Goal: Task Accomplishment & Management: Complete application form

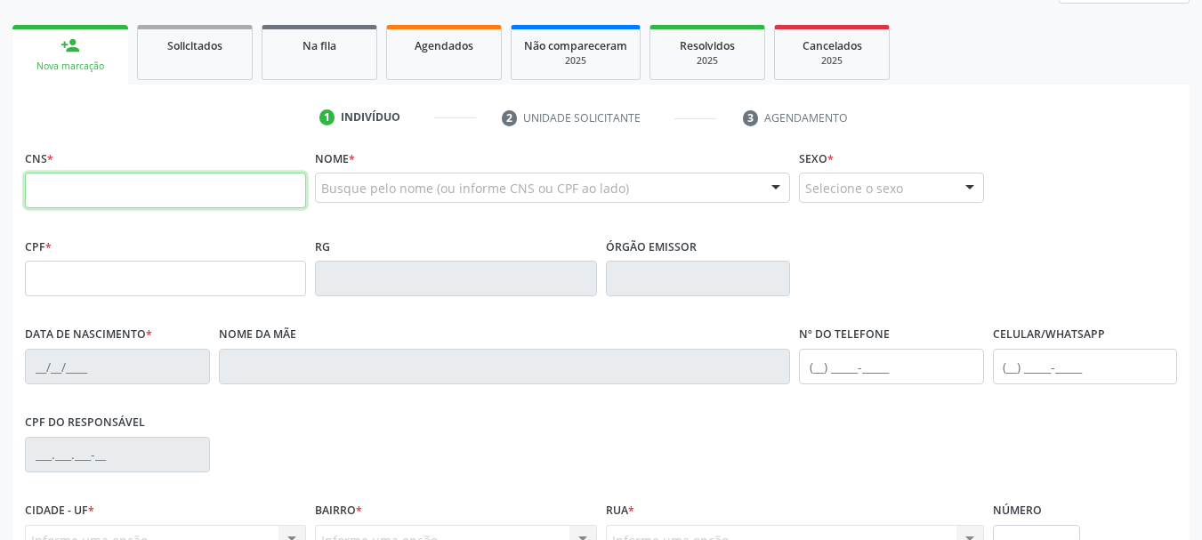
scroll to position [267, 0]
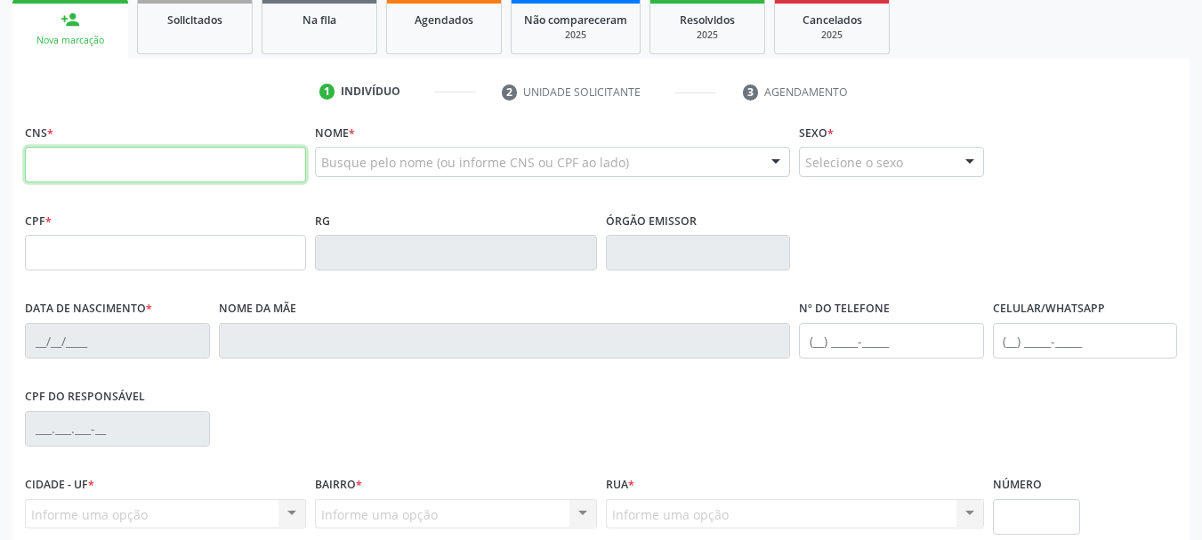
click at [105, 165] on input "text" at bounding box center [165, 165] width 281 height 36
paste input "700 4049 8252 2848"
type input "700 4049 8252 2848"
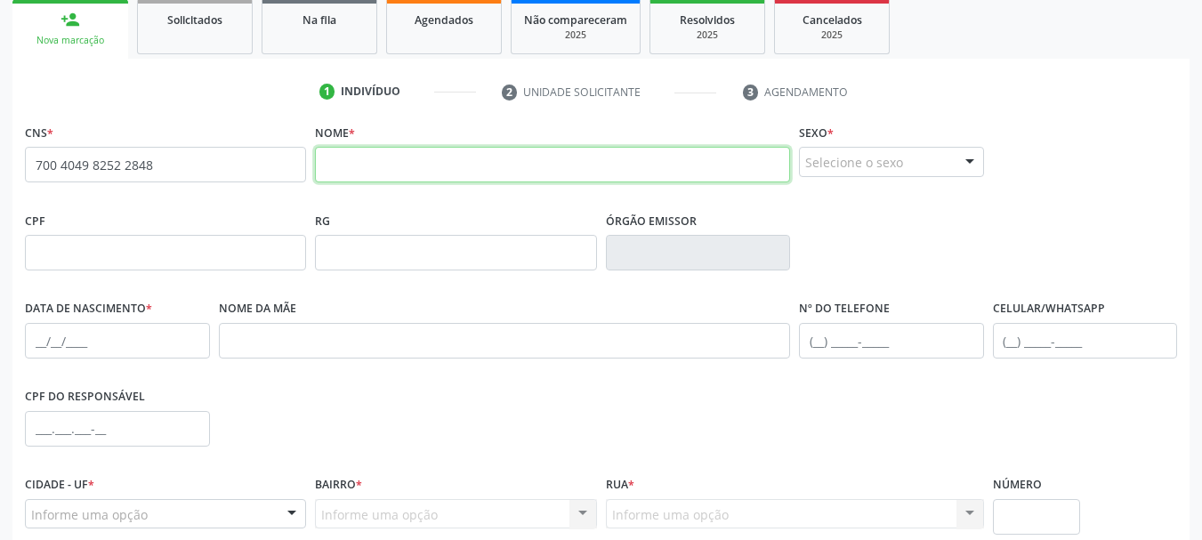
click at [495, 173] on input "text" at bounding box center [552, 165] width 475 height 36
paste input "[PERSON_NAME]"
type input "[PERSON_NAME]"
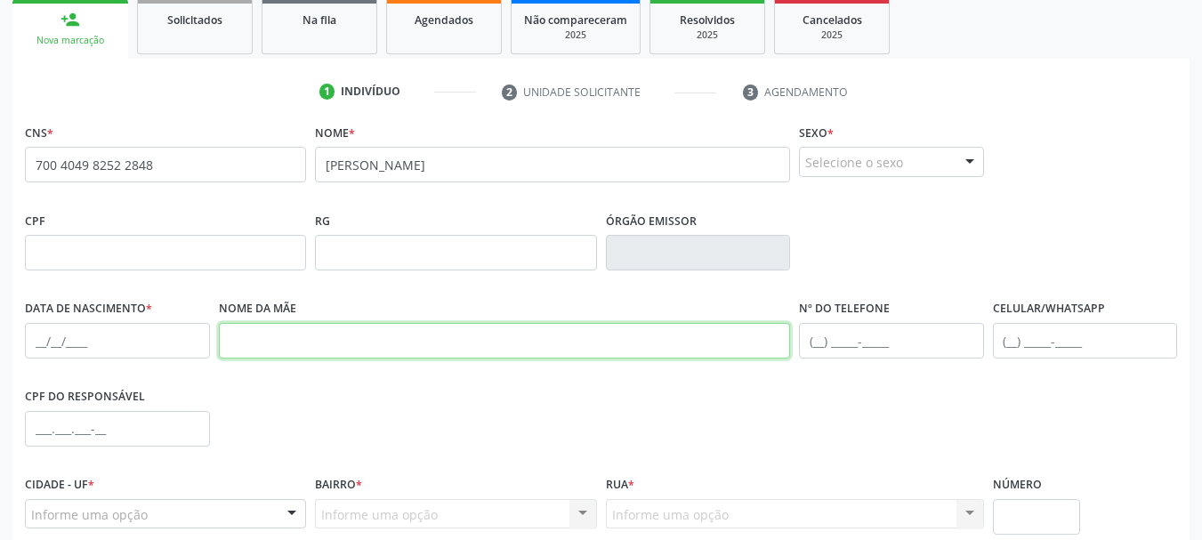
click at [551, 323] on input "text" at bounding box center [505, 341] width 572 height 36
paste input "[PERSON_NAME]"
type input "[PERSON_NAME]"
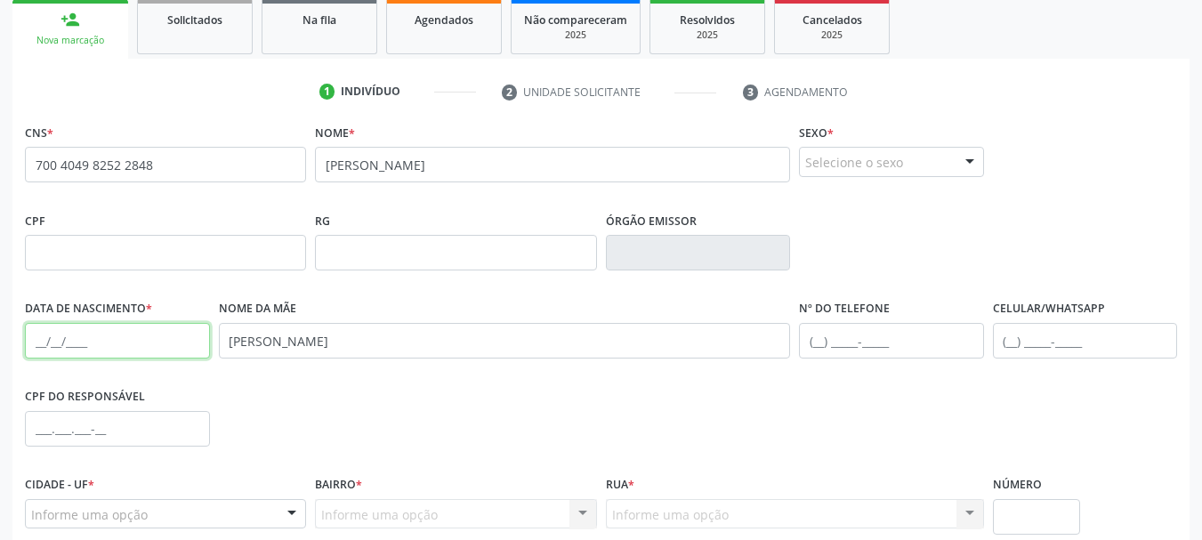
click at [33, 347] on input "text" at bounding box center [117, 341] width 185 height 36
paste input "2[DATE]"
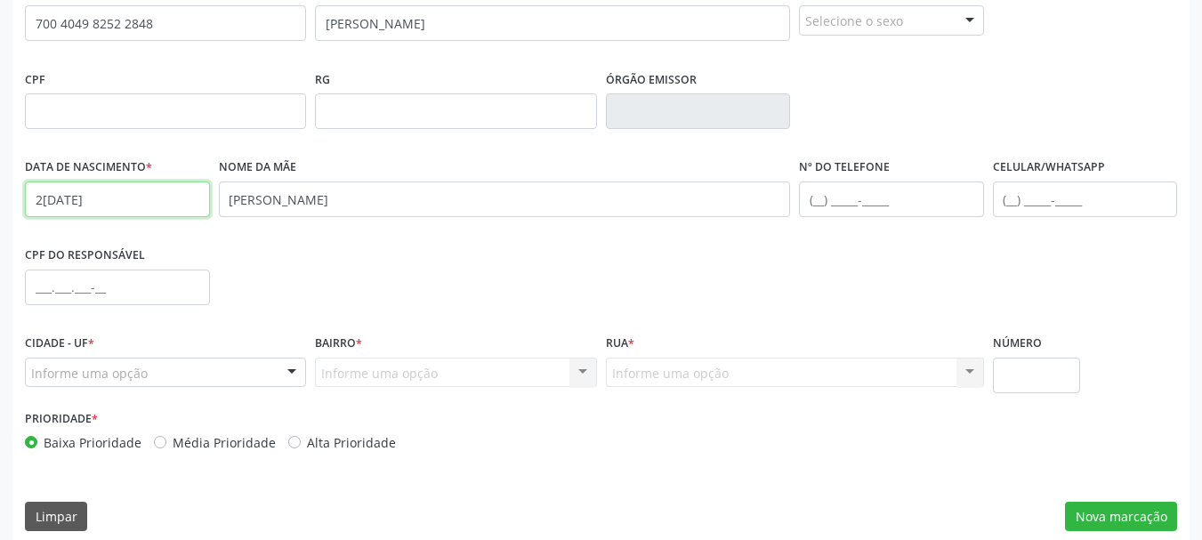
scroll to position [424, 0]
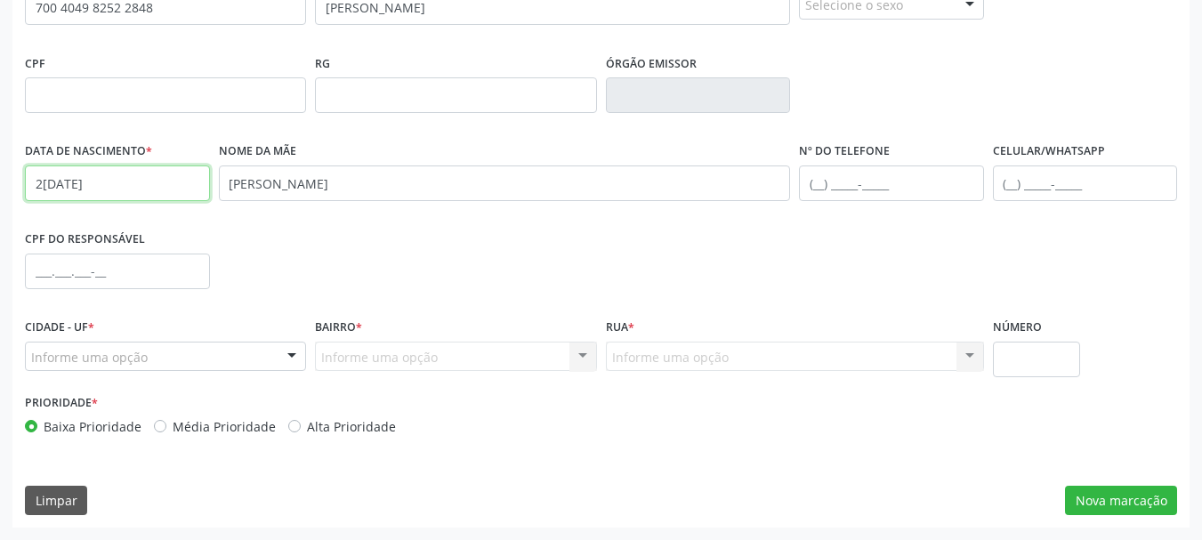
type input "2[DATE]"
click at [219, 365] on div "Informe uma opção" at bounding box center [165, 357] width 281 height 30
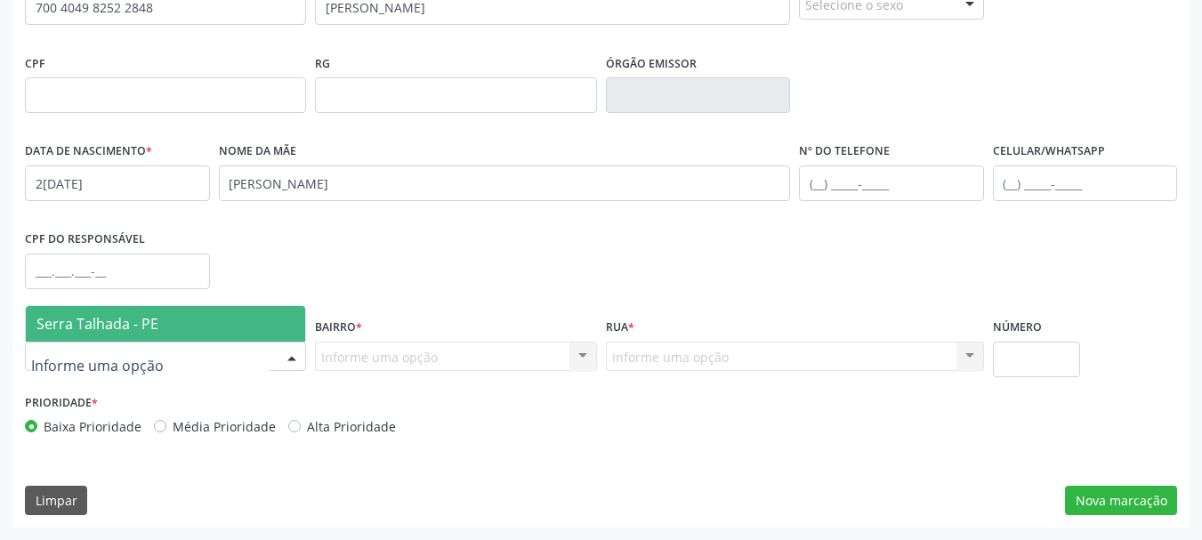
click at [169, 326] on span "Serra Talhada - PE" at bounding box center [165, 324] width 279 height 36
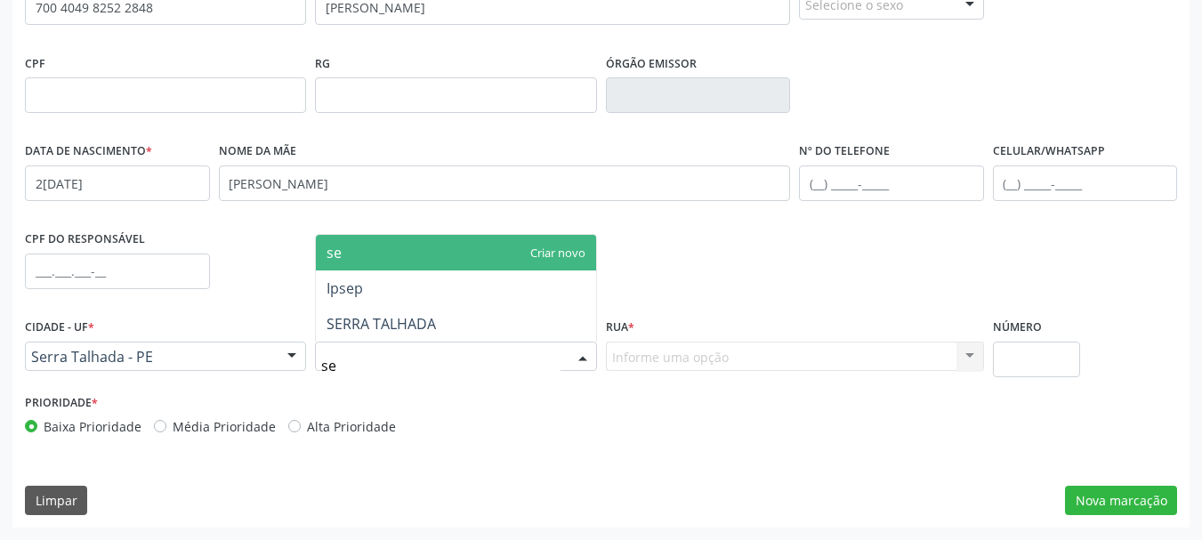
type input "ser"
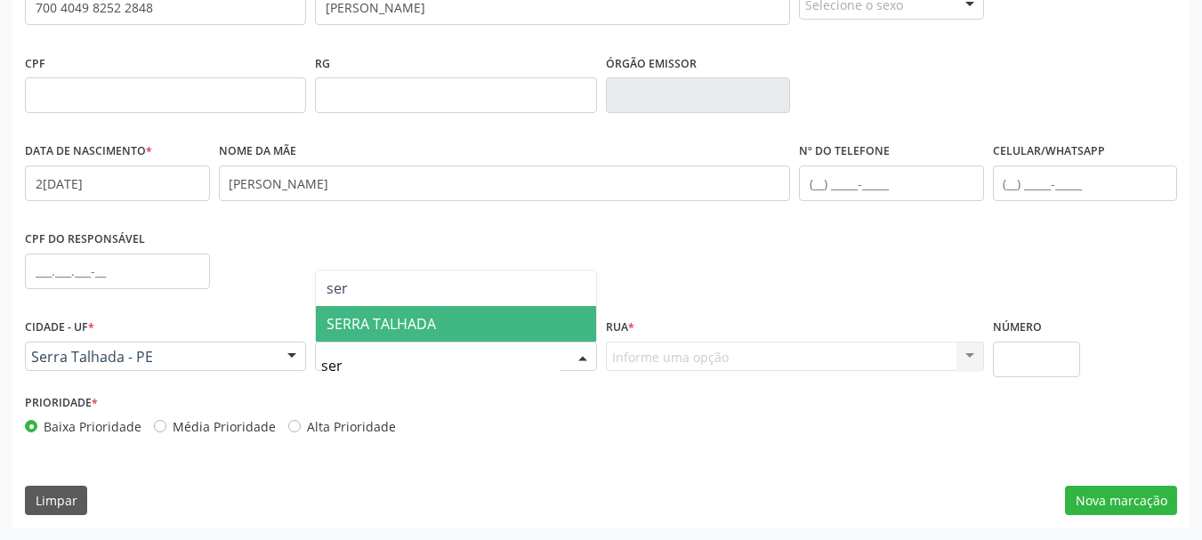
click at [438, 331] on span "SERRA TALHADA" at bounding box center [455, 324] width 279 height 36
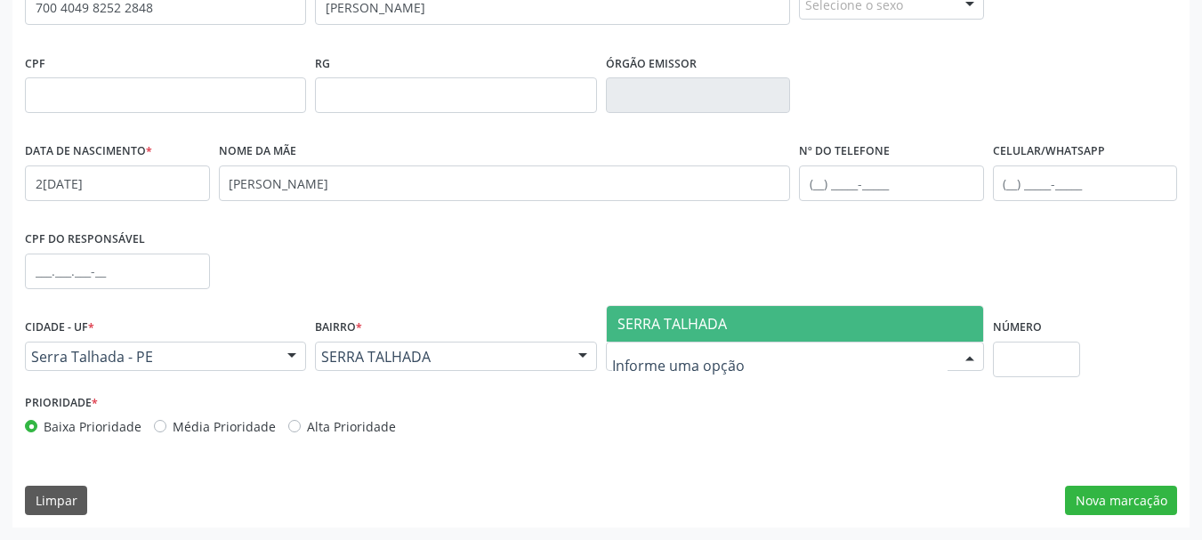
click at [703, 323] on span "SERRA TALHADA" at bounding box center [671, 324] width 109 height 20
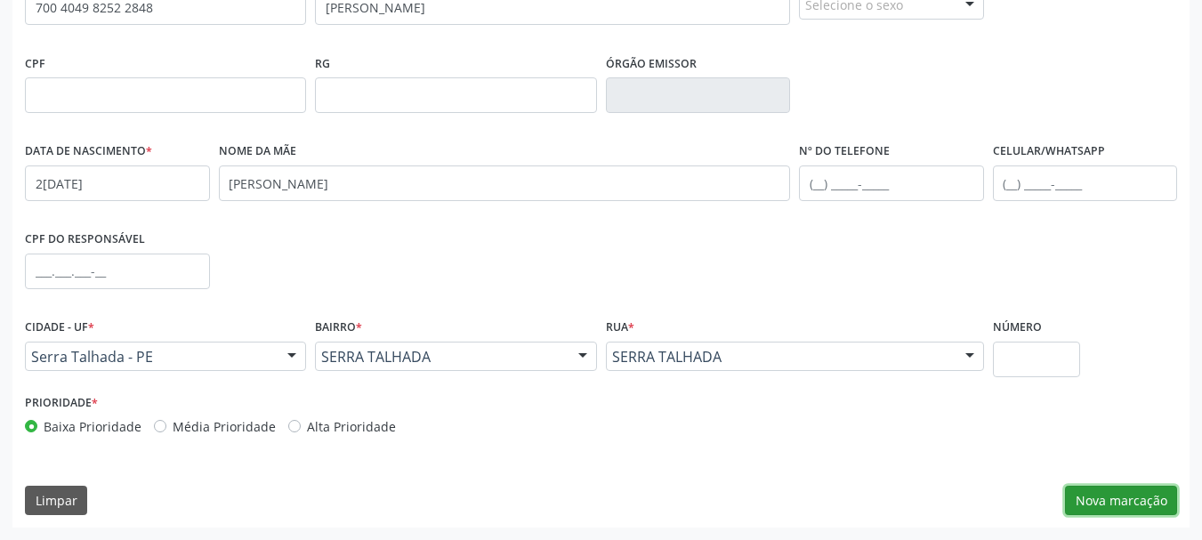
click at [1108, 493] on button "Nova marcação" at bounding box center [1121, 501] width 112 height 30
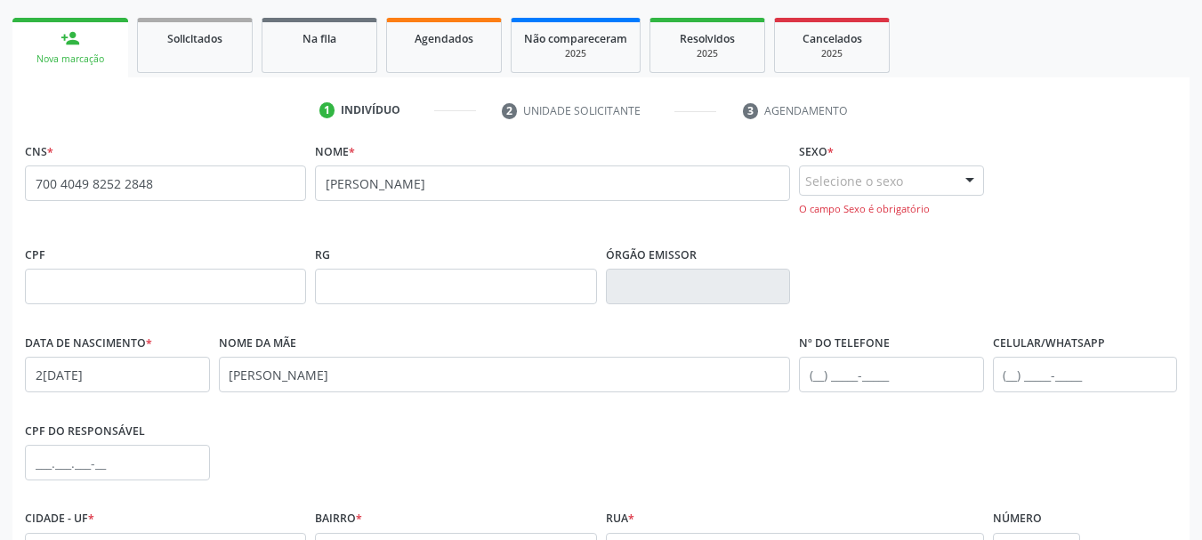
scroll to position [246, 0]
click at [876, 189] on div "Selecione o sexo" at bounding box center [891, 182] width 185 height 30
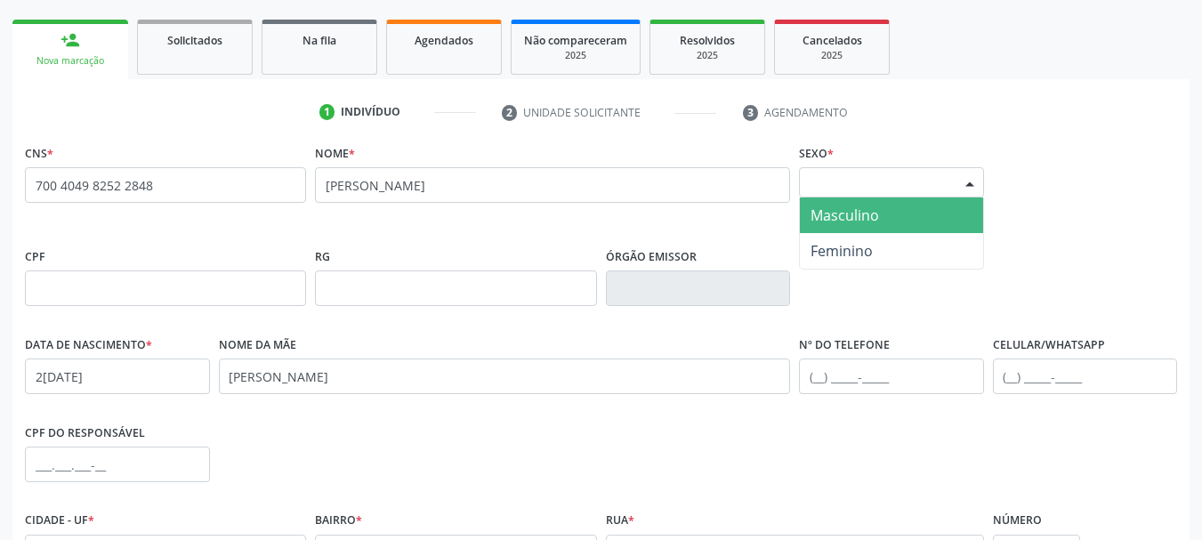
click at [863, 216] on span "Masculino" at bounding box center [844, 215] width 68 height 20
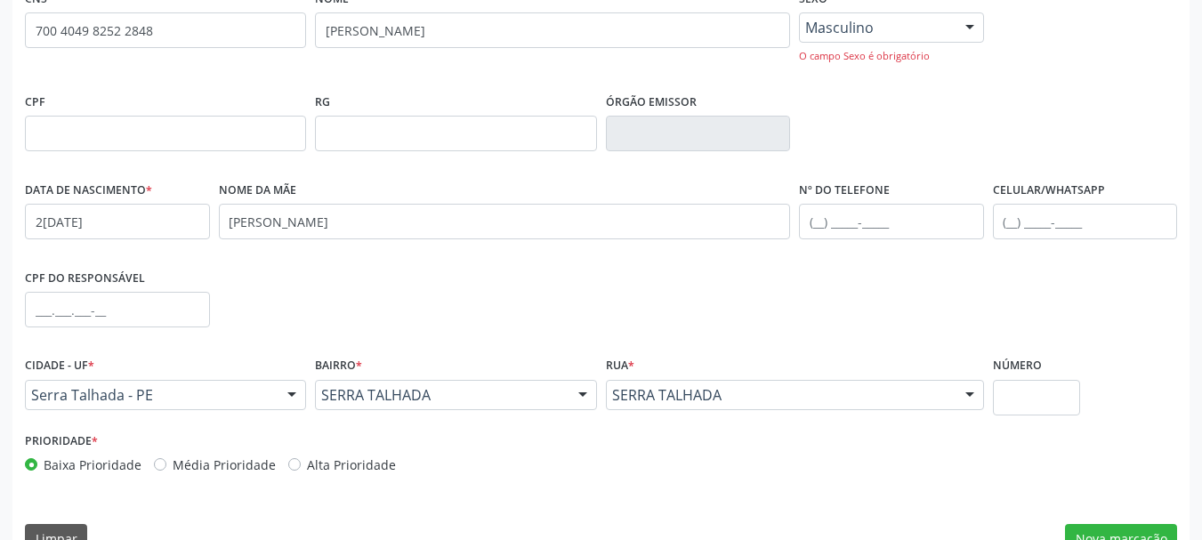
scroll to position [439, 0]
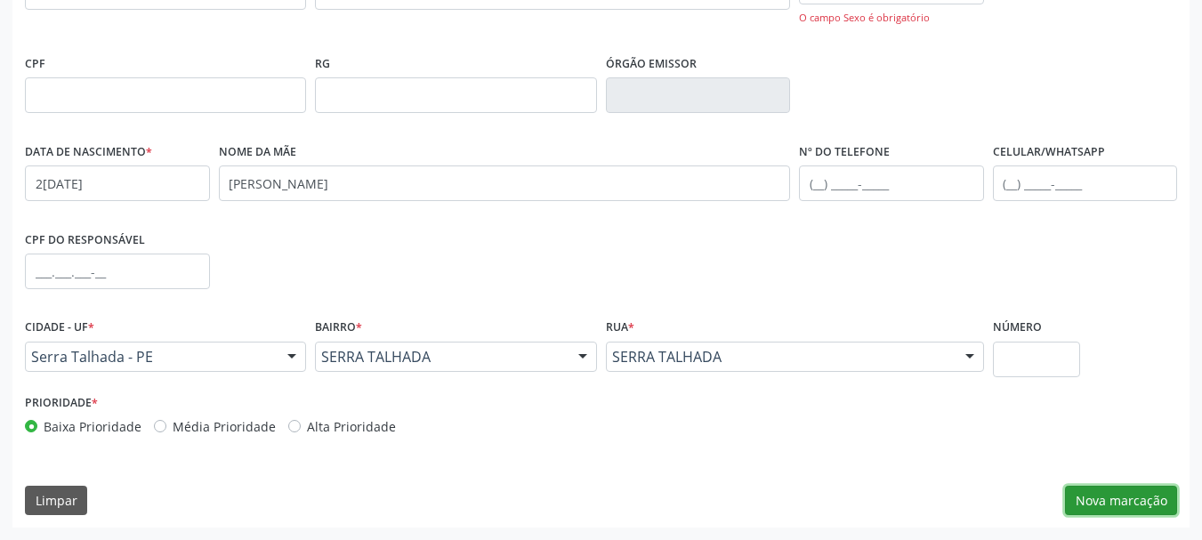
click at [1108, 497] on button "Nova marcação" at bounding box center [1121, 501] width 112 height 30
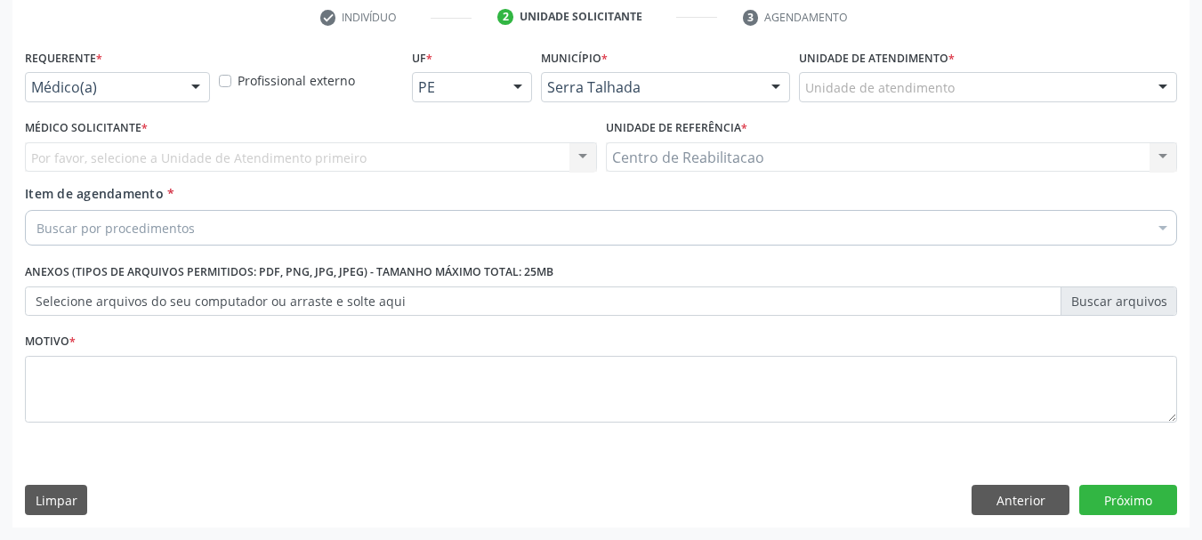
drag, startPoint x: 108, startPoint y: 63, endPoint x: 104, endPoint y: 74, distance: 11.3
click at [105, 67] on div "Requerente * Médico(a) Médico(a) Enfermeiro(a) Paciente Nenhum resultado encont…" at bounding box center [117, 72] width 185 height 57
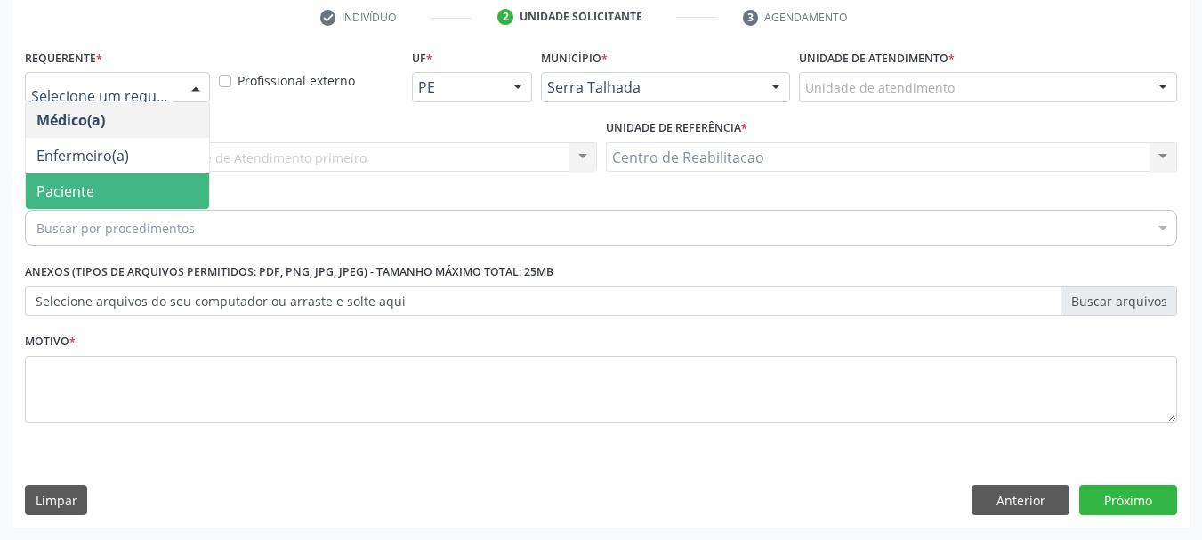
click at [105, 188] on span "Paciente" at bounding box center [117, 191] width 183 height 36
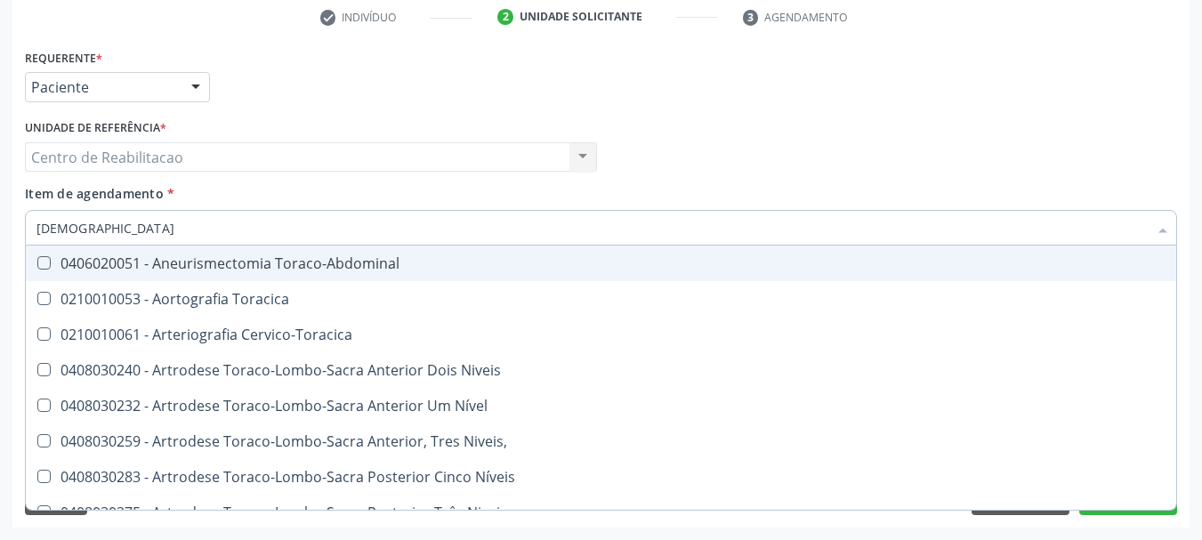
type input "torax"
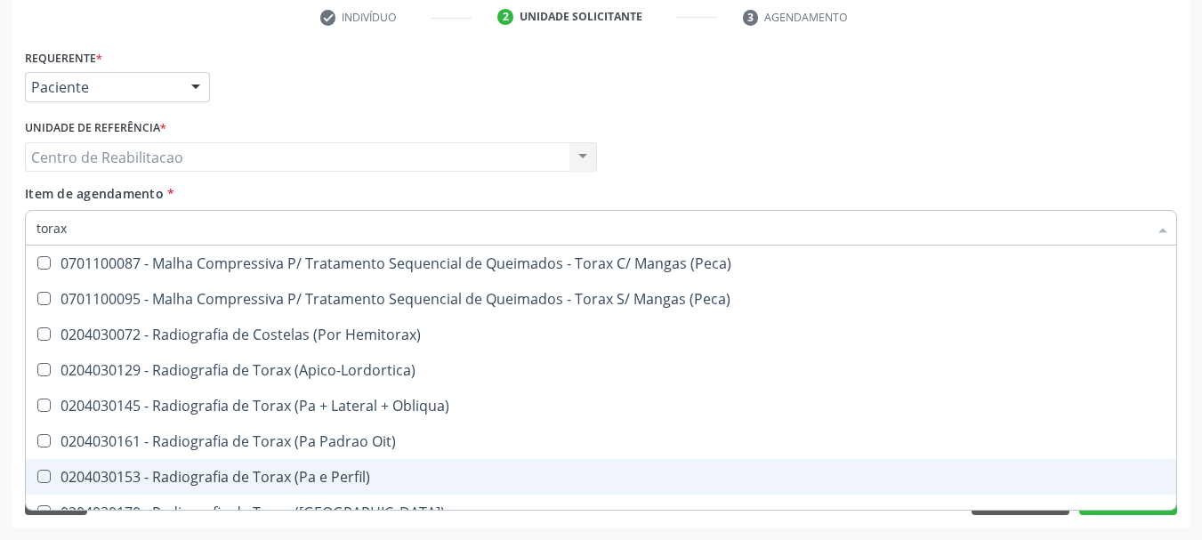
click at [307, 478] on div "0204030153 - Radiografia de Torax (Pa e Perfil)" at bounding box center [600, 477] width 1129 height 14
checkbox Perfil\) "true"
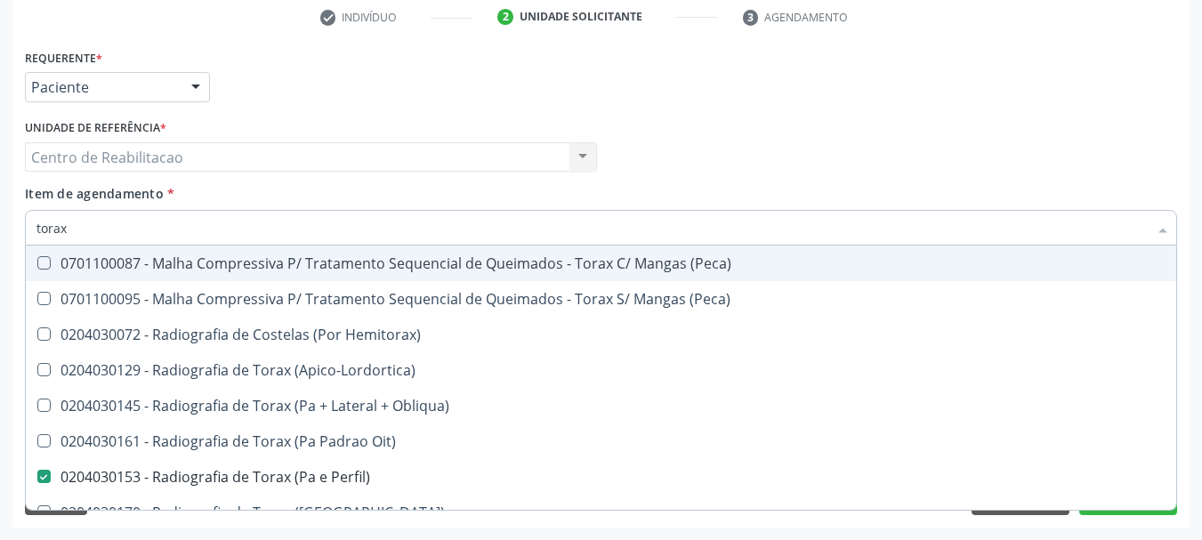
click at [480, 192] on div "Item de agendamento * torax Desfazer seleção 0701100087 - Malha Compressiva P/ …" at bounding box center [601, 212] width 1152 height 56
checkbox \(Peca\) "true"
checkbox Perfil\) "false"
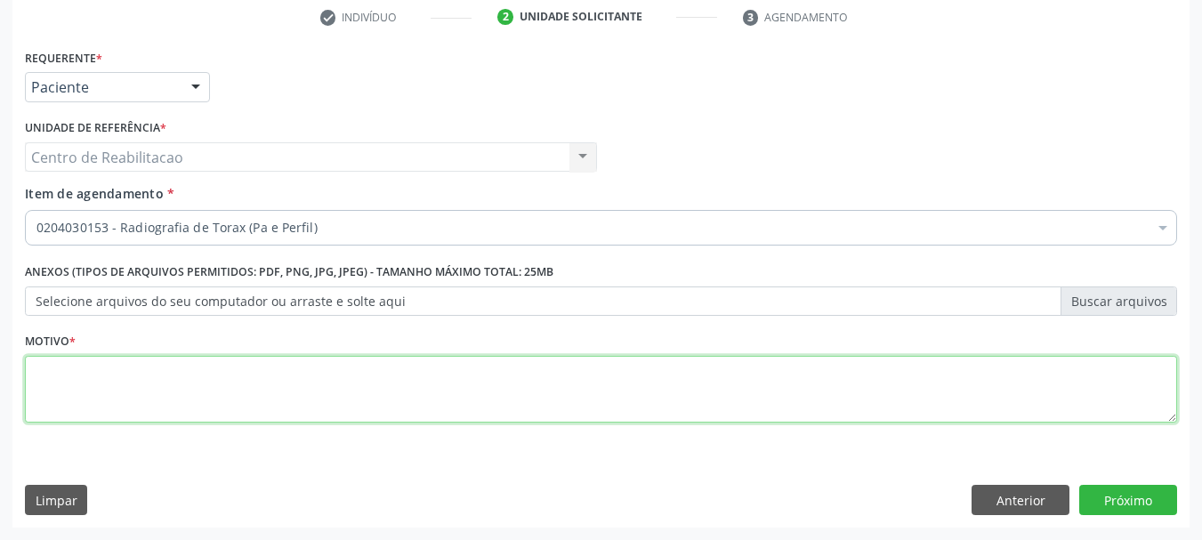
click at [270, 396] on textarea at bounding box center [601, 390] width 1152 height 68
type textarea "."
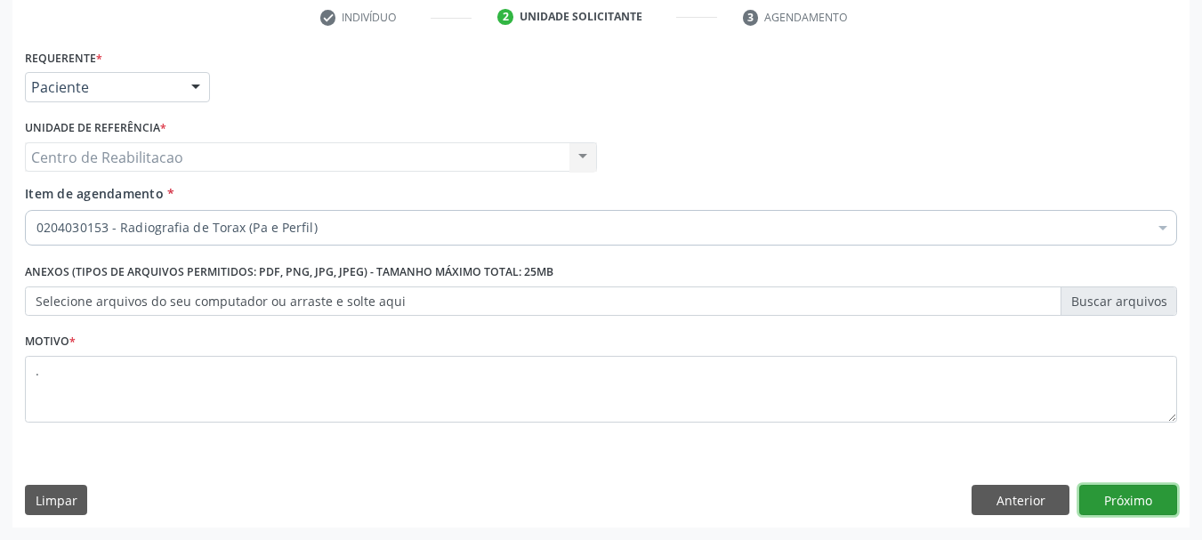
click at [1131, 498] on button "Próximo" at bounding box center [1128, 500] width 98 height 30
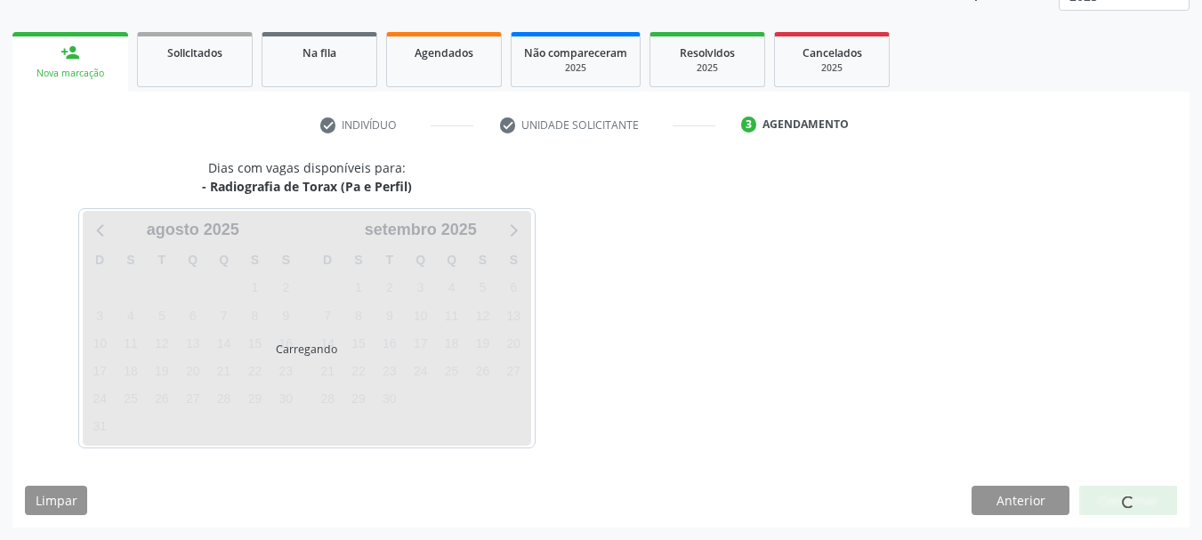
scroll to position [234, 0]
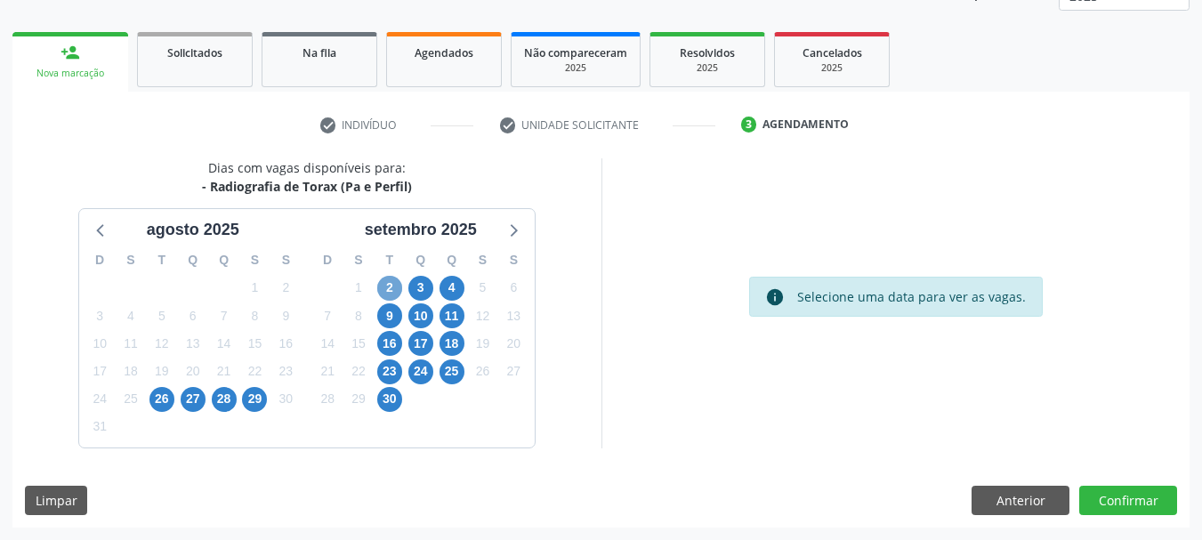
click at [384, 289] on span "2" at bounding box center [389, 288] width 25 height 25
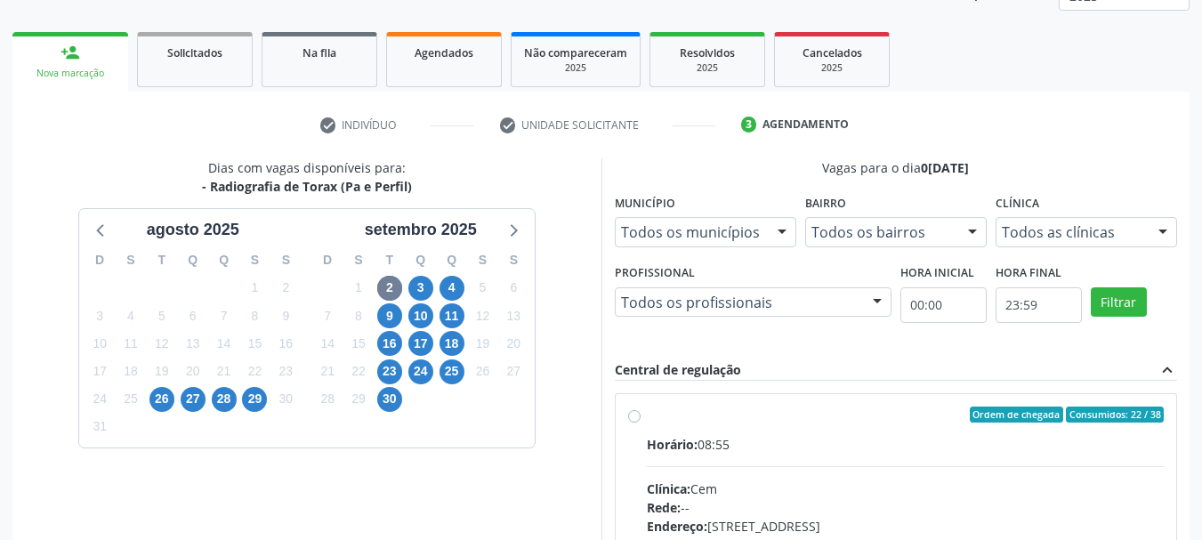
click at [711, 423] on label "Ordem de chegada Consumidos: 22 / 38 Horário: 08:55 Clínica: Cem Rede: -- Ender…" at bounding box center [906, 543] width 518 height 273
click at [640, 423] on input "Ordem de chegada Consumidos: 22 / 38 Horário: 08:55 Clínica: Cem Rede: -- Ender…" at bounding box center [634, 415] width 12 height 16
radio input "true"
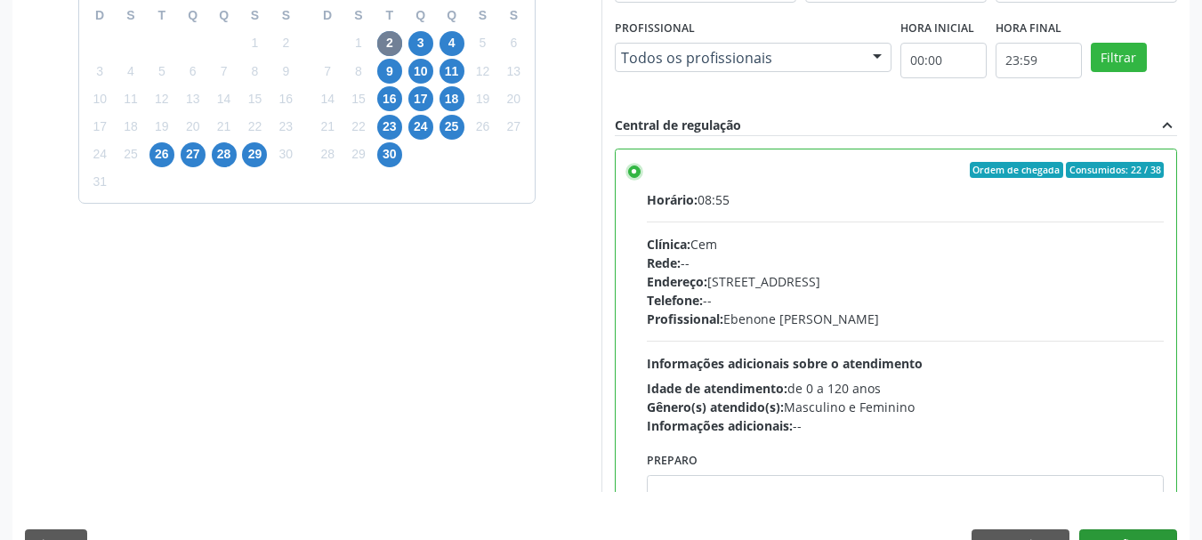
scroll to position [523, 0]
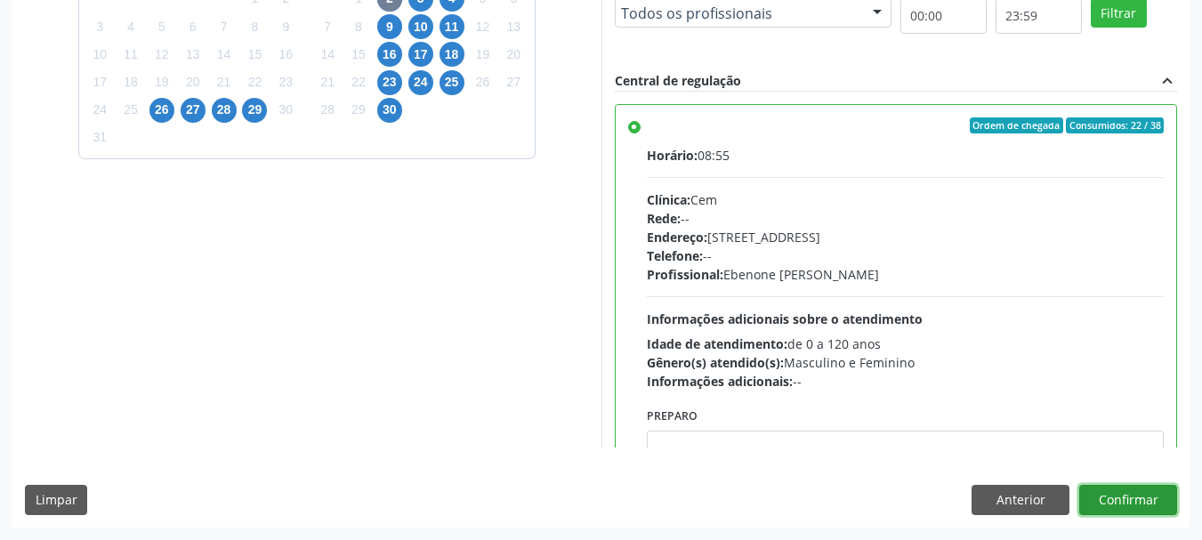
click at [1146, 500] on button "Confirmar" at bounding box center [1128, 500] width 98 height 30
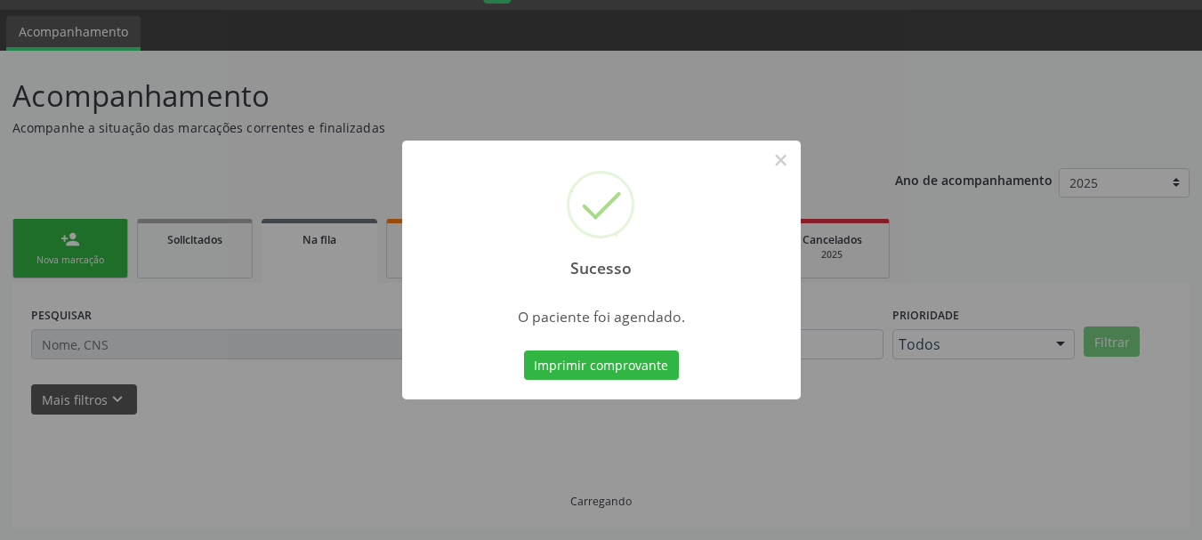
scroll to position [47, 0]
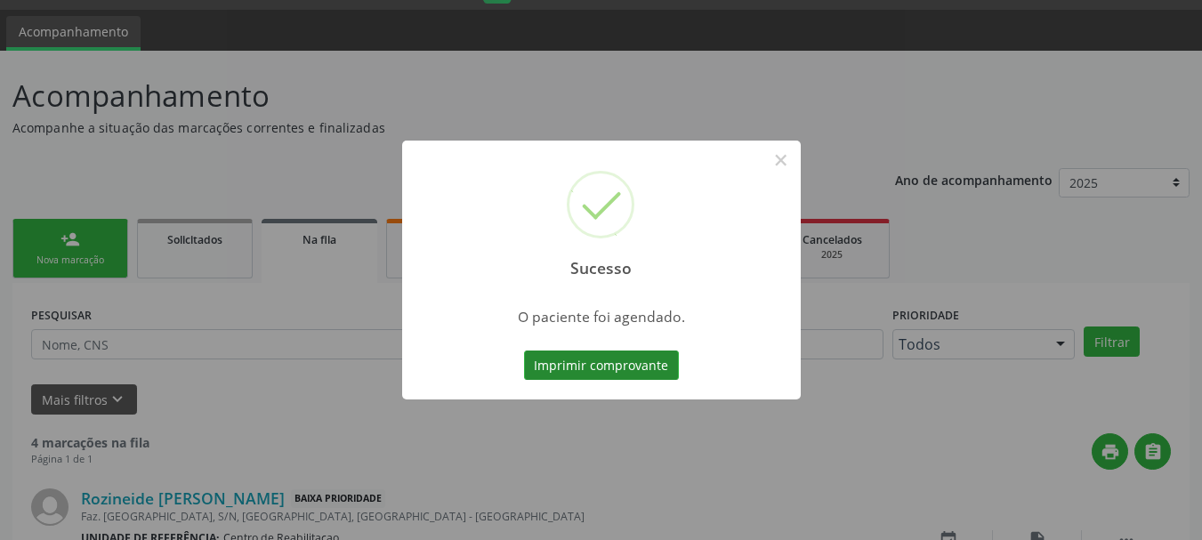
drag, startPoint x: 600, startPoint y: 345, endPoint x: 600, endPoint y: 356, distance: 10.7
click at [600, 350] on div "Sucesso × O paciente foi agendado. Imprimir comprovante Cancel" at bounding box center [601, 271] width 398 height 260
click at [600, 358] on button "Imprimir comprovante" at bounding box center [601, 365] width 155 height 30
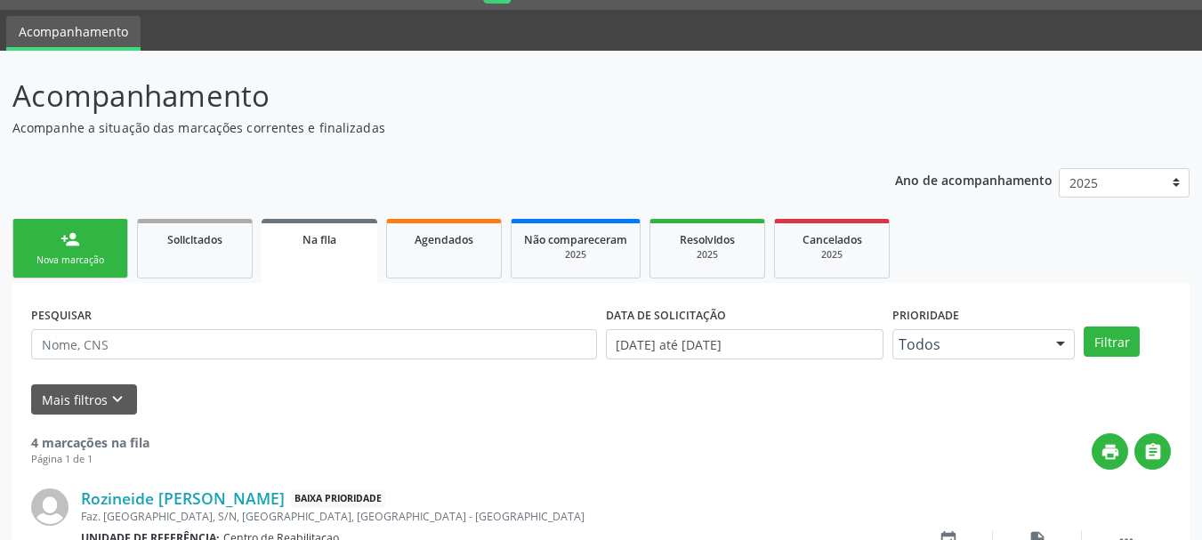
click at [92, 237] on link "person_add Nova marcação" at bounding box center [70, 249] width 116 height 60
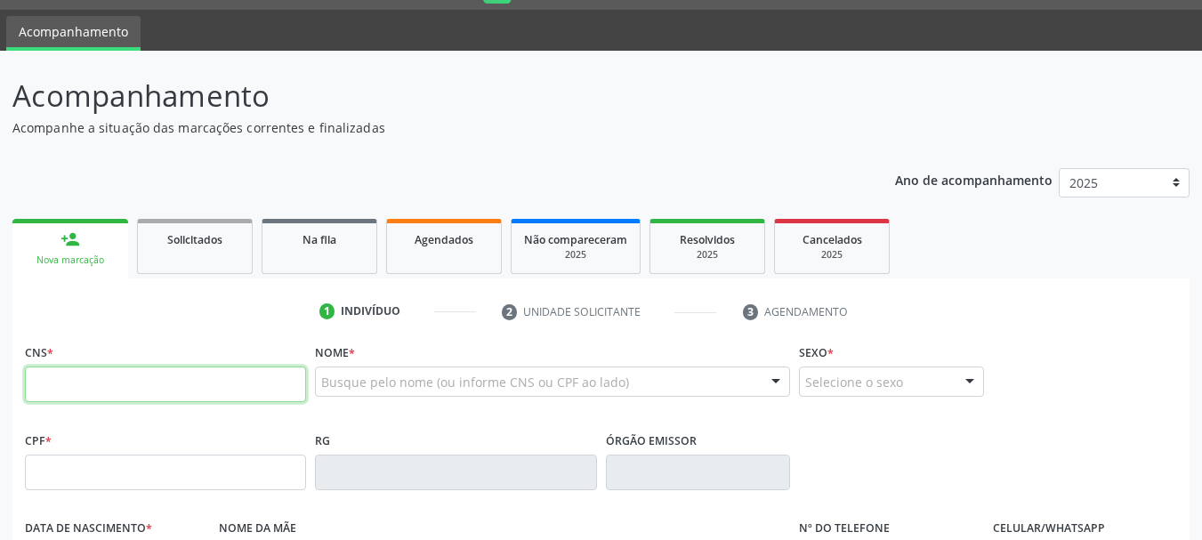
click at [168, 376] on input "text" at bounding box center [165, 384] width 281 height 36
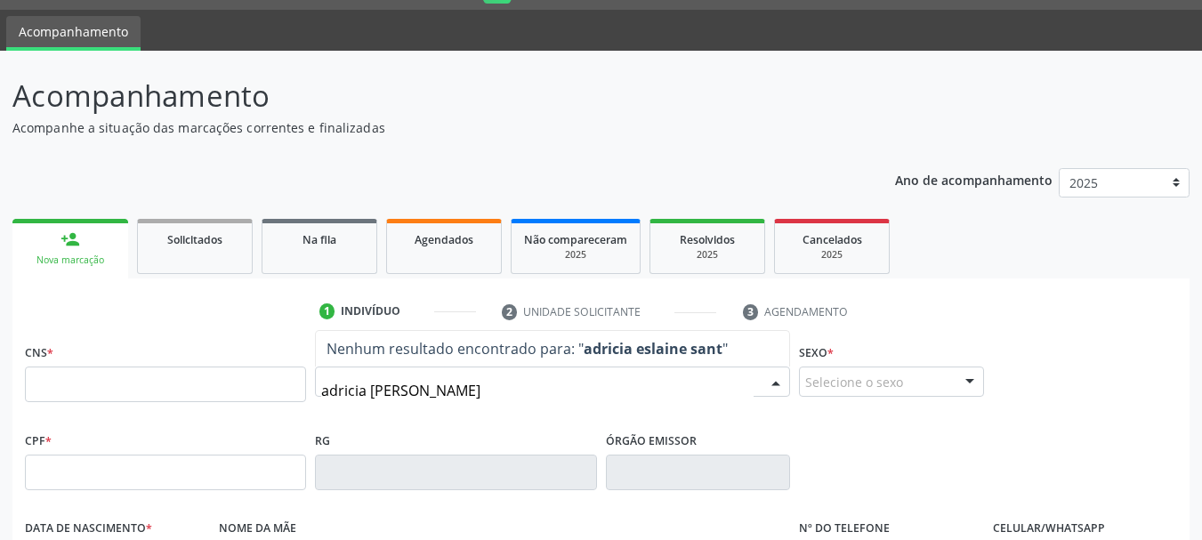
type input "adricia [PERSON_NAME]"
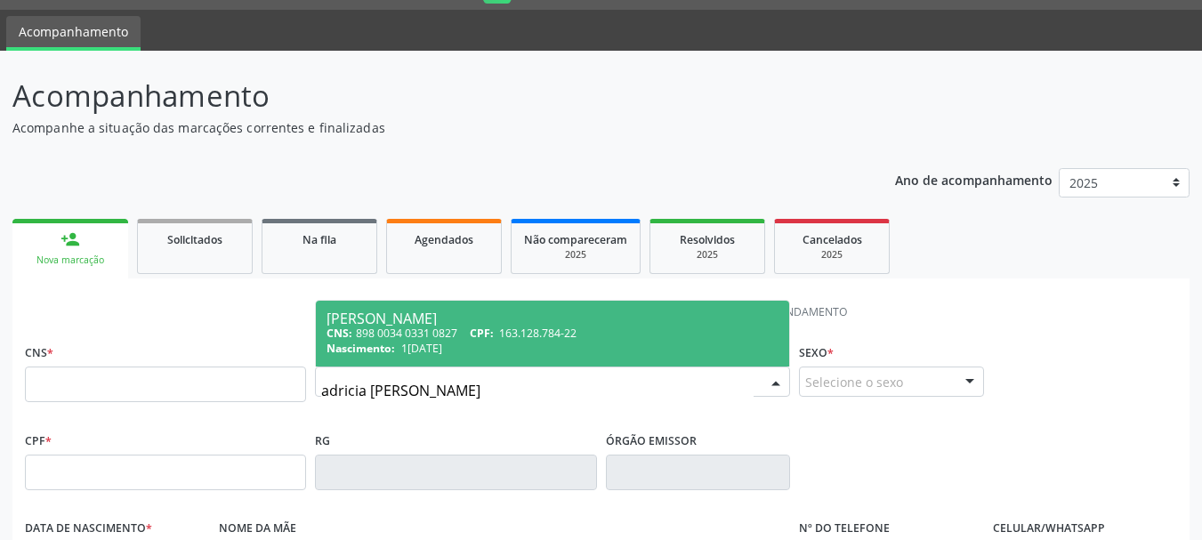
click at [413, 339] on div "CNS: 898 0034 0331 0827 CPF: 163.128.784-22" at bounding box center [552, 333] width 452 height 15
type input "898 0034 0331 0827"
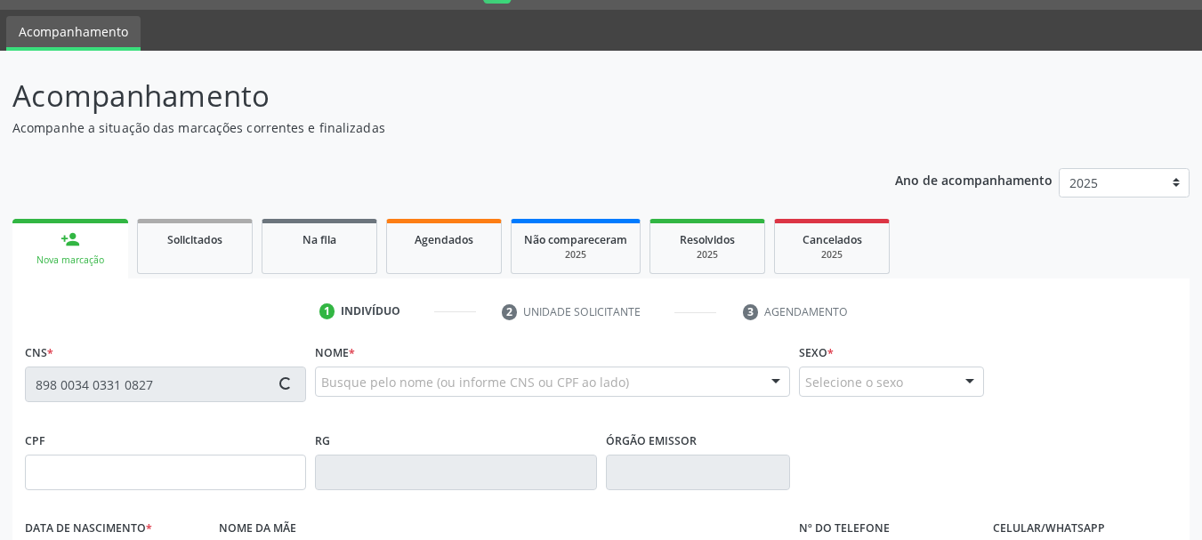
type input "163.128.784-22"
type input "1[DATE]"
type input "Edivania [PERSON_NAME]"
type input "[PHONE_NUMBER]"
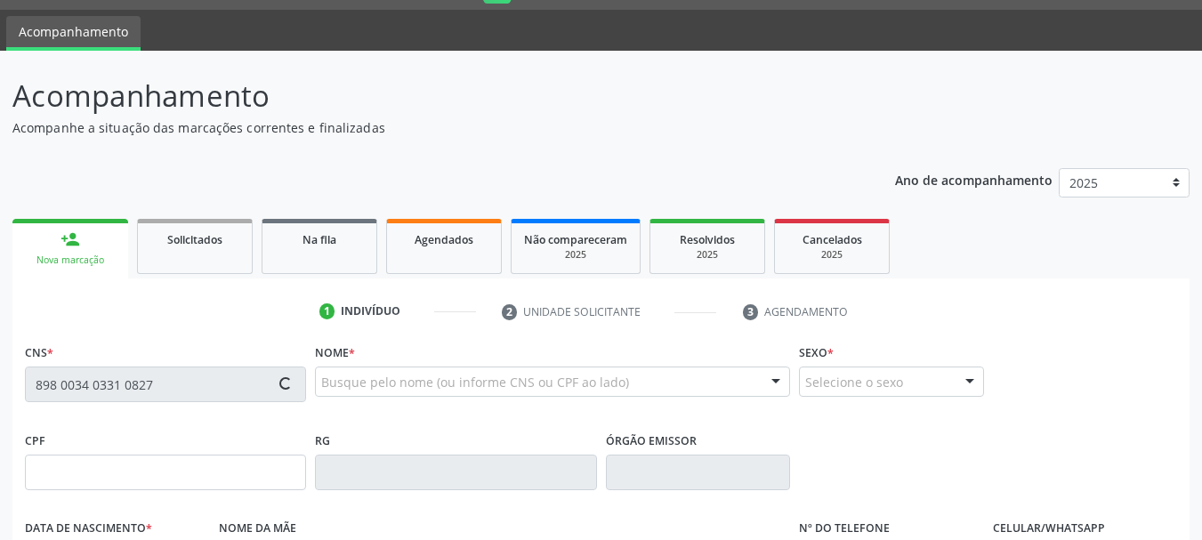
type input "099.734.574-80"
type input "559"
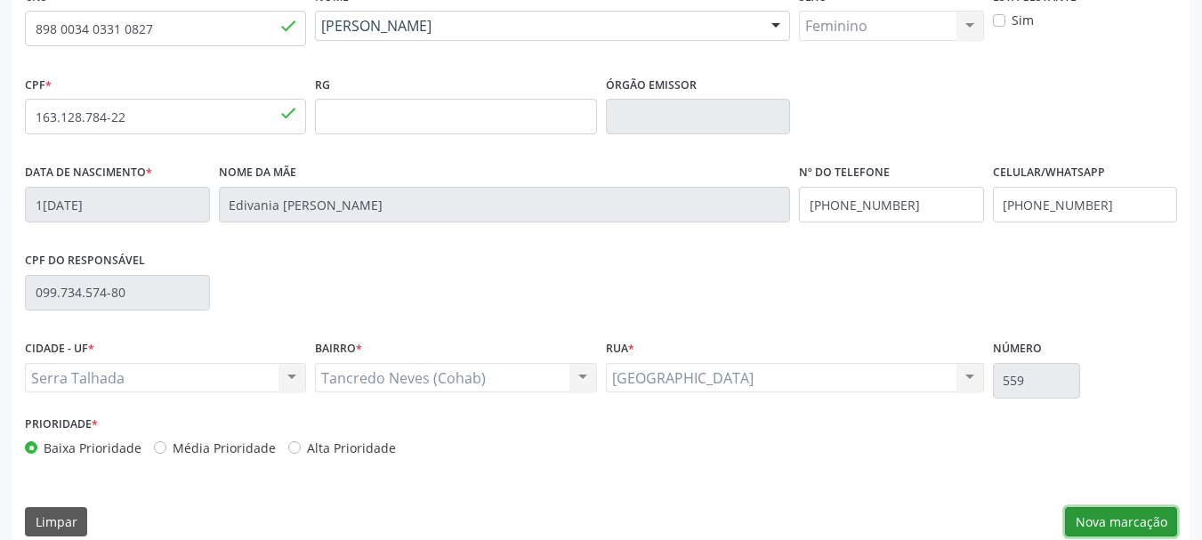
click at [1100, 509] on button "Nova marcação" at bounding box center [1121, 522] width 112 height 30
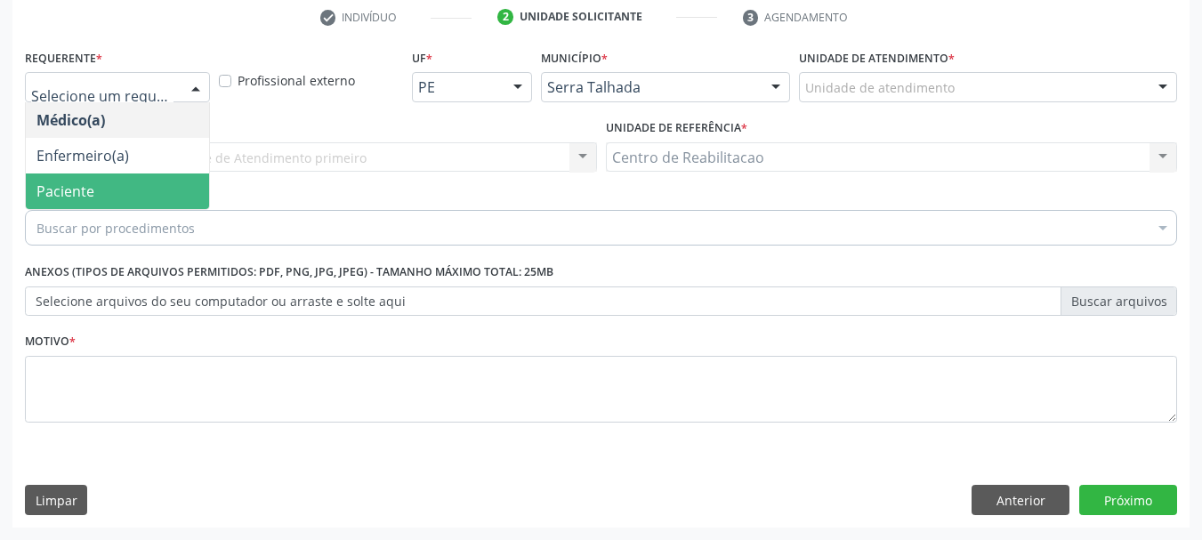
click at [135, 195] on span "Paciente" at bounding box center [117, 191] width 183 height 36
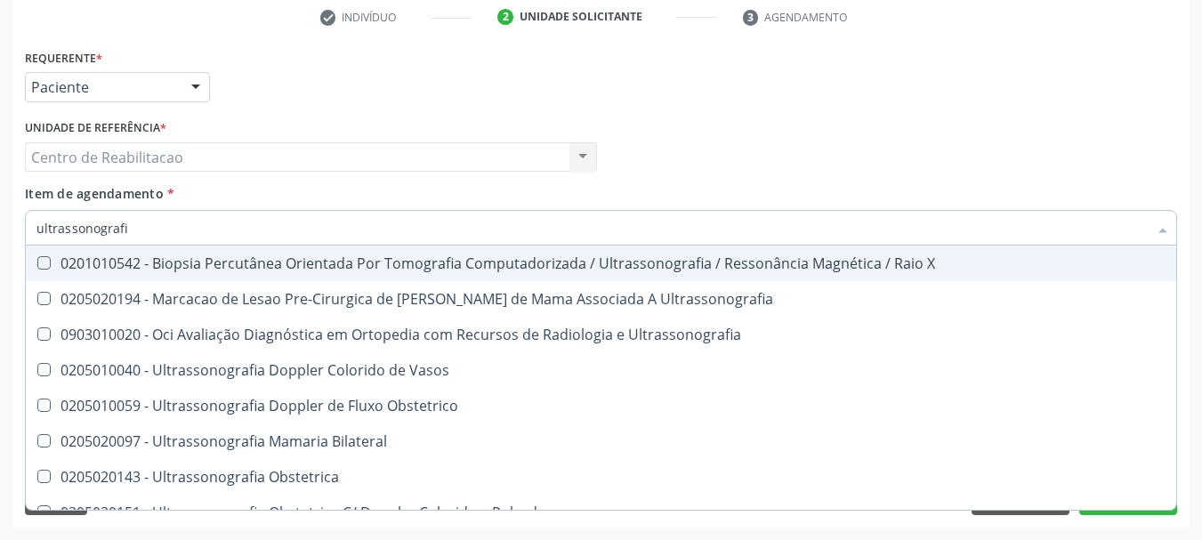
type input "ultrassonografia"
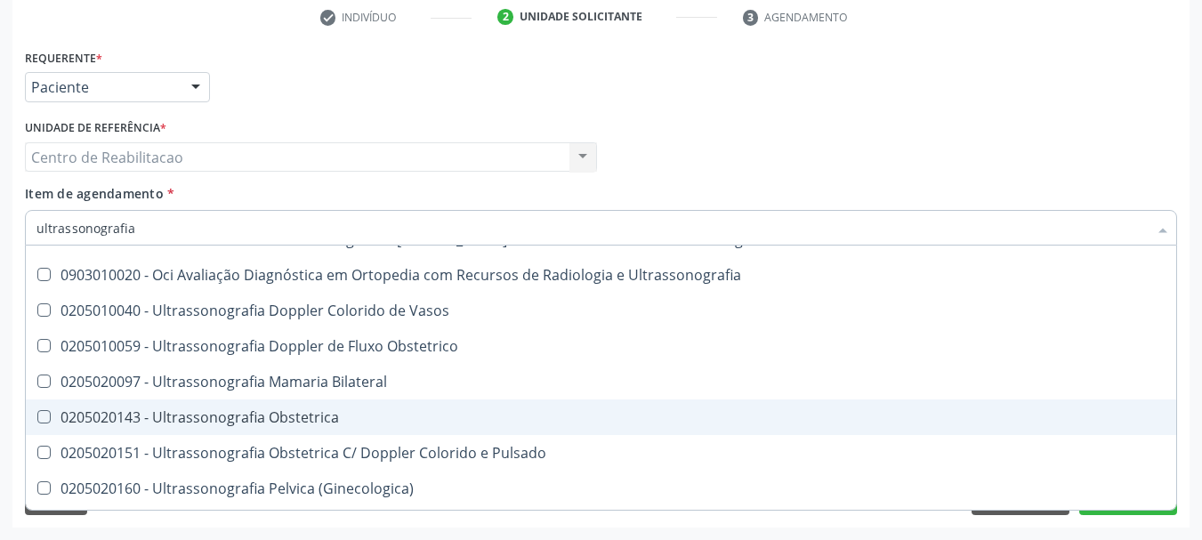
scroll to position [89, 0]
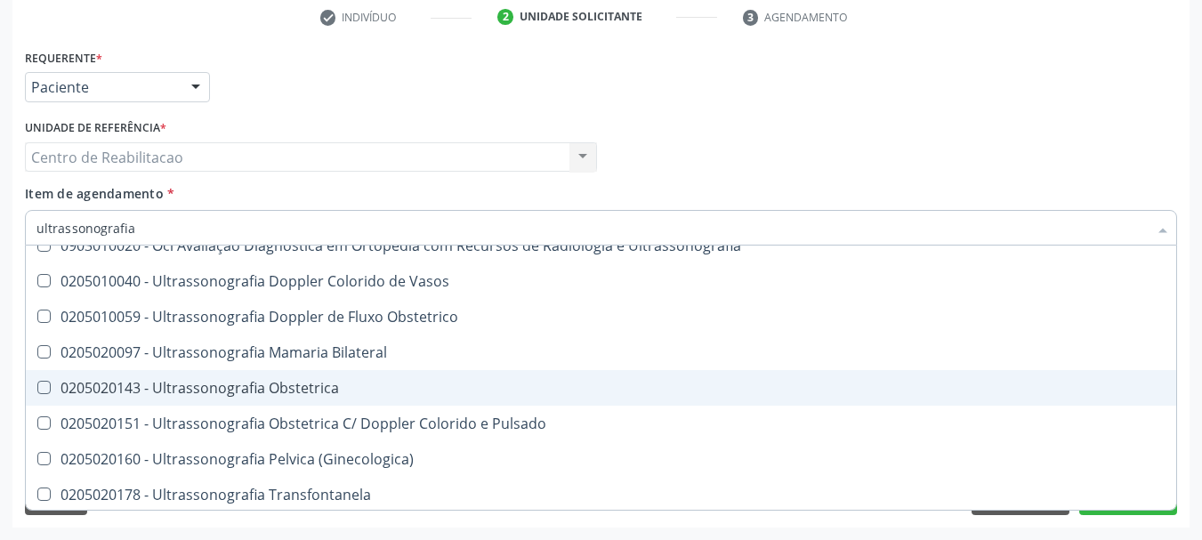
click at [338, 385] on div "0205020143 - Ultrassonografia Obstetrica" at bounding box center [600, 388] width 1129 height 14
checkbox Obstetrica "true"
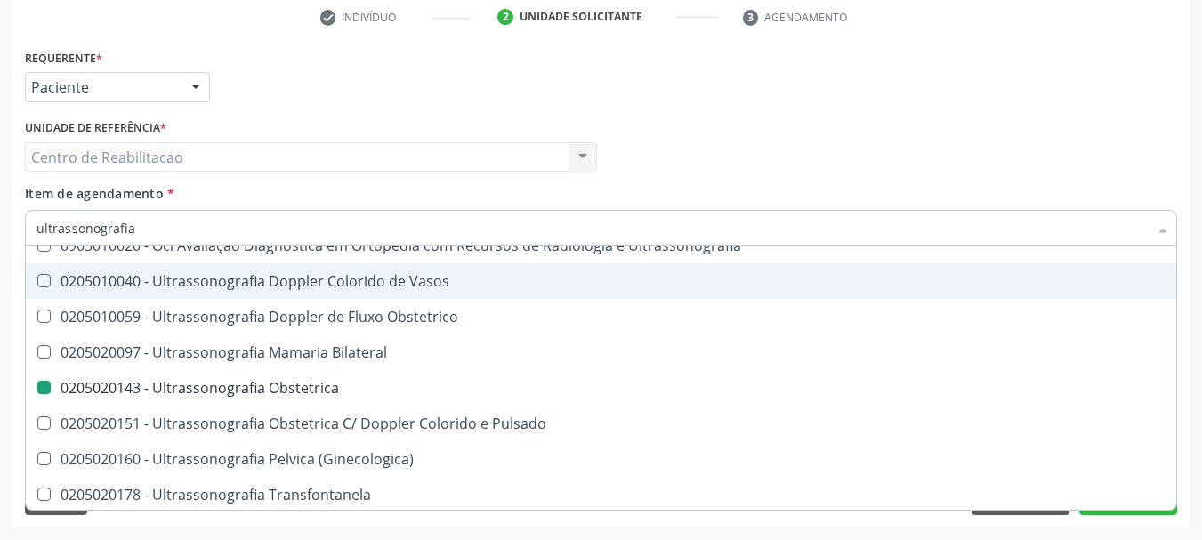
click at [404, 194] on div "Item de agendamento * ultrassonografia Desfazer seleção 0201010542 - Biopsia Pe…" at bounding box center [601, 212] width 1152 height 56
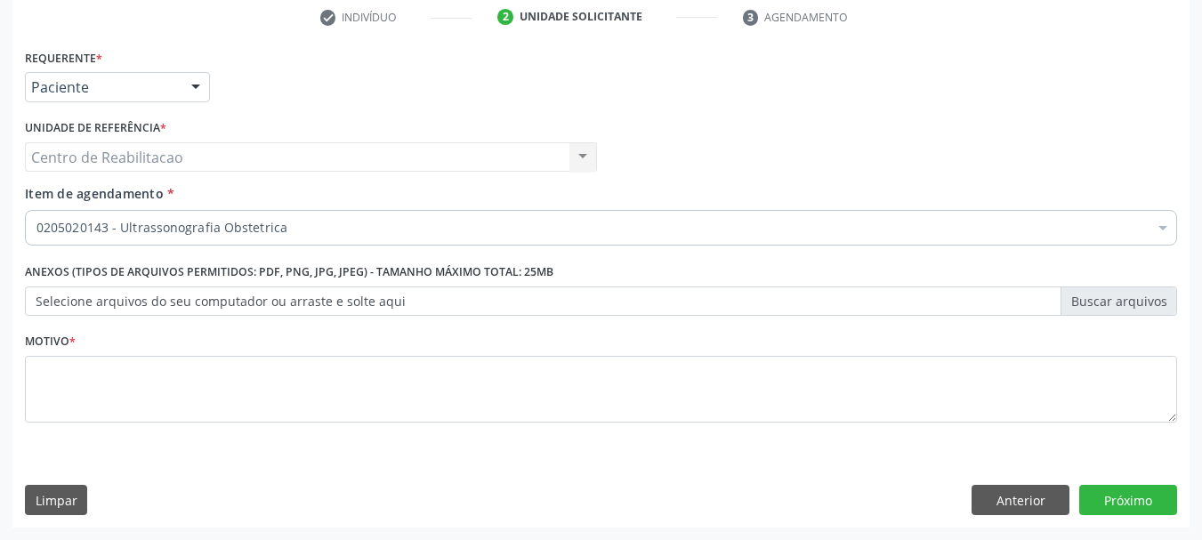
scroll to position [0, 0]
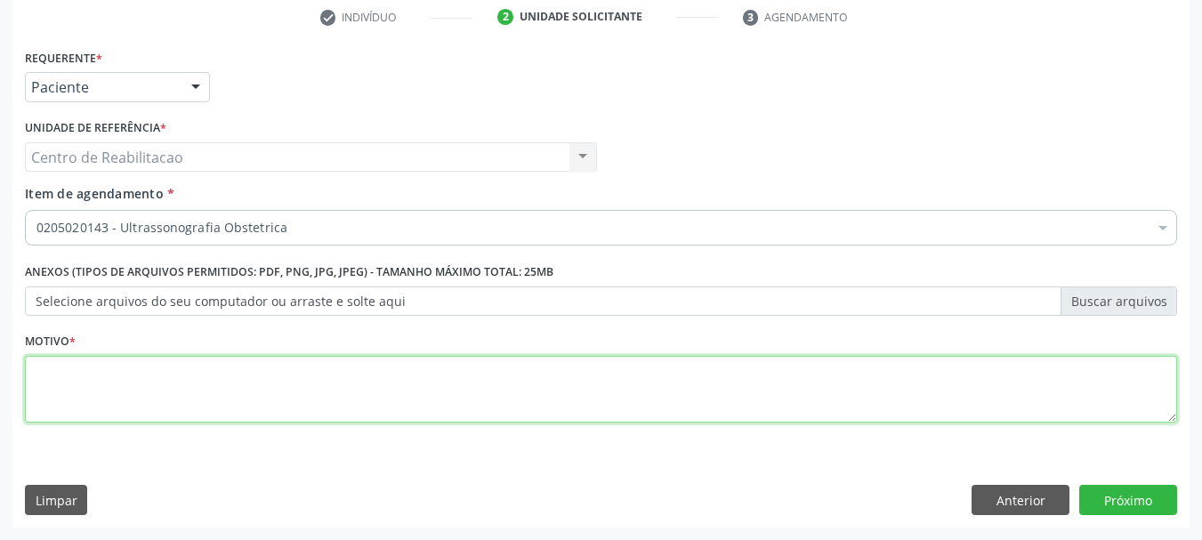
click at [432, 407] on textarea at bounding box center [601, 390] width 1152 height 68
type textarea "."
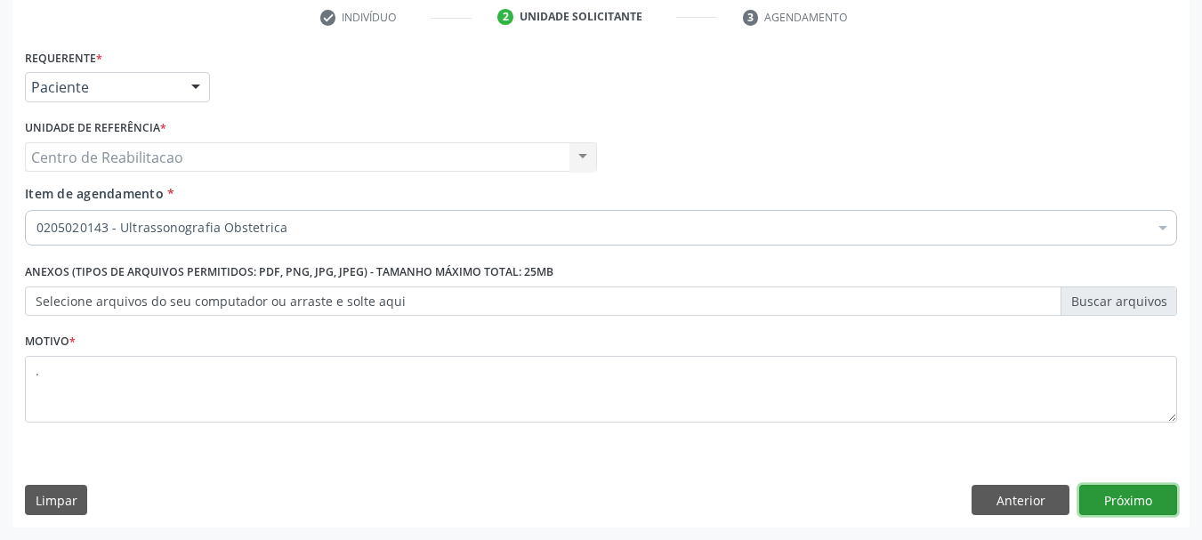
click at [1151, 506] on button "Próximo" at bounding box center [1128, 500] width 98 height 30
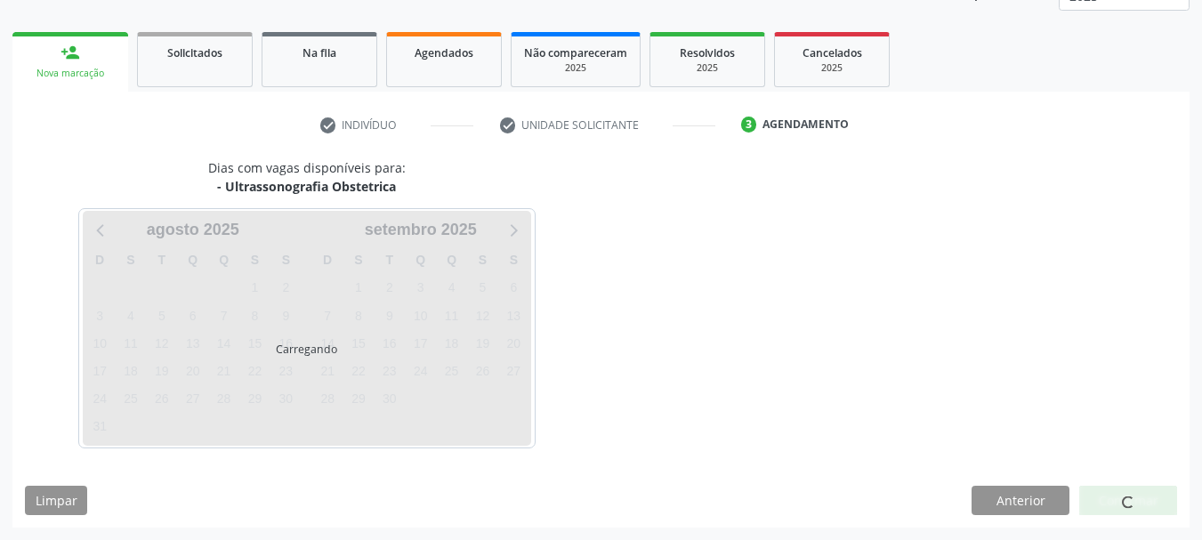
scroll to position [234, 0]
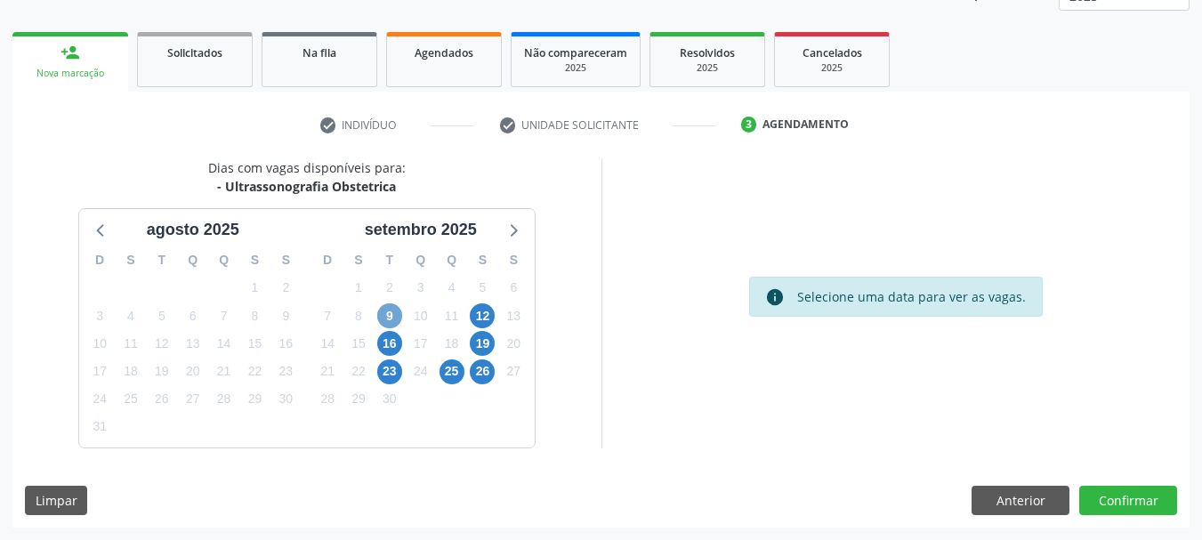
click at [394, 318] on span "9" at bounding box center [389, 315] width 25 height 25
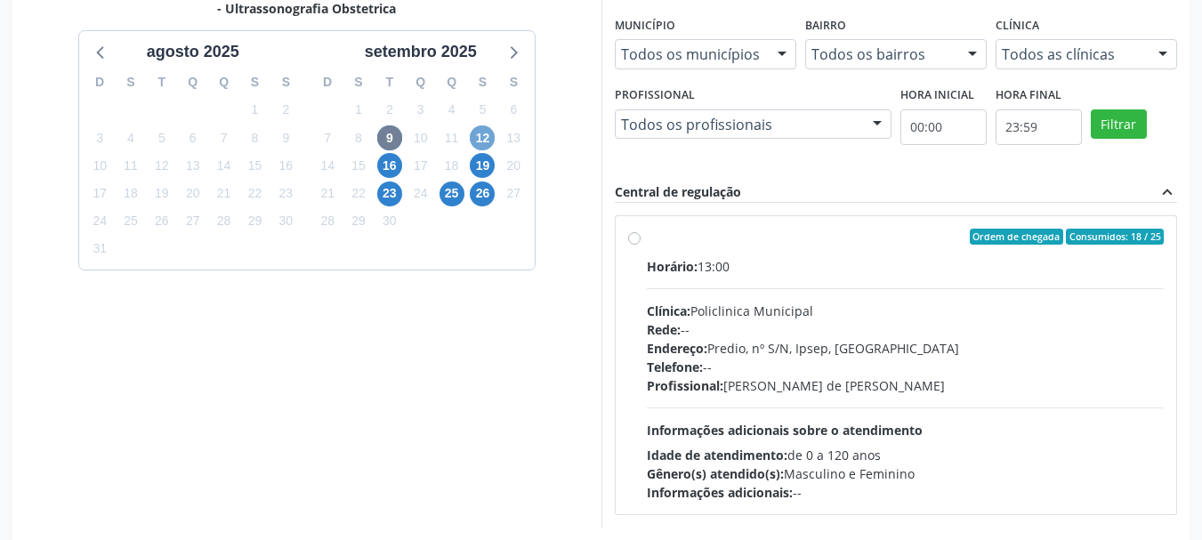
click at [486, 137] on span "12" at bounding box center [482, 137] width 25 height 25
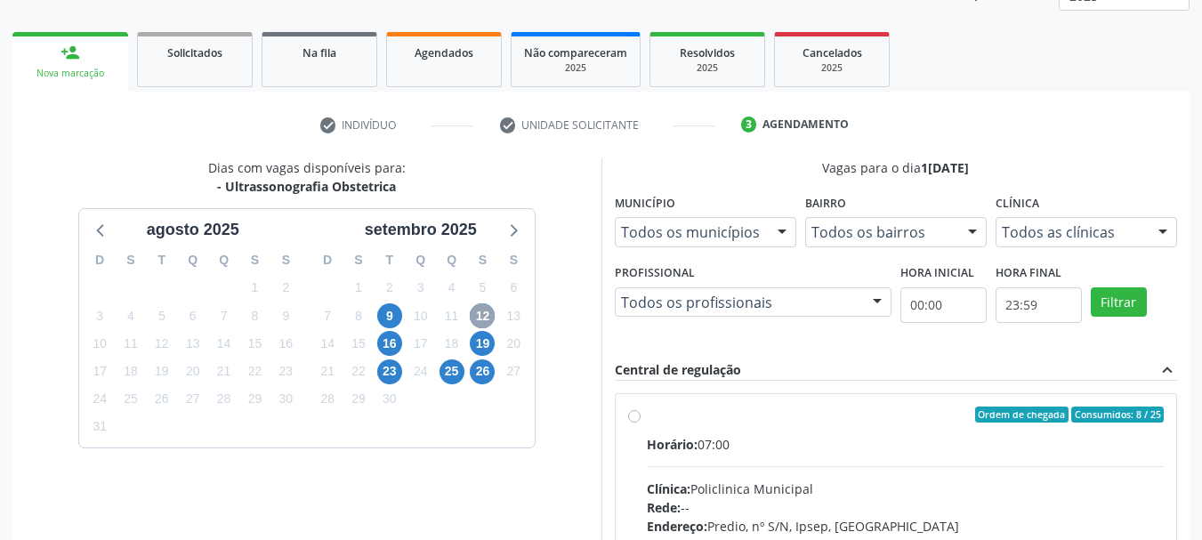
scroll to position [412, 0]
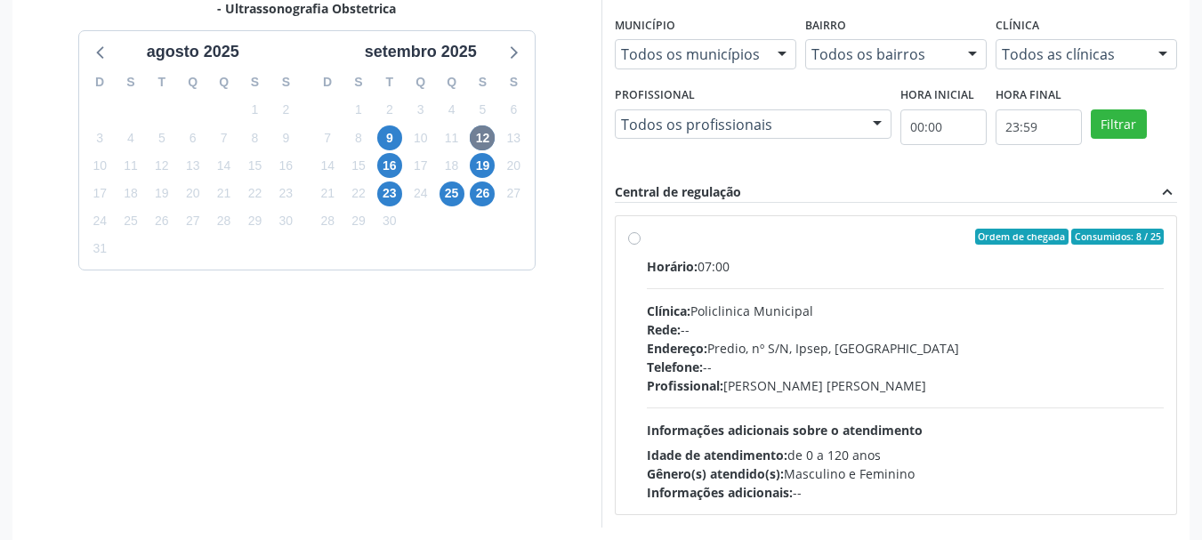
click at [373, 175] on div "15" at bounding box center [358, 166] width 31 height 28
click at [391, 173] on span "16" at bounding box center [389, 165] width 25 height 25
click at [481, 165] on span "19" at bounding box center [482, 165] width 25 height 25
click at [460, 194] on span "25" at bounding box center [451, 193] width 25 height 25
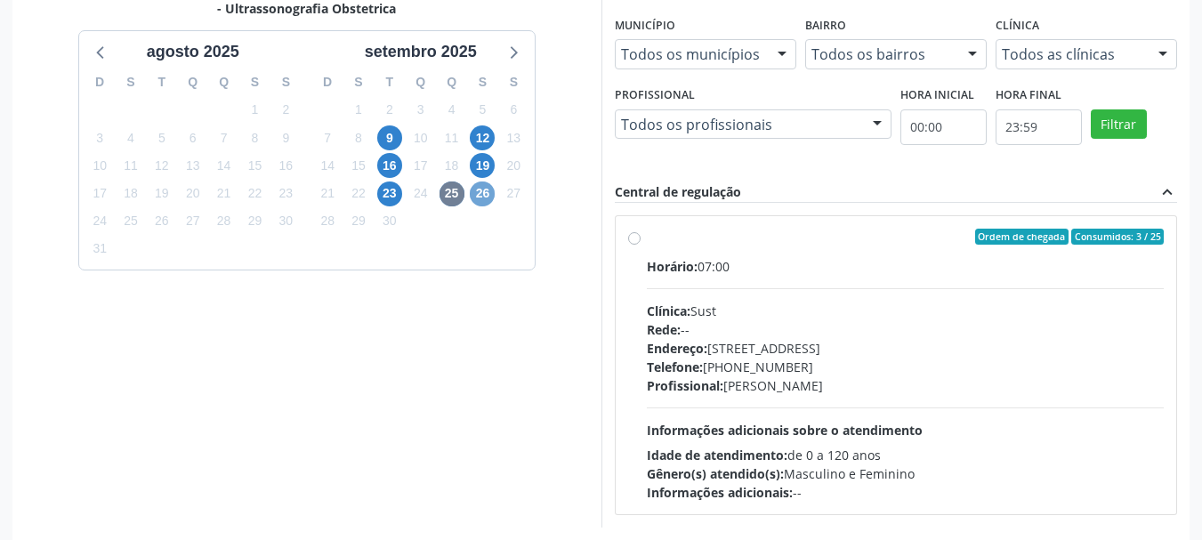
click at [481, 197] on span "26" at bounding box center [482, 193] width 25 height 25
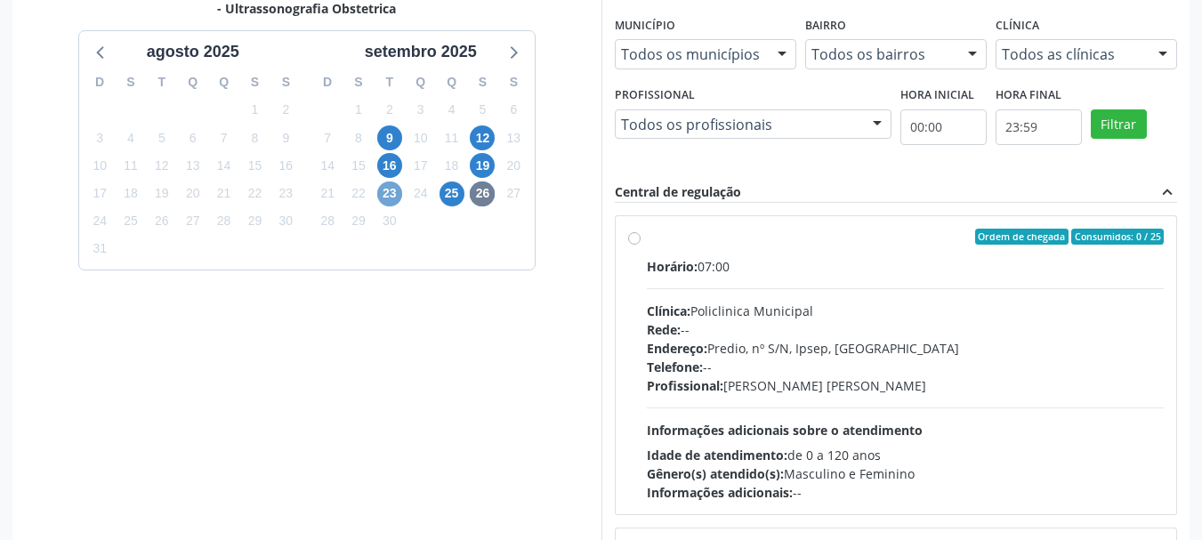
click at [396, 196] on span "23" at bounding box center [389, 193] width 25 height 25
click at [452, 193] on span "25" at bounding box center [451, 193] width 25 height 25
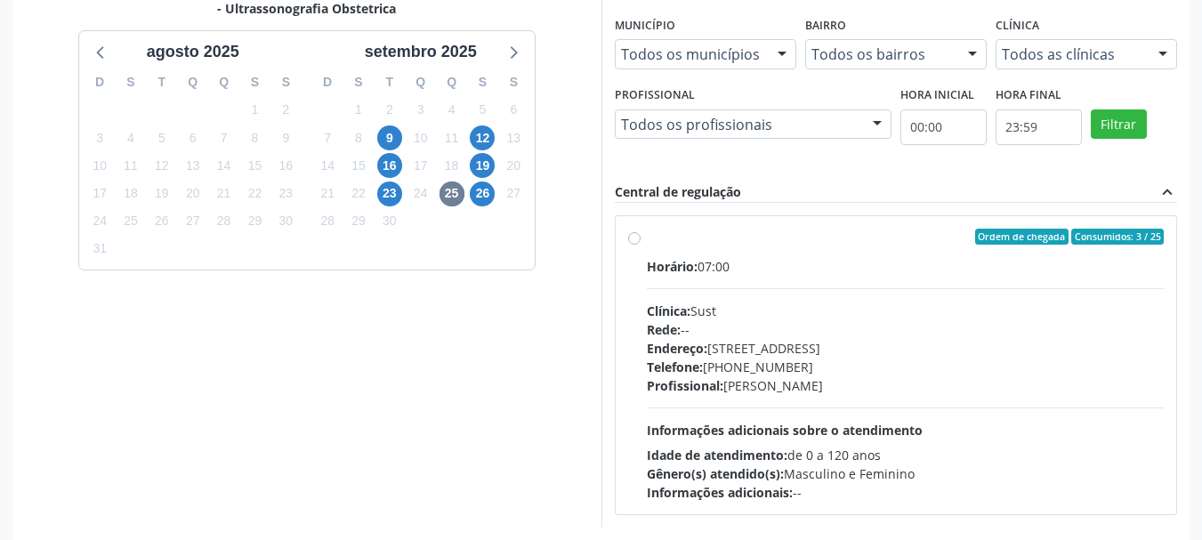
click at [709, 246] on label "Ordem de chegada Consumidos: 3 / 25 Horário: 07:00 Clínica: Sust Rede: -- Ender…" at bounding box center [906, 365] width 518 height 273
click at [640, 245] on input "Ordem de chegada Consumidos: 3 / 25 Horário: 07:00 Clínica: Sust Rede: -- Ender…" at bounding box center [634, 237] width 12 height 16
radio input "true"
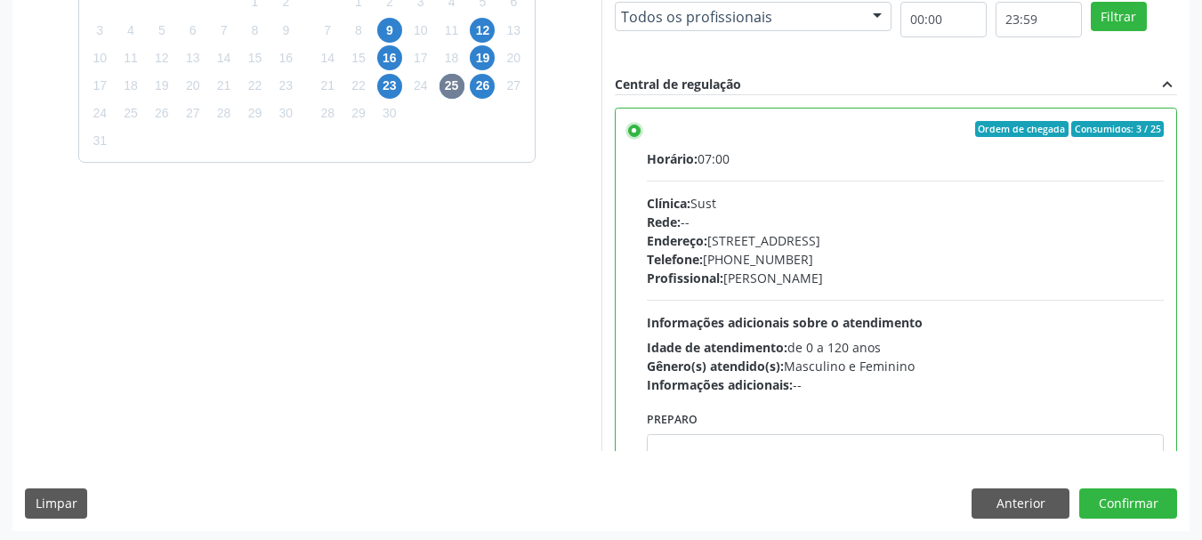
scroll to position [523, 0]
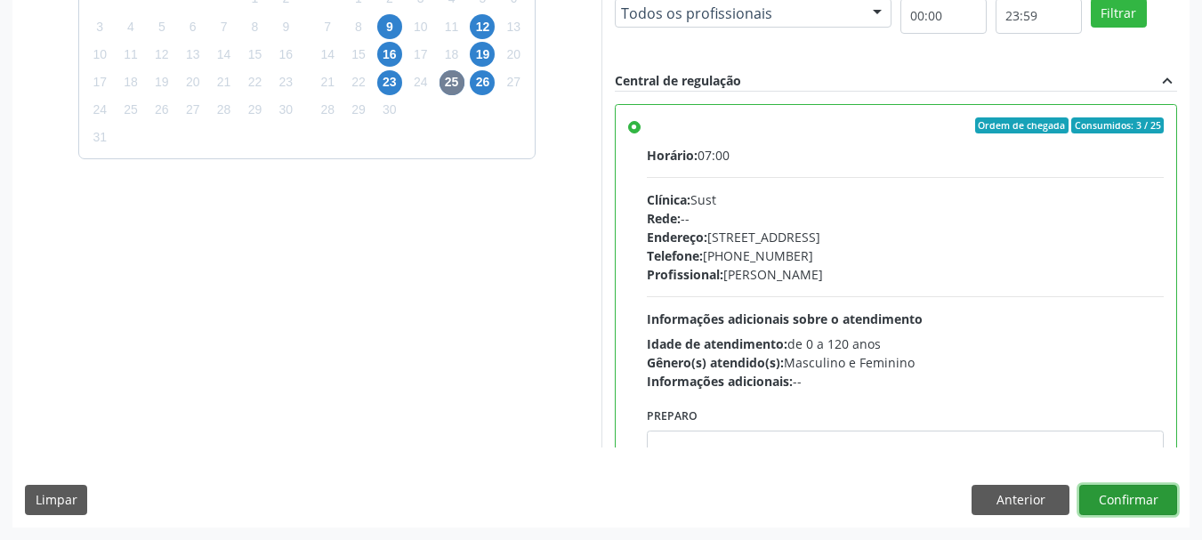
click at [1133, 491] on button "Confirmar" at bounding box center [1128, 500] width 98 height 30
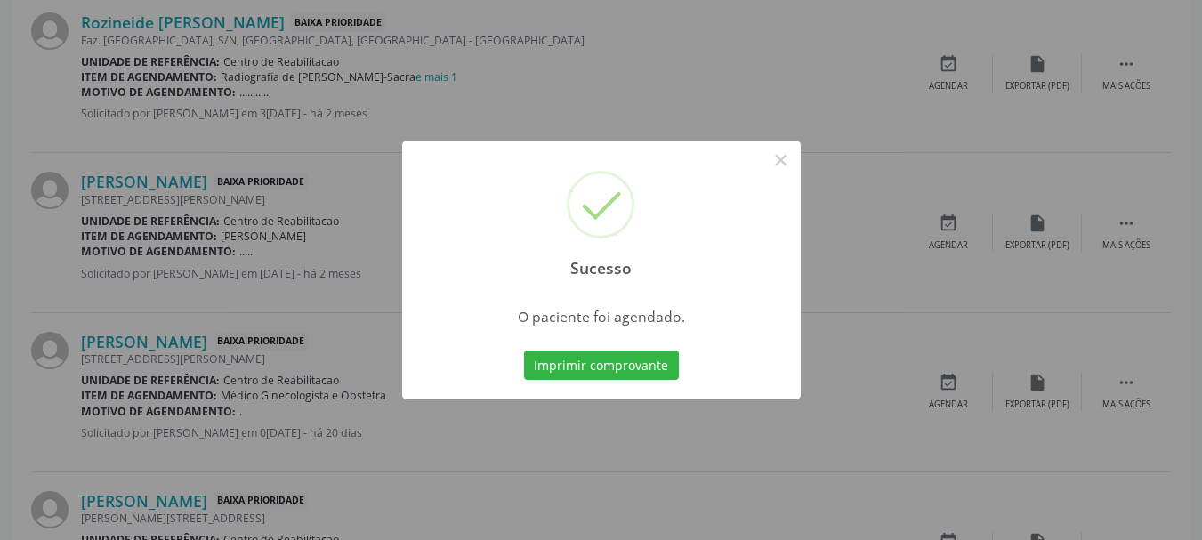
scroll to position [47, 0]
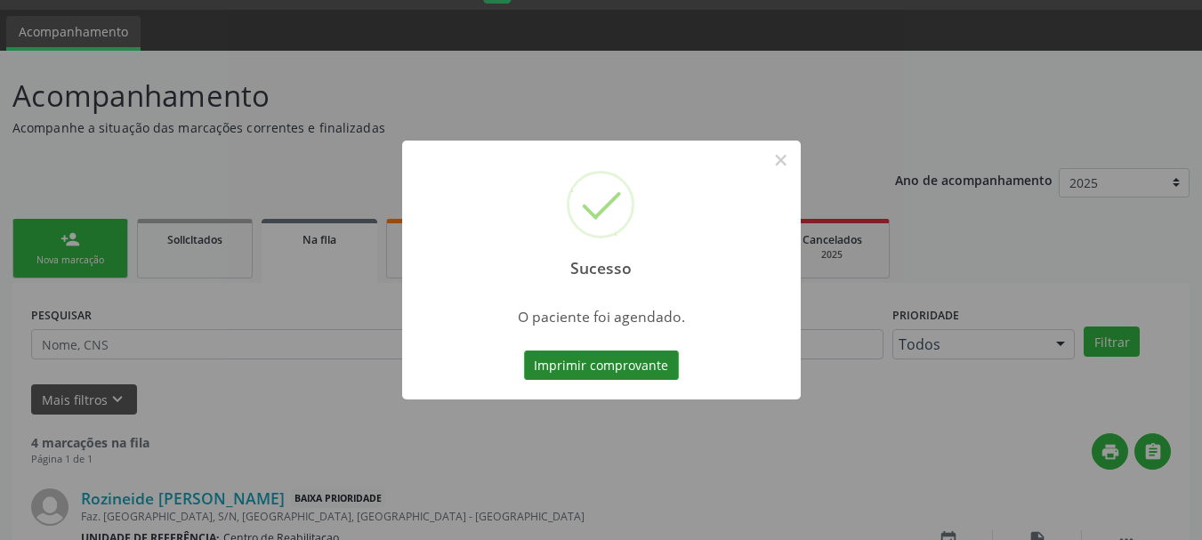
click at [640, 368] on button "Imprimir comprovante" at bounding box center [601, 365] width 155 height 30
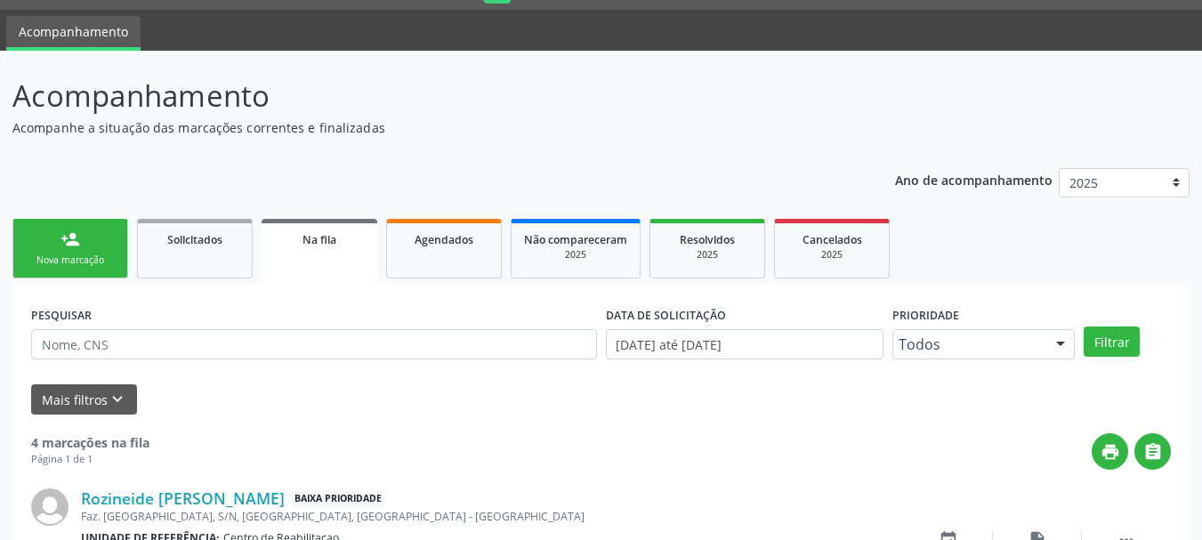
click at [82, 266] on div "Nova marcação" at bounding box center [70, 260] width 89 height 13
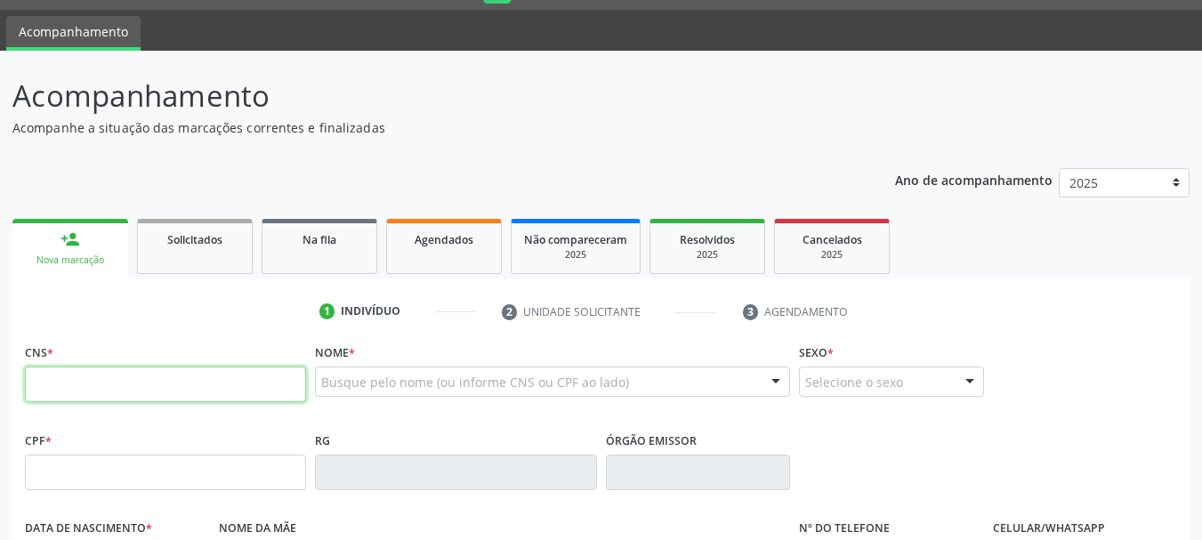
click at [141, 382] on input "text" at bounding box center [165, 384] width 281 height 36
paste input "701 4056 2569 3837"
type input "701 4056 2569 3837"
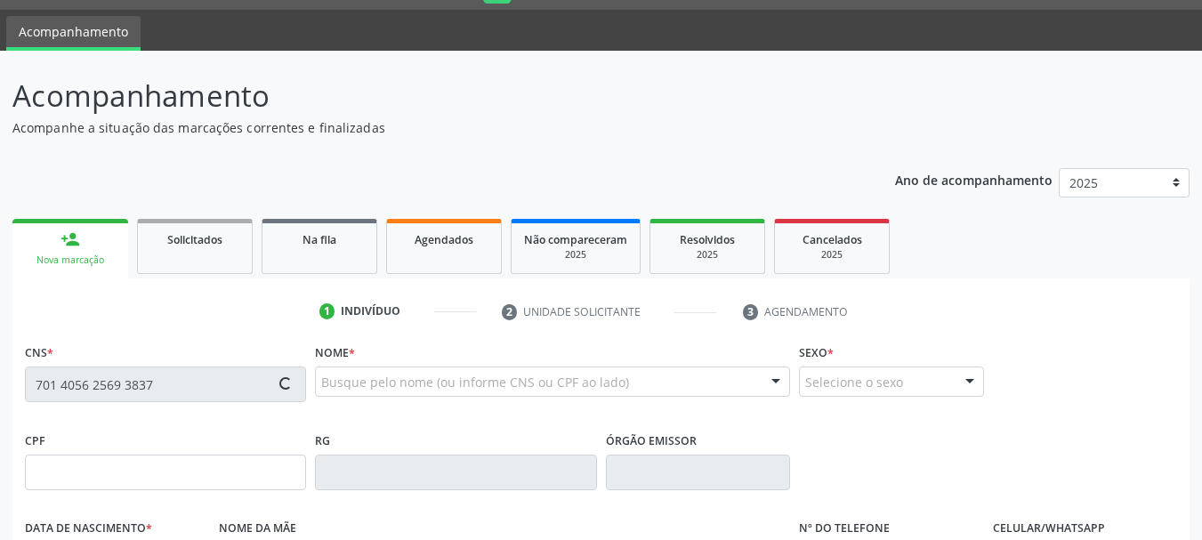
type input "0[DATE]"
type input "[PERSON_NAME]"
type input "[PHONE_NUMBER]"
type input "1267"
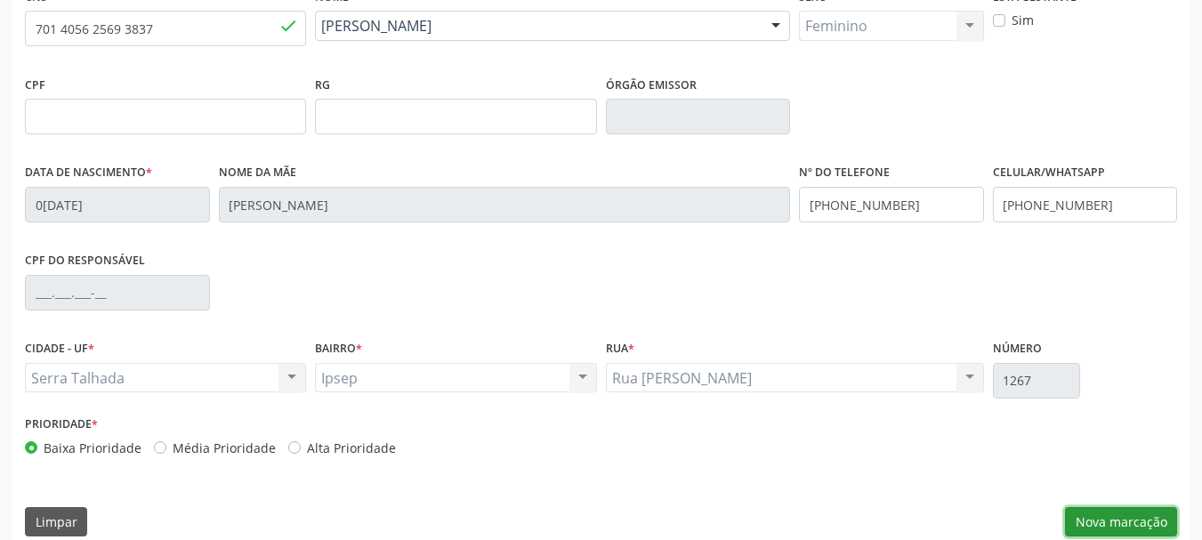
click at [1115, 531] on button "Nova marcação" at bounding box center [1121, 522] width 112 height 30
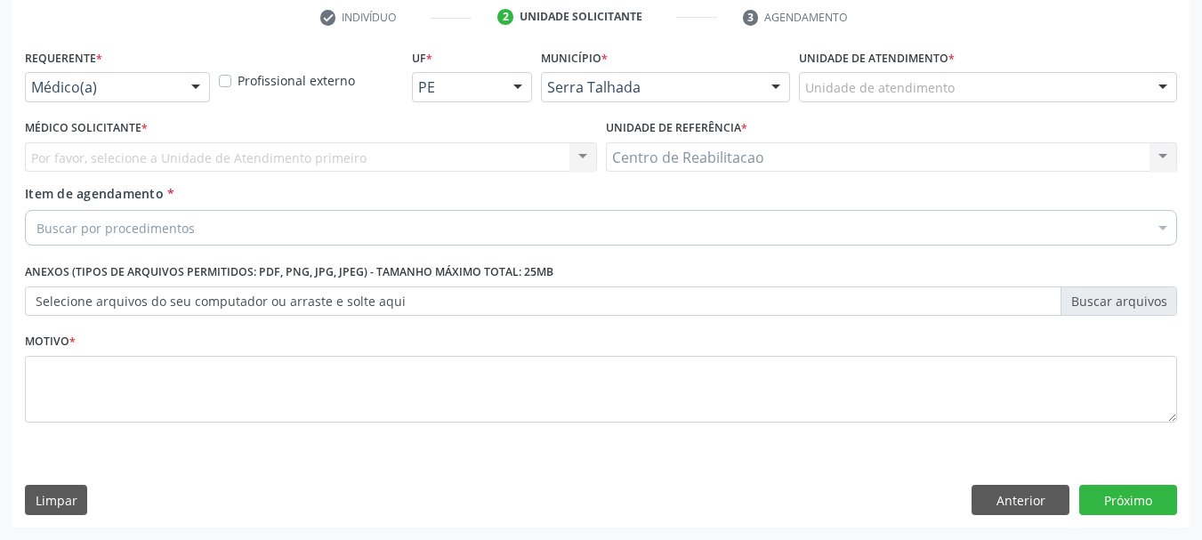
scroll to position [342, 0]
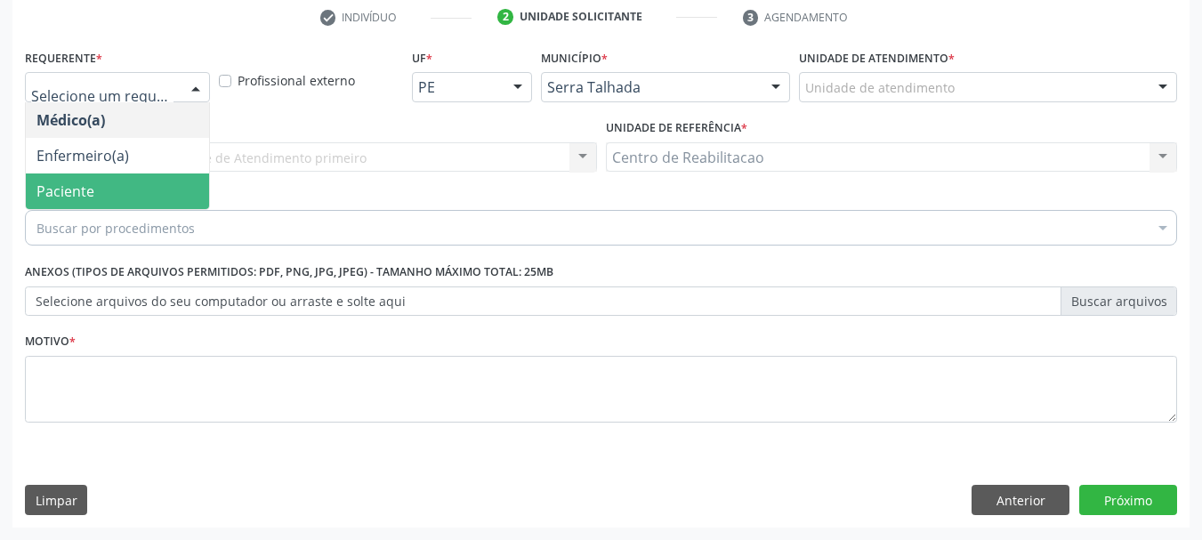
click at [98, 176] on span "Paciente" at bounding box center [117, 191] width 183 height 36
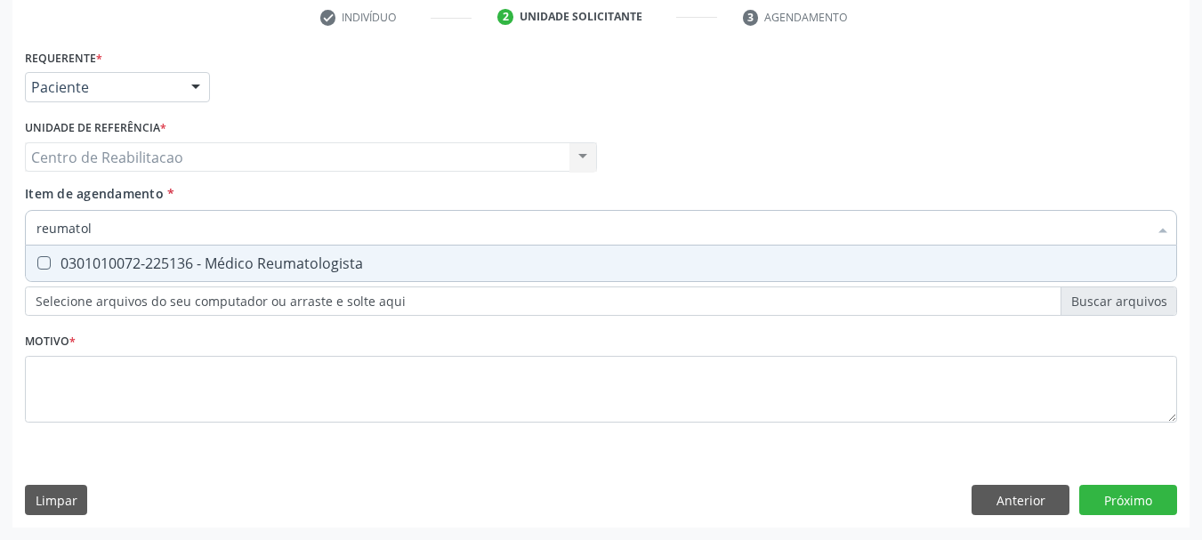
type input "reumatolo"
click at [181, 260] on div "0301010072-225136 - Médico Reumatologista" at bounding box center [600, 263] width 1129 height 14
checkbox Reumatologista "true"
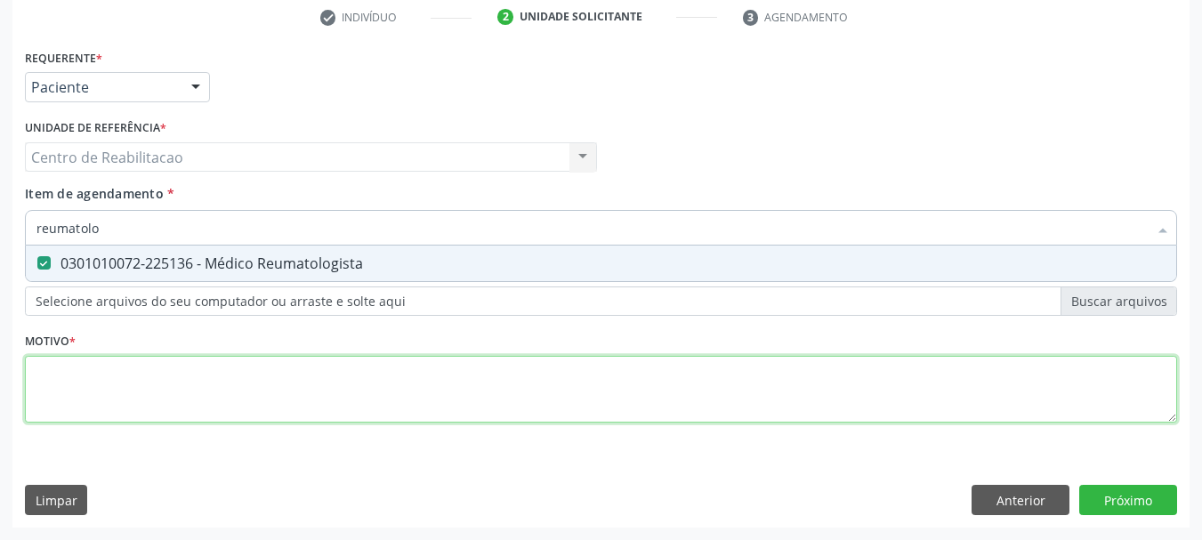
click at [202, 398] on div "Requerente * Paciente Médico(a) Enfermeiro(a) Paciente Nenhum resultado encontr…" at bounding box center [601, 245] width 1152 height 403
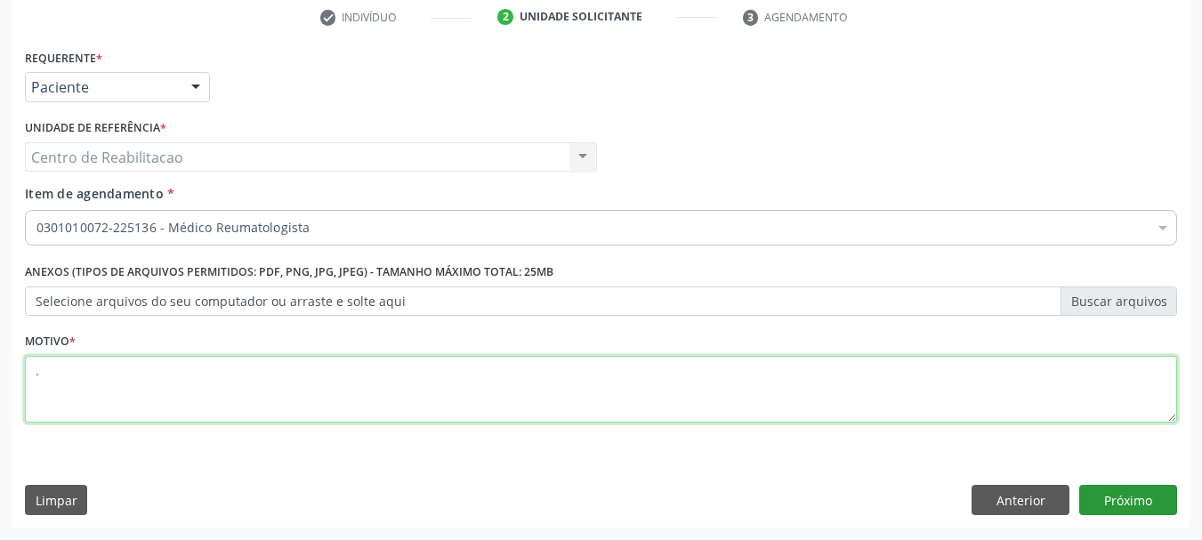
type textarea "."
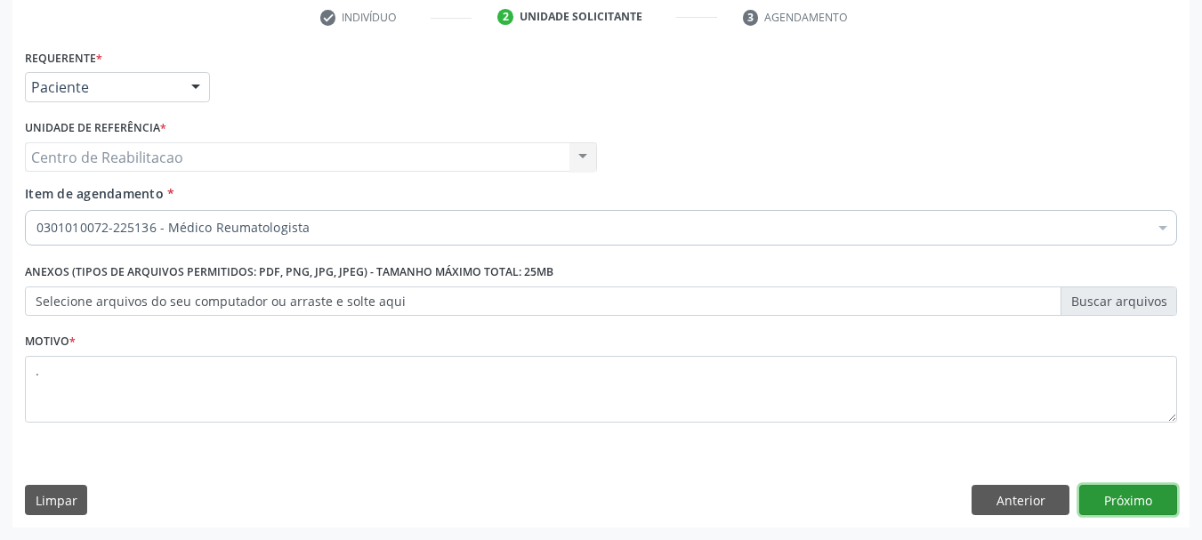
click at [1155, 505] on button "Próximo" at bounding box center [1128, 500] width 98 height 30
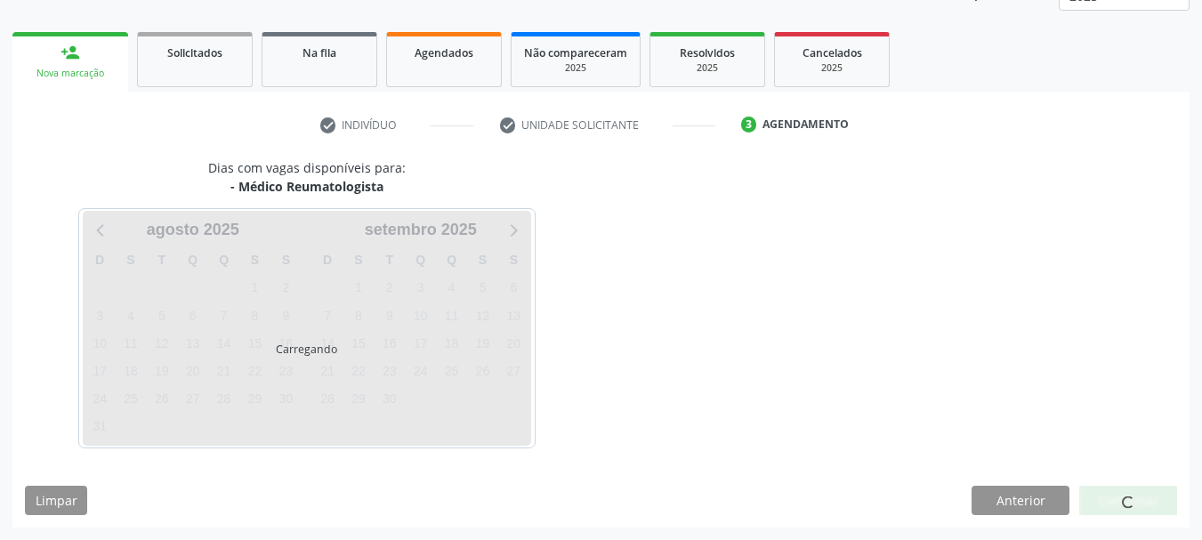
scroll to position [234, 0]
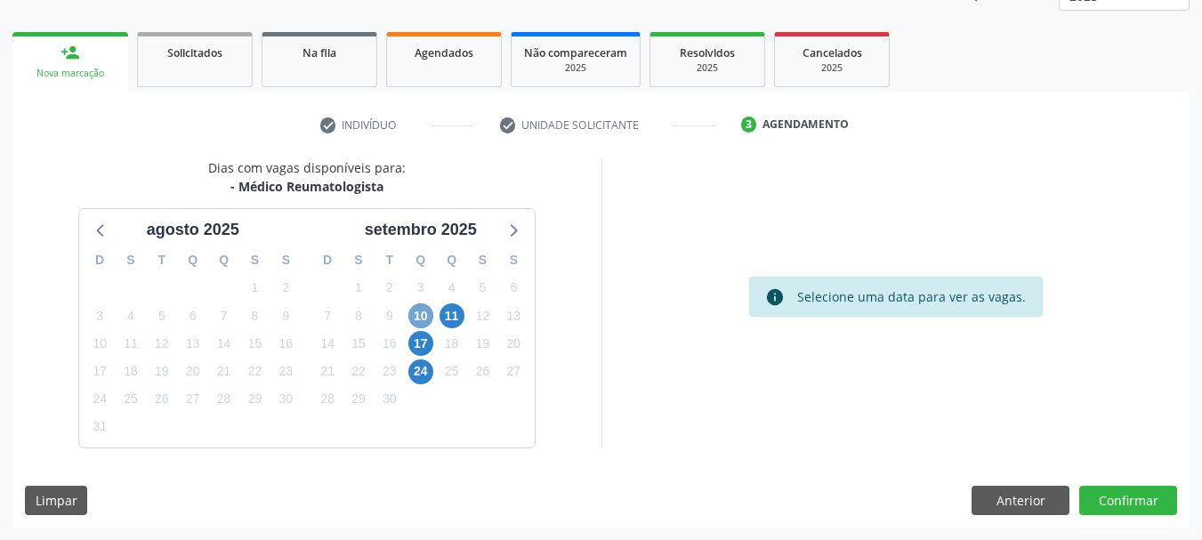
click at [427, 315] on span "10" at bounding box center [420, 315] width 25 height 25
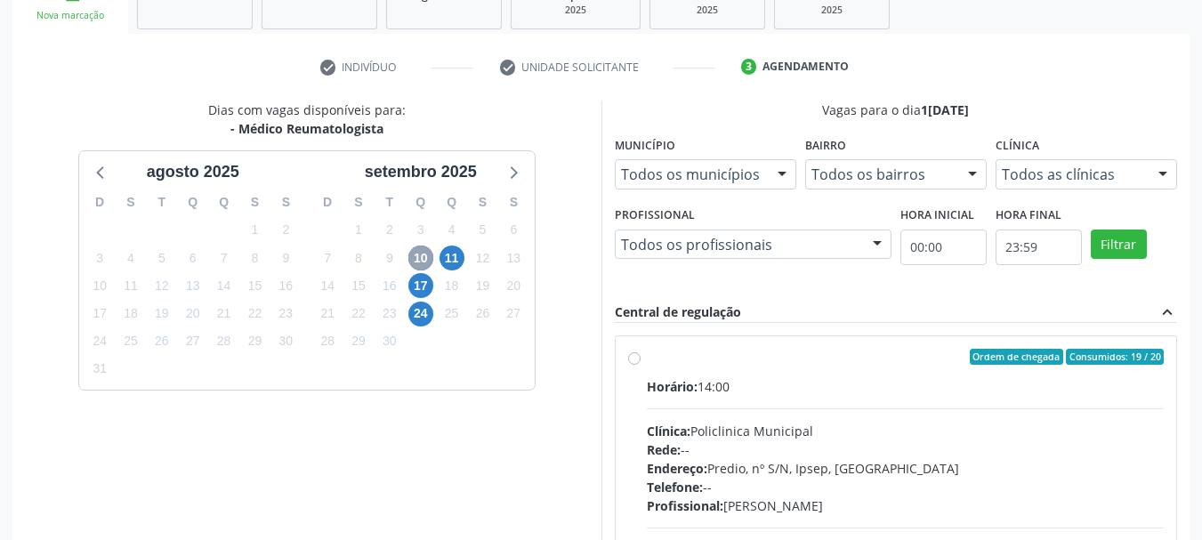
scroll to position [323, 0]
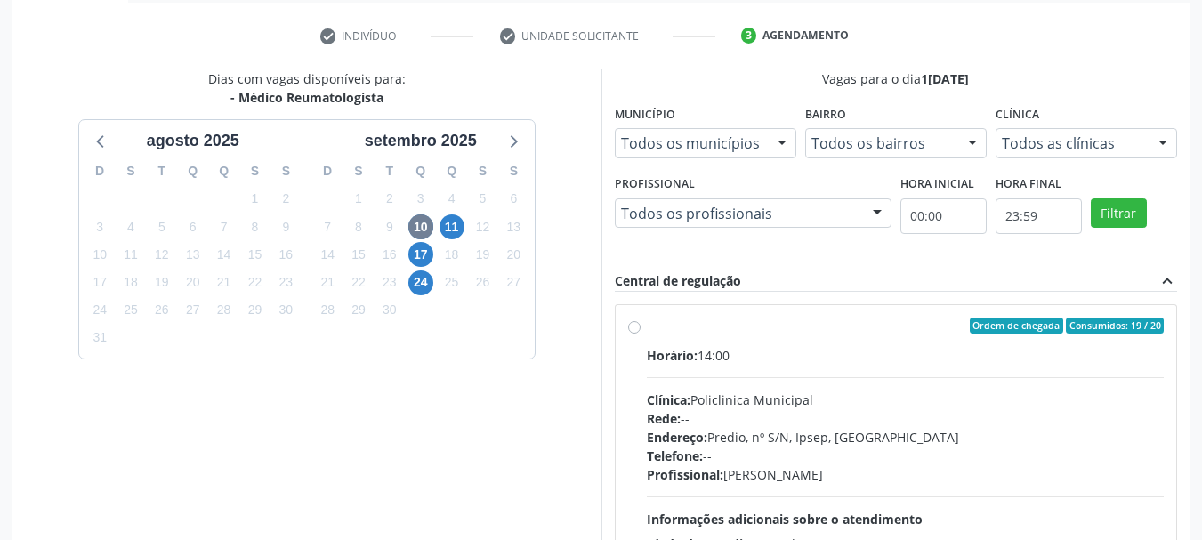
click at [742, 356] on div "Horário: 14:00" at bounding box center [906, 355] width 518 height 19
click at [640, 334] on input "Ordem de chegada Consumidos: 19 / 20 Horário: 14:00 Clínica: Policlinica Munici…" at bounding box center [634, 326] width 12 height 16
radio input "true"
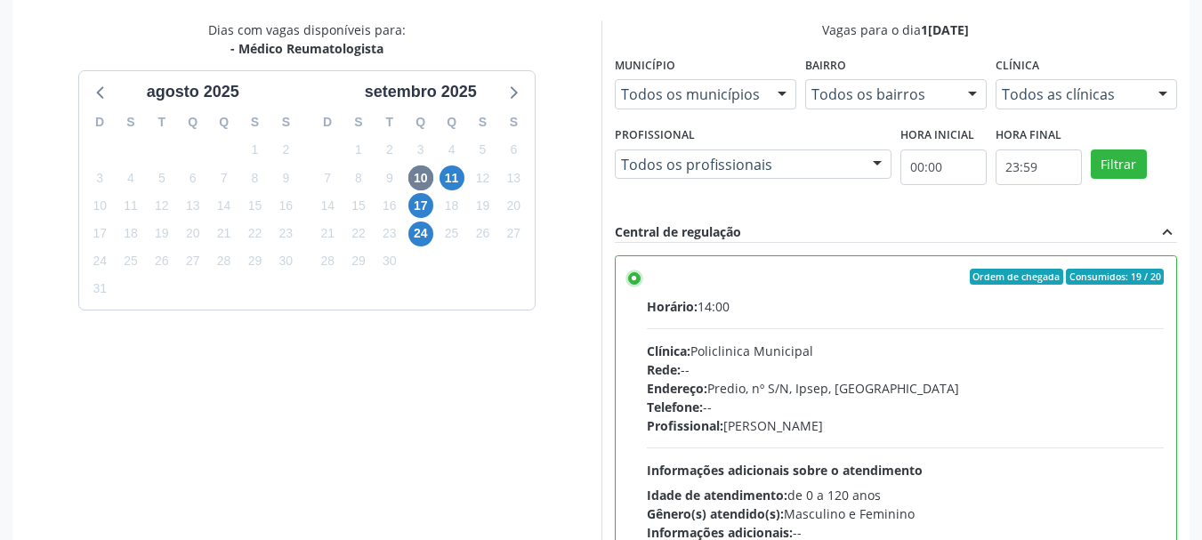
scroll to position [523, 0]
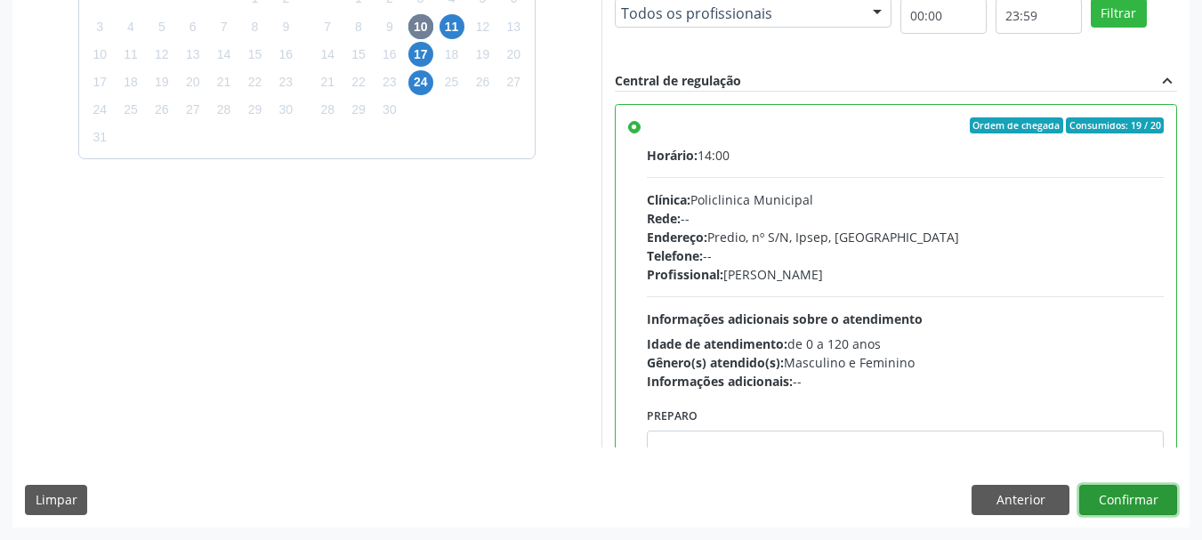
click at [1154, 499] on button "Confirmar" at bounding box center [1128, 500] width 98 height 30
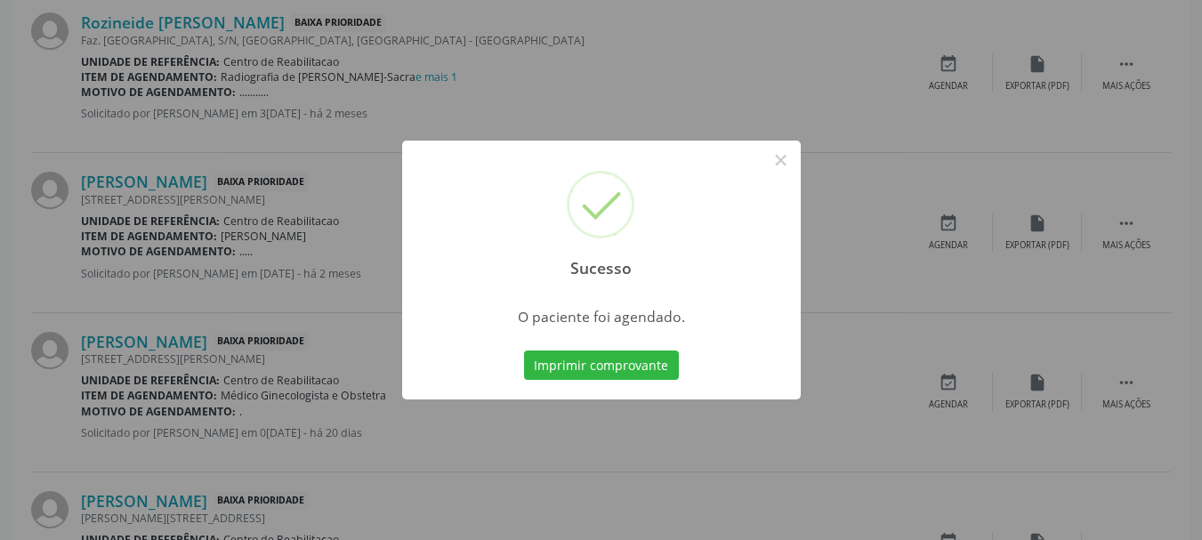
scroll to position [47, 0]
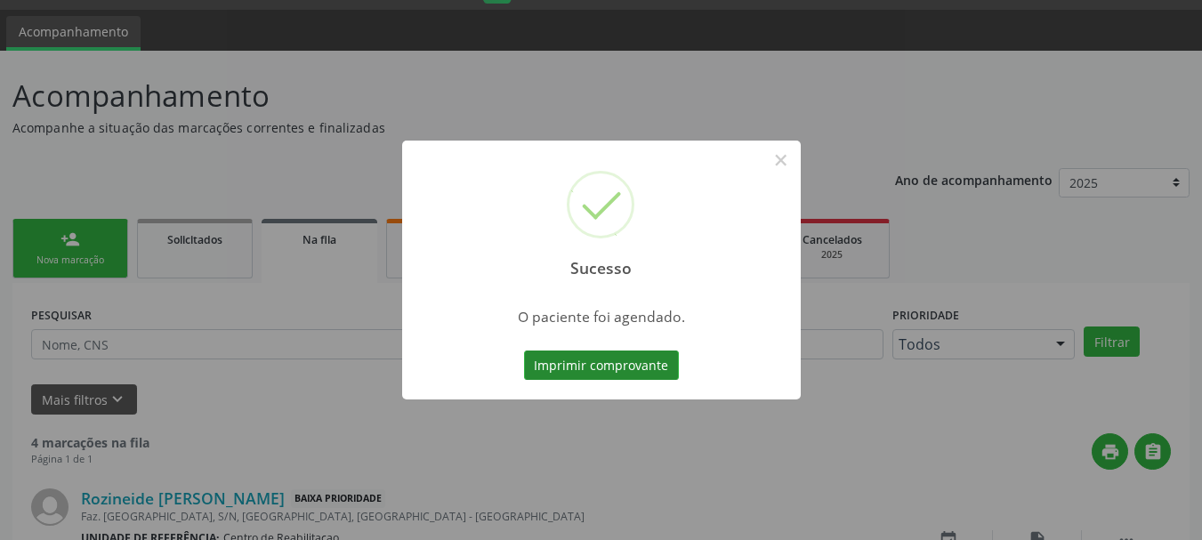
click at [645, 366] on button "Imprimir comprovante" at bounding box center [601, 365] width 155 height 30
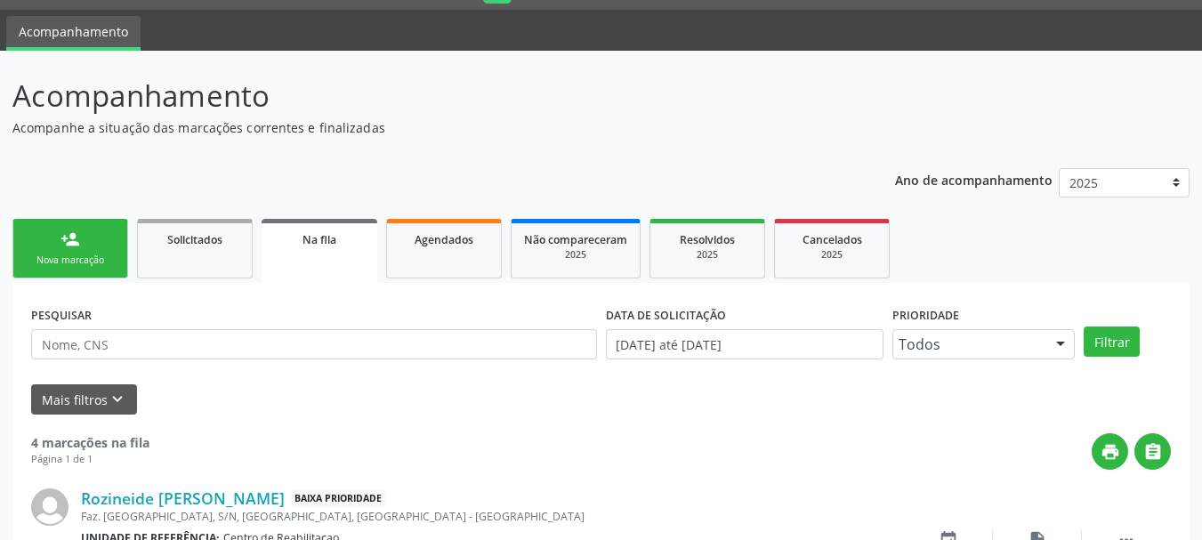
click at [92, 227] on link "person_add Nova marcação" at bounding box center [70, 249] width 116 height 60
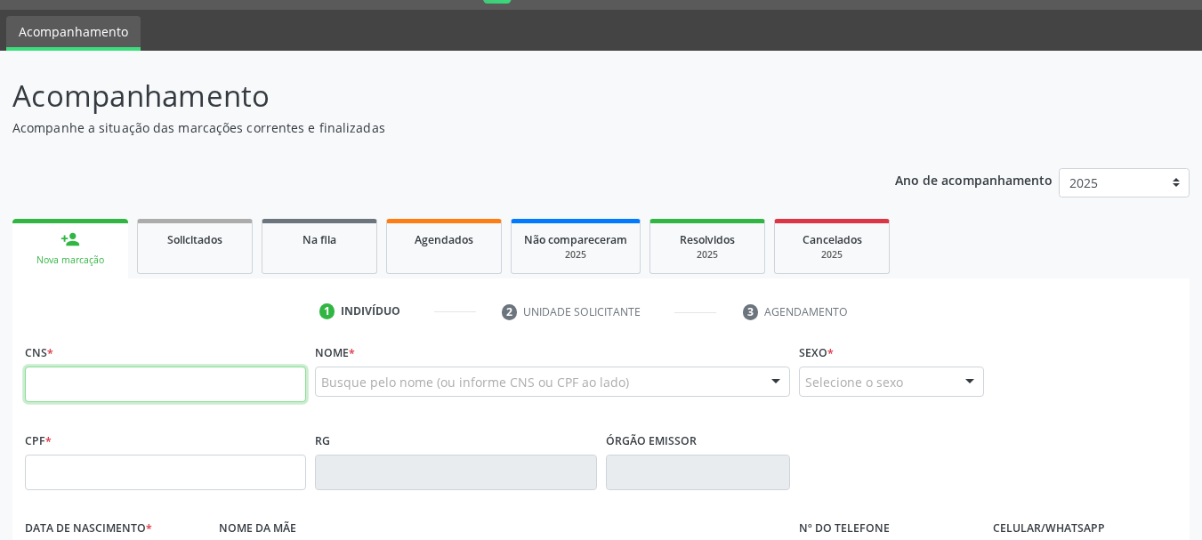
click at [143, 401] on input "text" at bounding box center [165, 384] width 281 height 36
type input "898 0045 1957 8673"
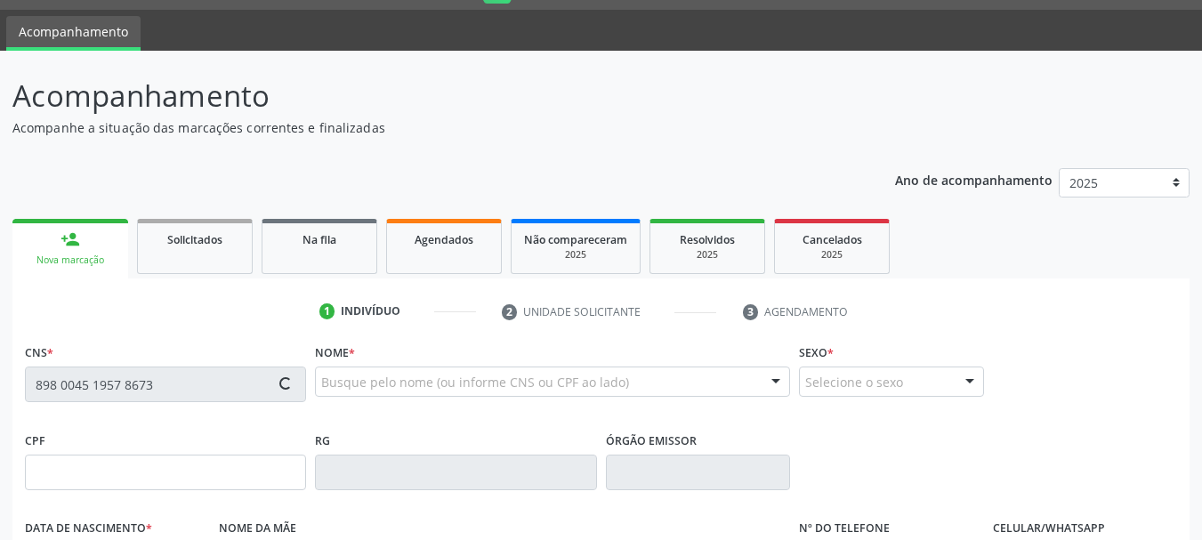
type input "1[DATE]"
type input "[PERSON_NAME]"
type input "[PHONE_NUMBER]"
type input "S/N"
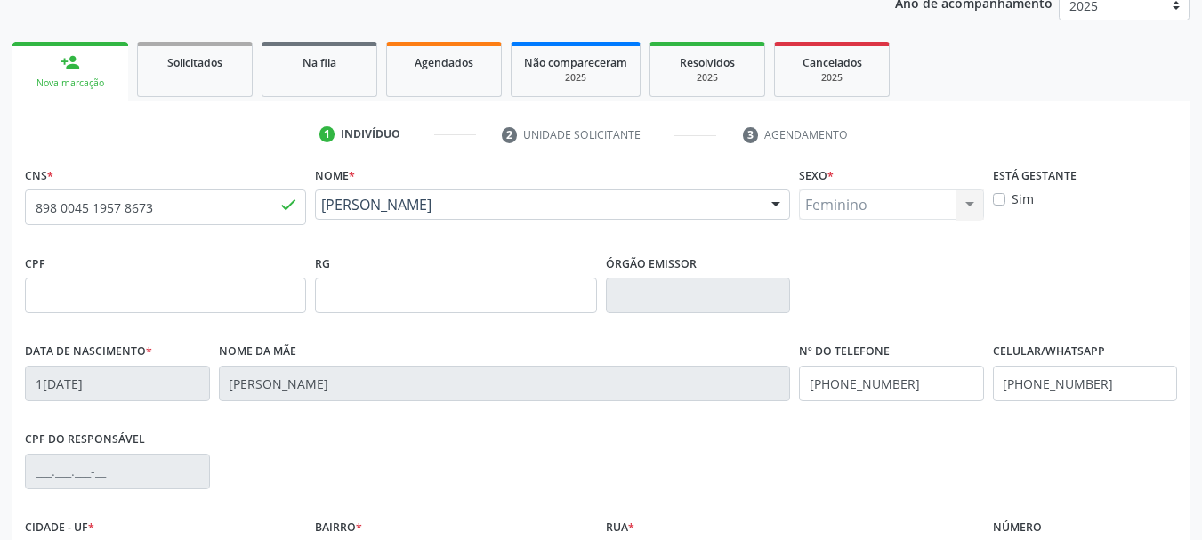
scroll to position [225, 0]
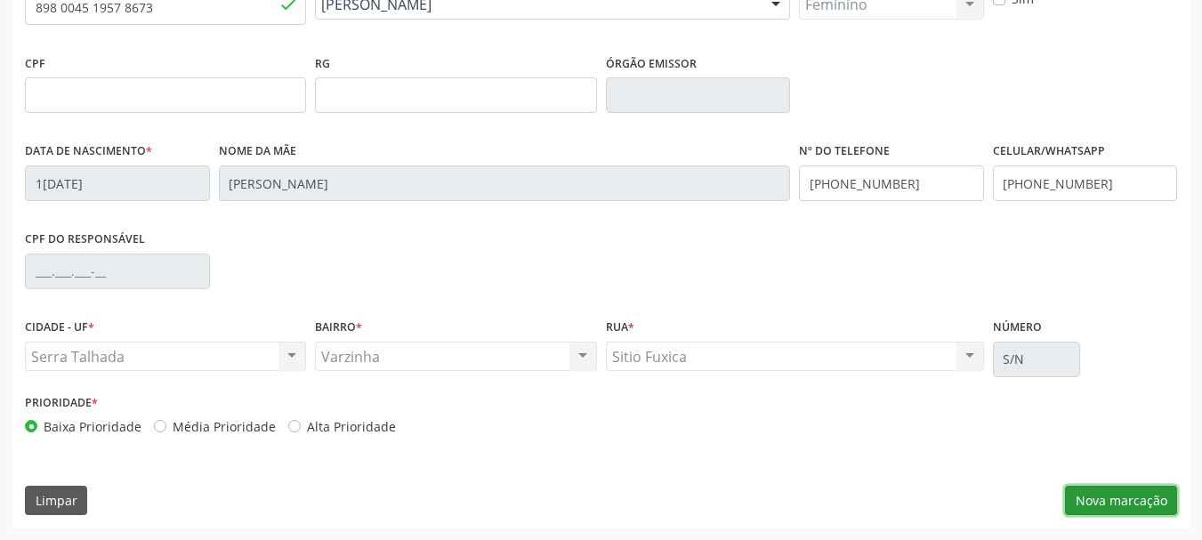
click at [1102, 495] on button "Nova marcação" at bounding box center [1121, 501] width 112 height 30
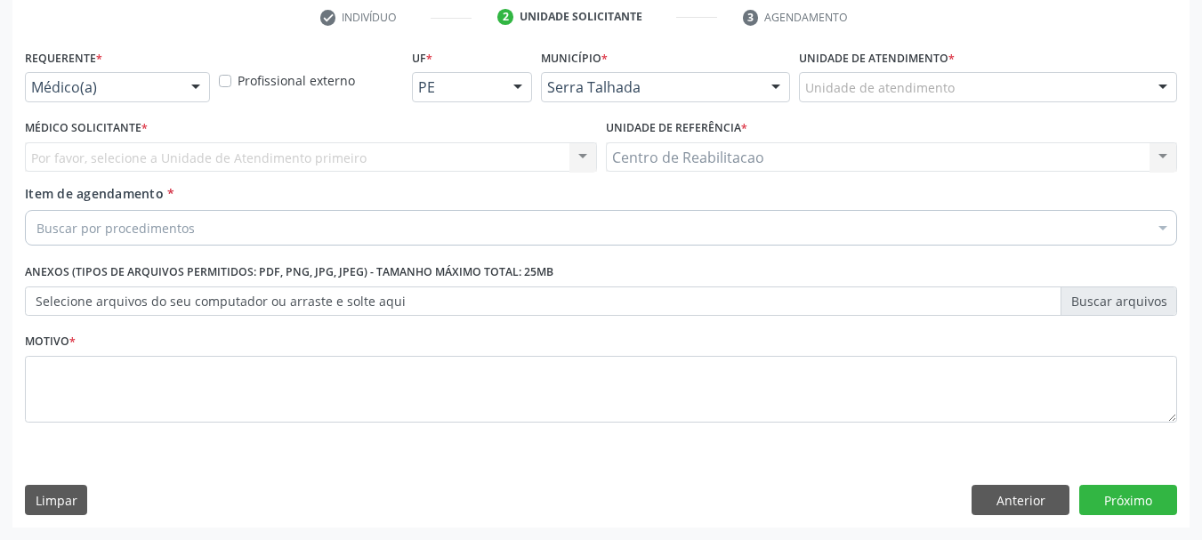
scroll to position [342, 0]
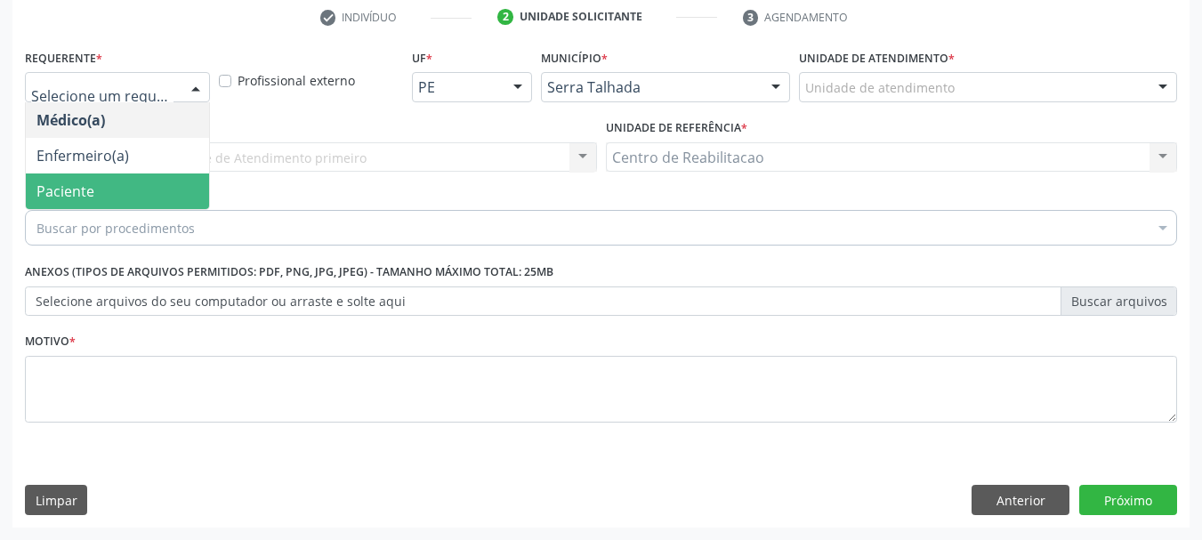
click at [142, 180] on span "Paciente" at bounding box center [117, 191] width 183 height 36
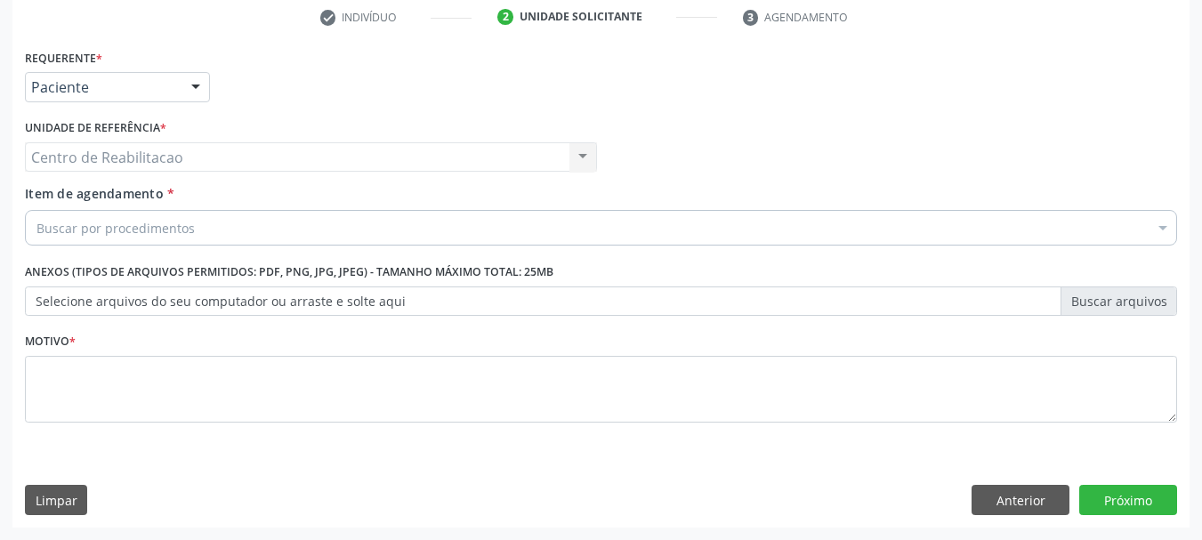
click at [194, 229] on div "Buscar por procedimentos" at bounding box center [601, 228] width 1152 height 36
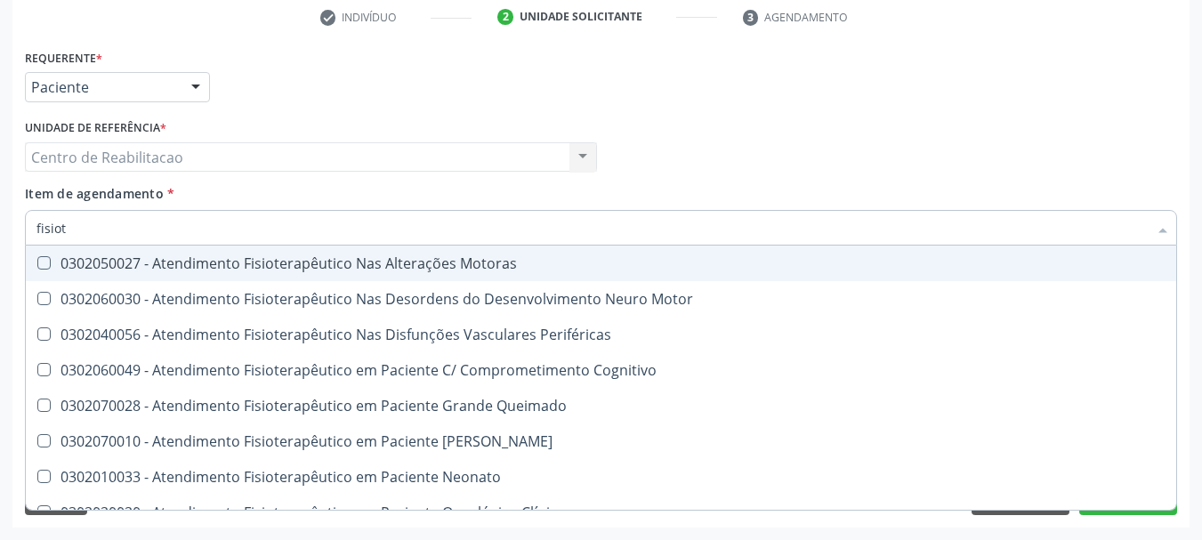
type input "fisiote"
click at [283, 268] on div "0302050027 - Atendimento Fisioterapêutico Nas Alterações Motoras" at bounding box center [600, 263] width 1129 height 14
checkbox Motoras "true"
click at [315, 197] on div "Item de agendamento * fisiote Desfazer seleção 0302050027 - Atendimento Fisiote…" at bounding box center [601, 212] width 1152 height 56
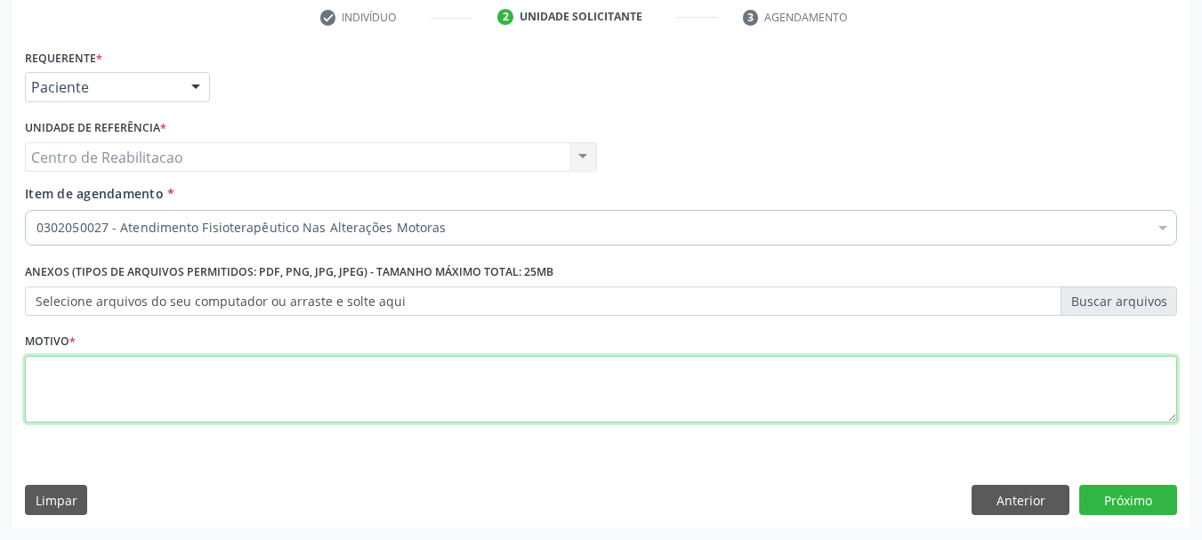
click at [288, 391] on textarea at bounding box center [601, 390] width 1152 height 68
type textarea "."
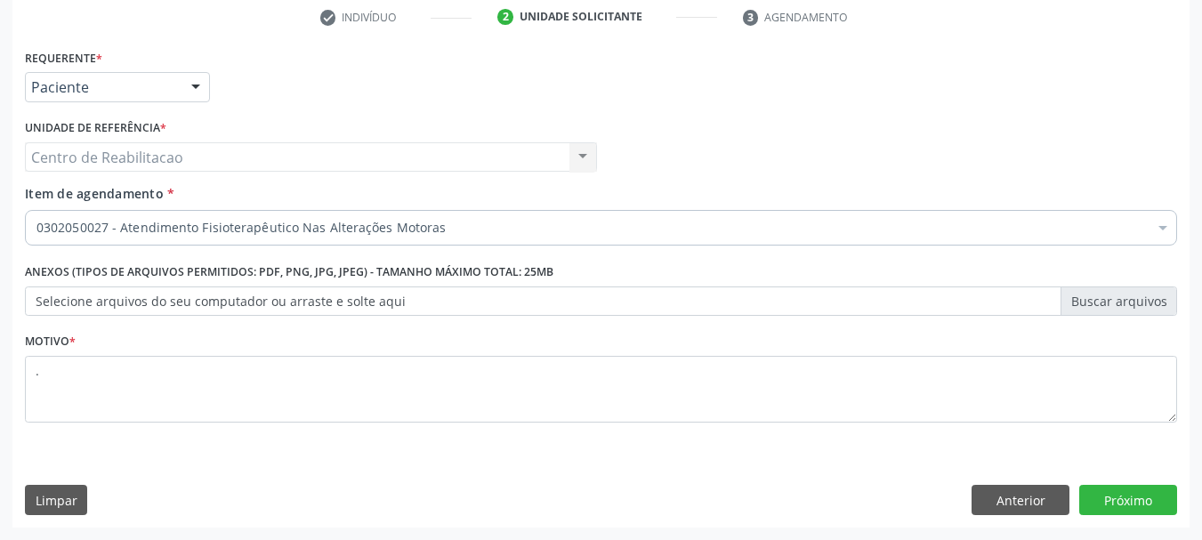
click at [1119, 484] on div "Requerente * Paciente Médico(a) Enfermeiro(a) Paciente Nenhum resultado encontr…" at bounding box center [600, 285] width 1177 height 483
click at [1123, 495] on button "Próximo" at bounding box center [1128, 500] width 98 height 30
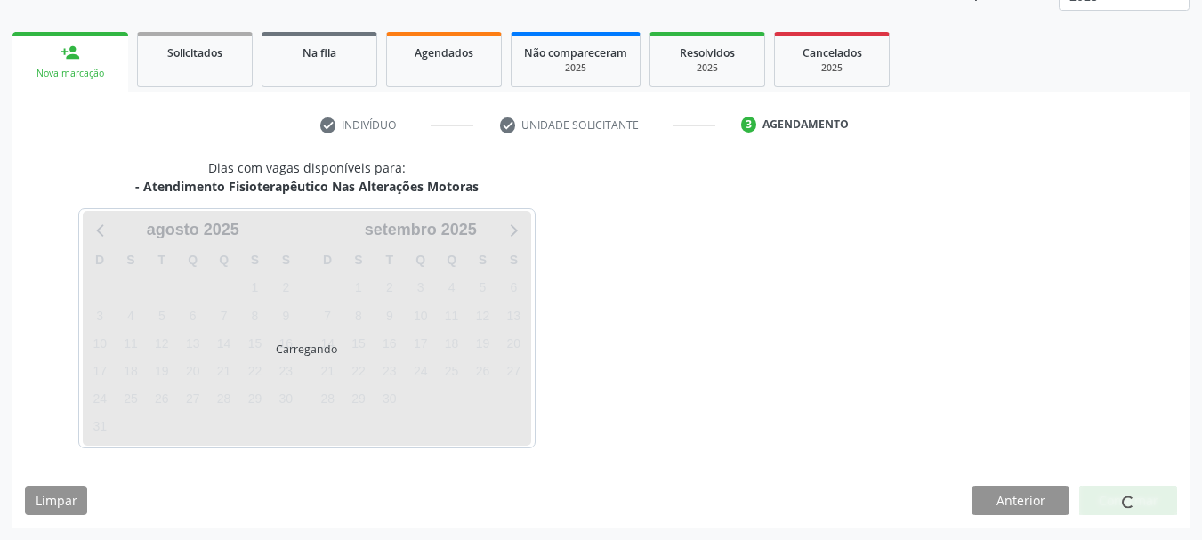
scroll to position [234, 0]
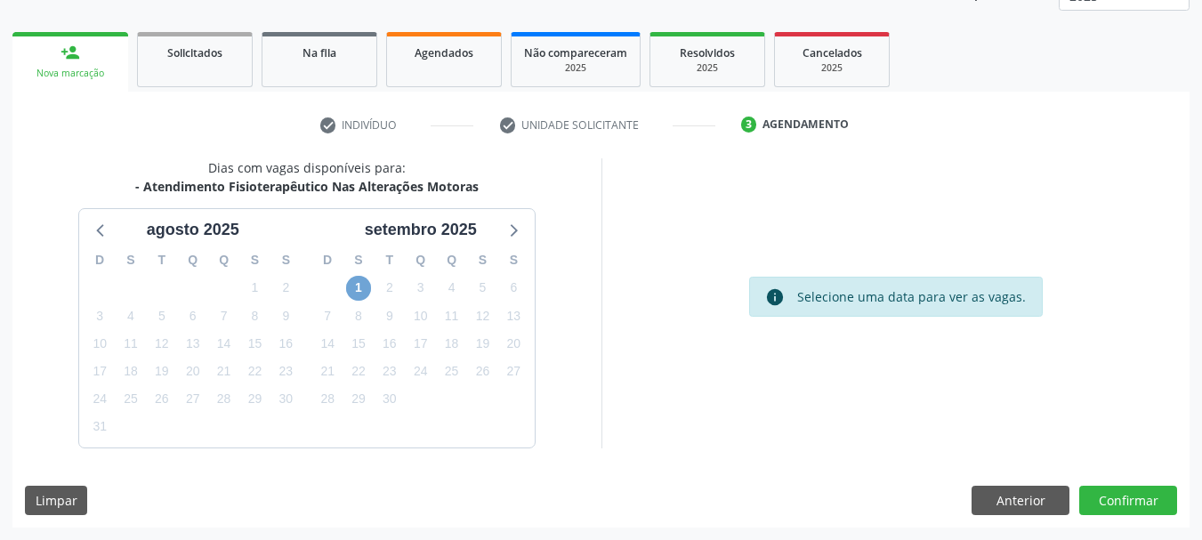
click at [352, 294] on span "1" at bounding box center [358, 288] width 25 height 25
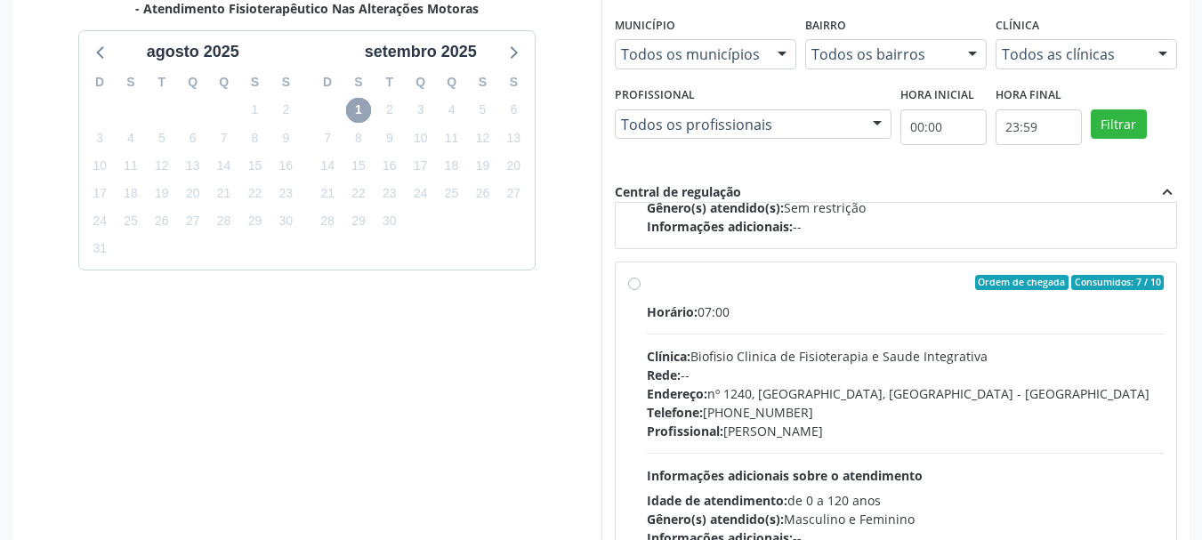
scroll to position [267, 0]
click at [768, 304] on div "Horário: 07:00" at bounding box center [906, 311] width 518 height 19
click at [640, 290] on input "Ordem de chegada Consumidos: 7 / 10 Horário: 07:00 Clínica: Biofisio Clinica de…" at bounding box center [634, 282] width 12 height 16
radio input "true"
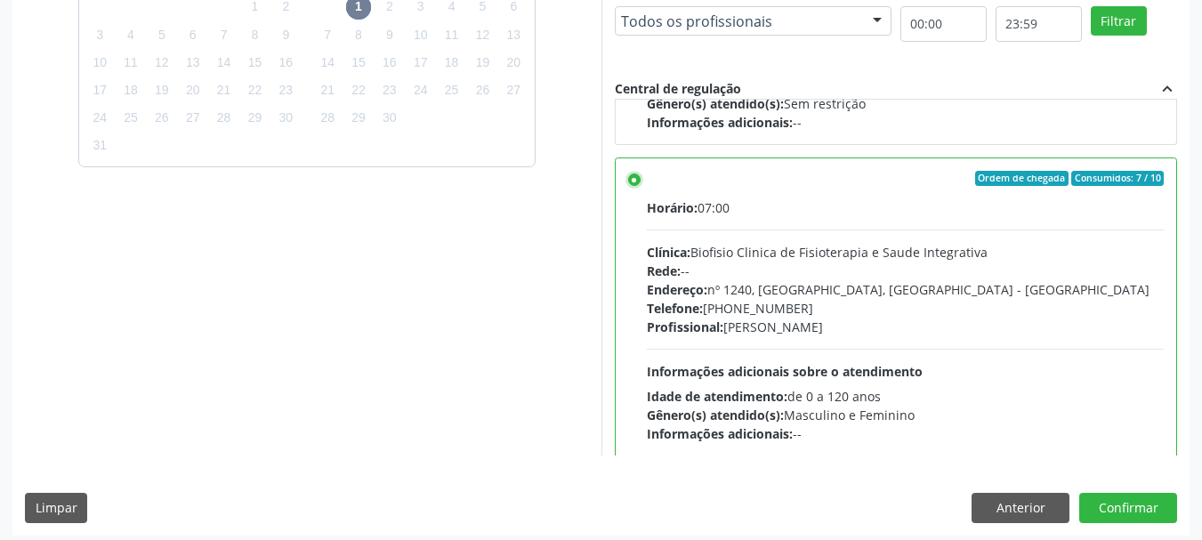
scroll to position [523, 0]
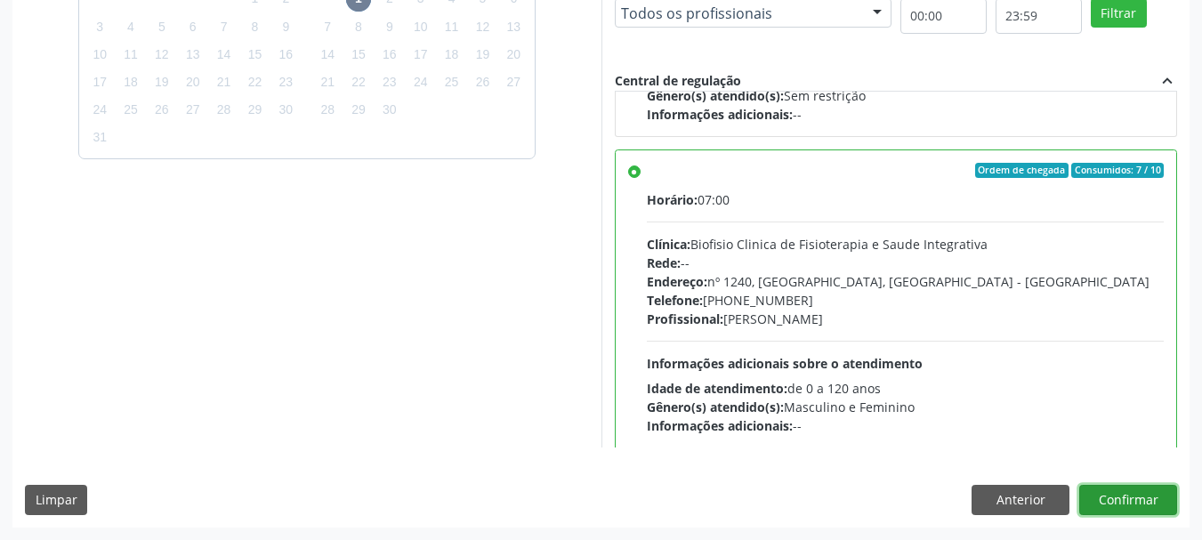
click at [1131, 497] on button "Confirmar" at bounding box center [1128, 500] width 98 height 30
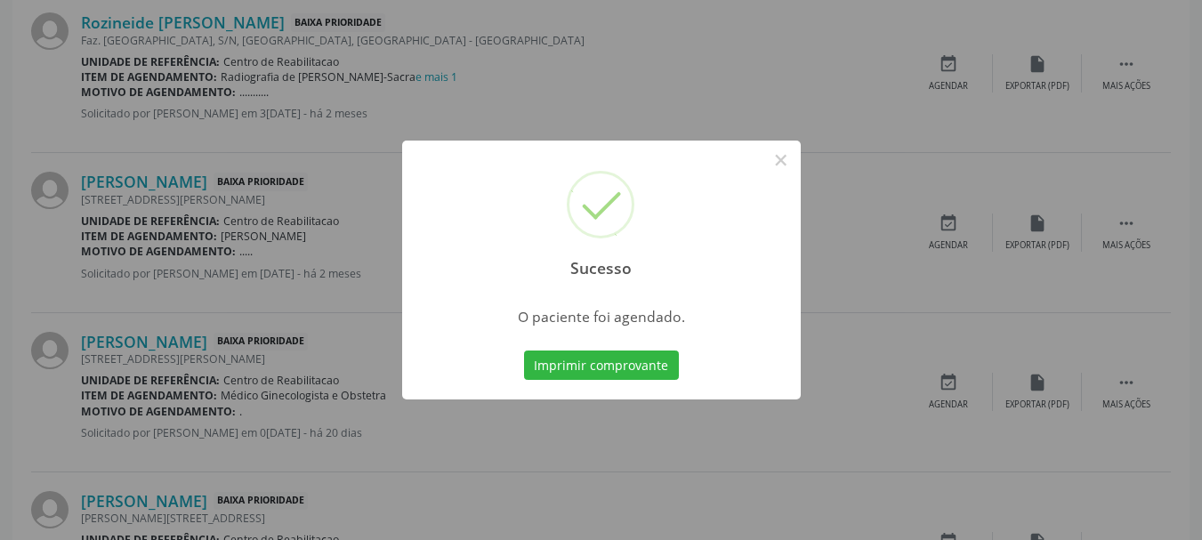
scroll to position [47, 0]
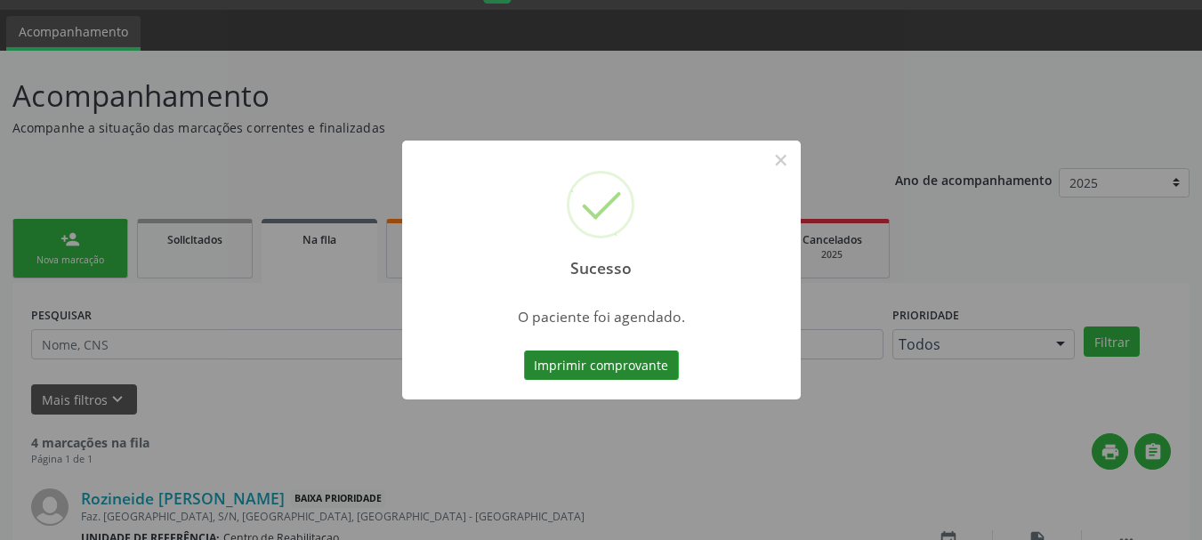
click at [572, 363] on button "Imprimir comprovante" at bounding box center [601, 365] width 155 height 30
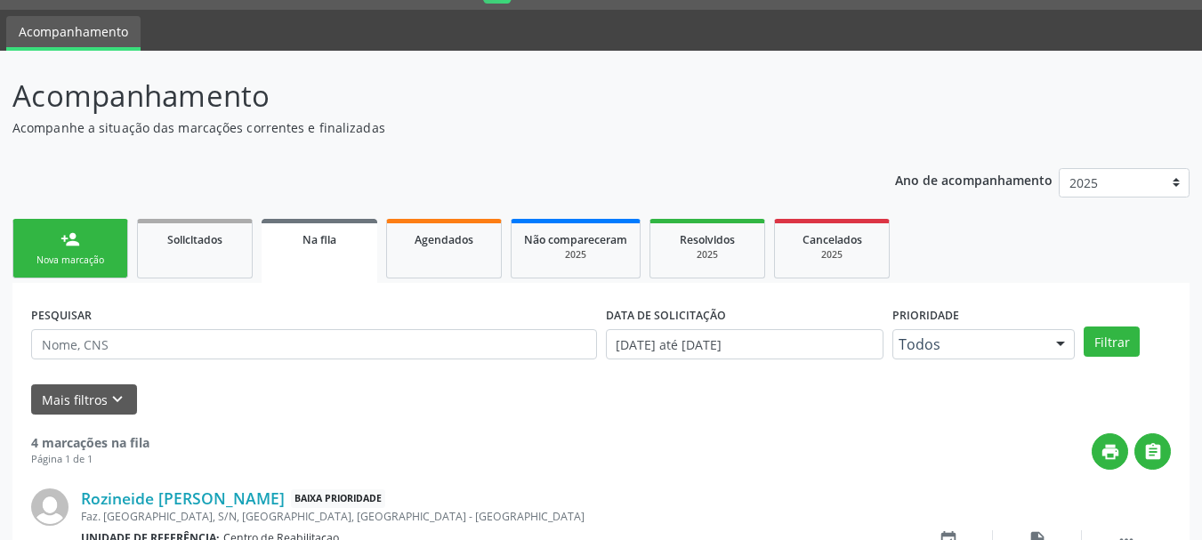
click at [95, 246] on link "person_add Nova marcação" at bounding box center [70, 249] width 116 height 60
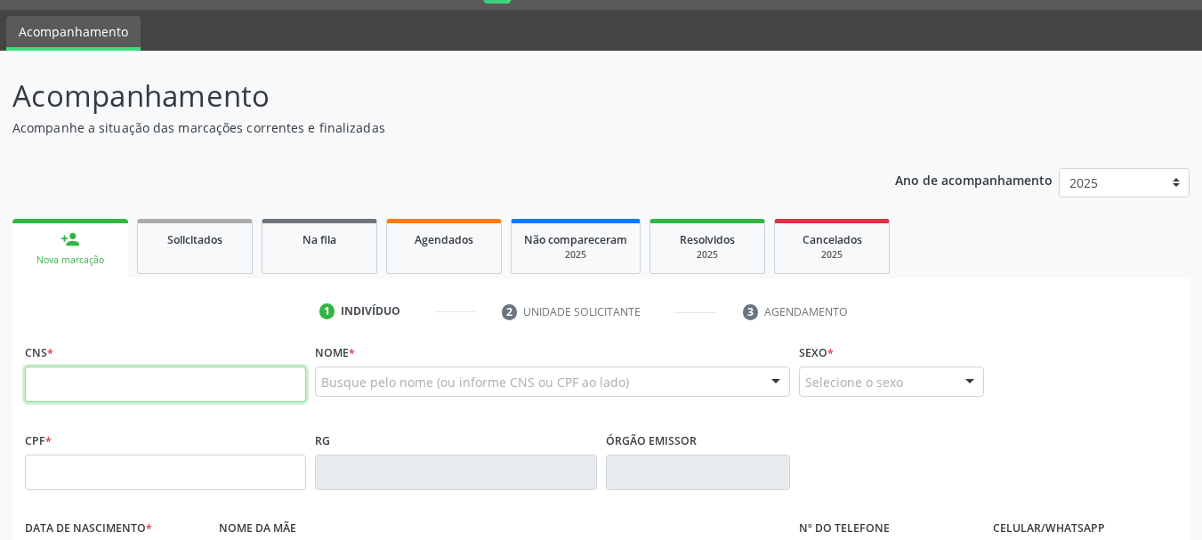
click at [119, 385] on input "text" at bounding box center [165, 384] width 281 height 36
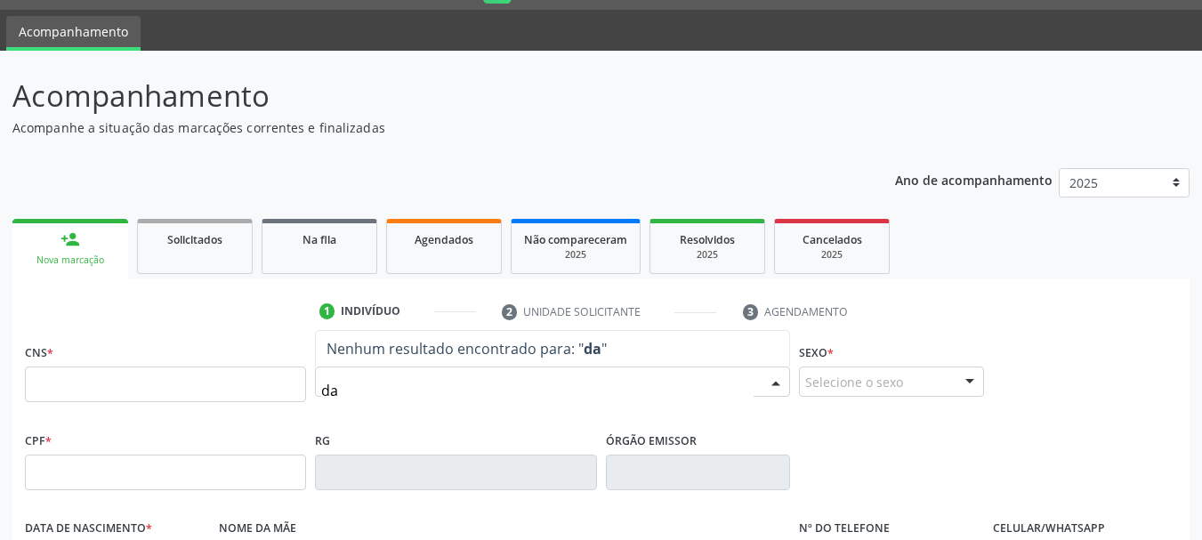
type input "d"
type input "thairson"
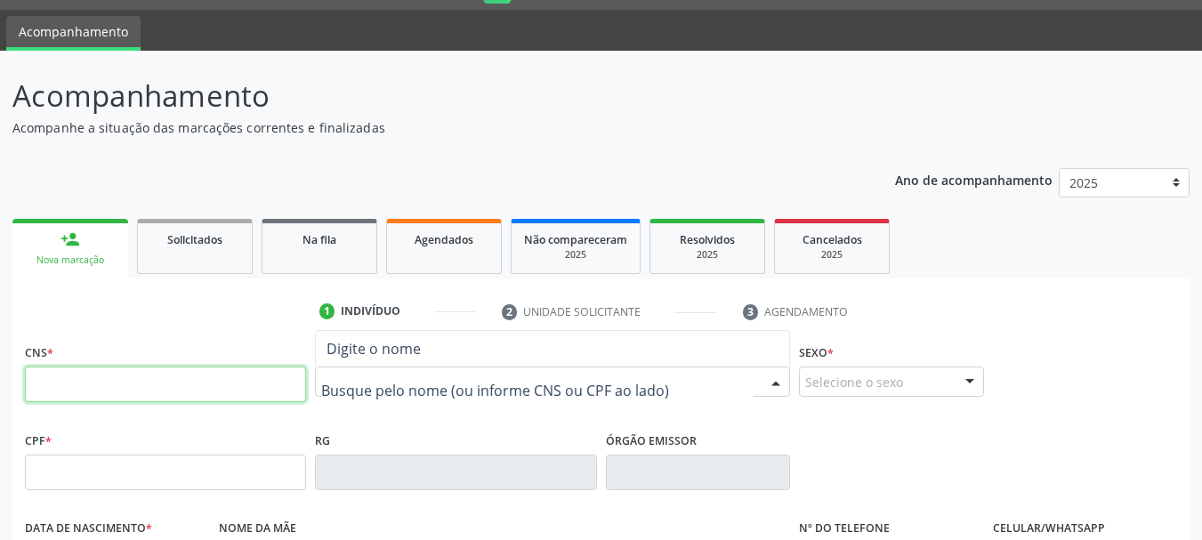
click at [176, 389] on input "text" at bounding box center [165, 384] width 281 height 36
type input "898 0034 4109 2572"
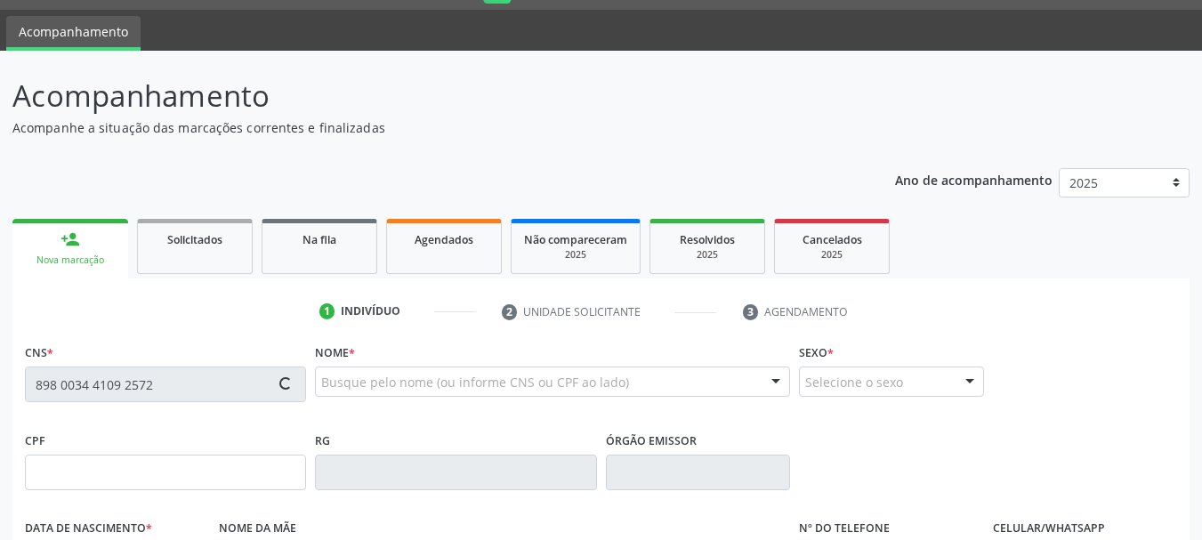
type input "[DATE]"
type input "[PERSON_NAME]"
type input "[PHONE_NUMBER]"
type input "687"
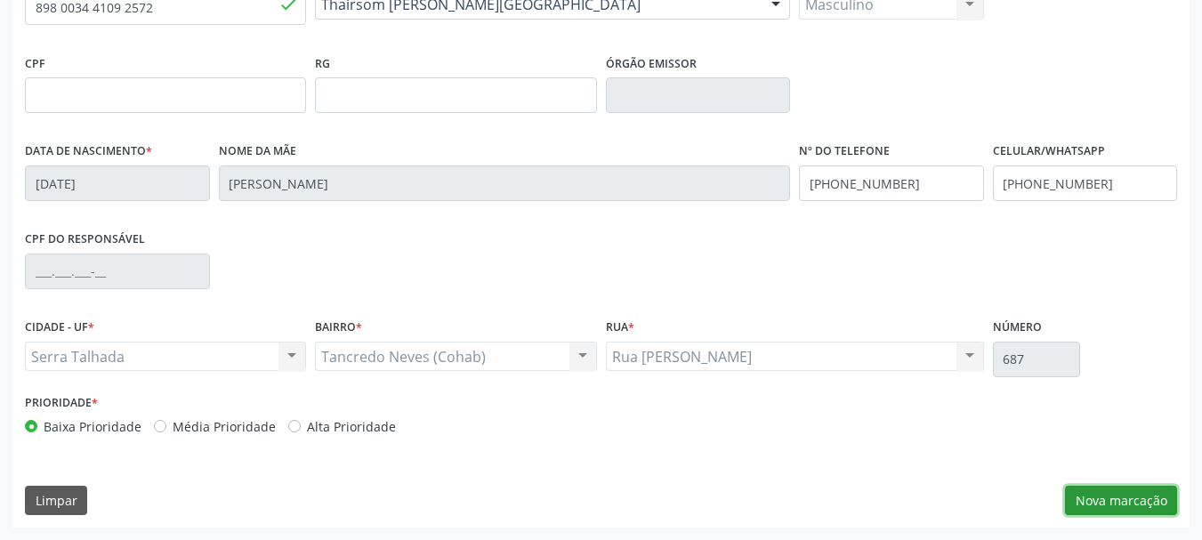
click at [1139, 503] on button "Nova marcação" at bounding box center [1121, 501] width 112 height 30
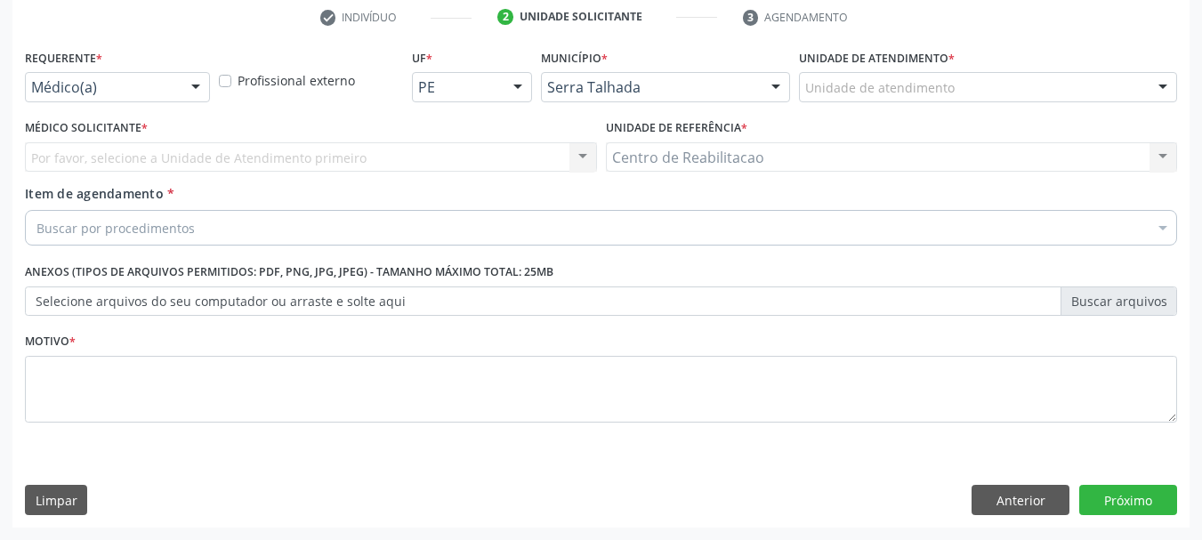
click at [148, 76] on div "Médico(a)" at bounding box center [117, 87] width 185 height 30
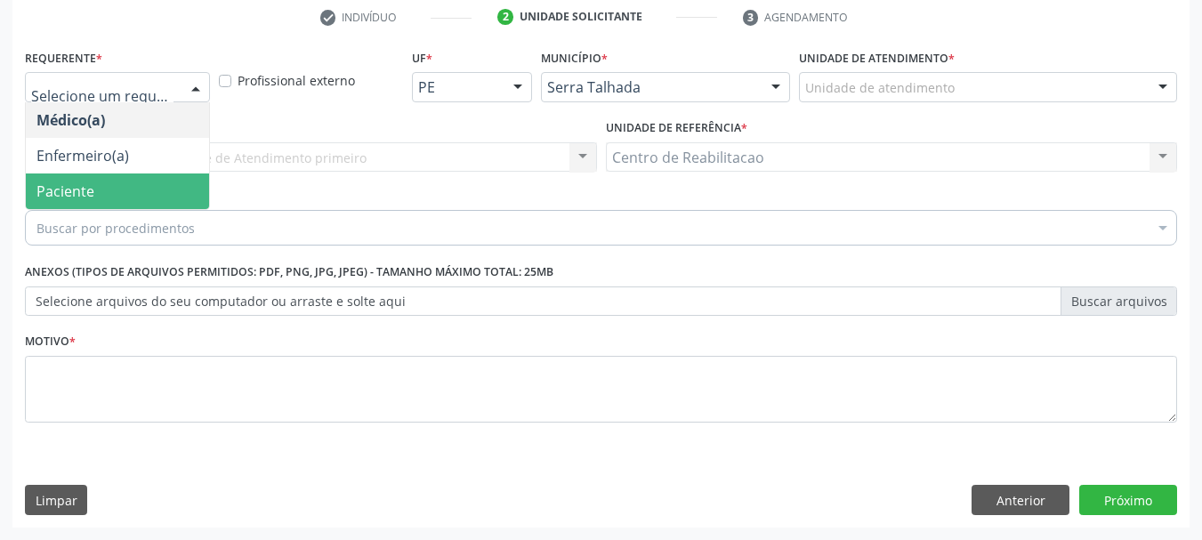
click at [92, 185] on span "Paciente" at bounding box center [65, 191] width 58 height 20
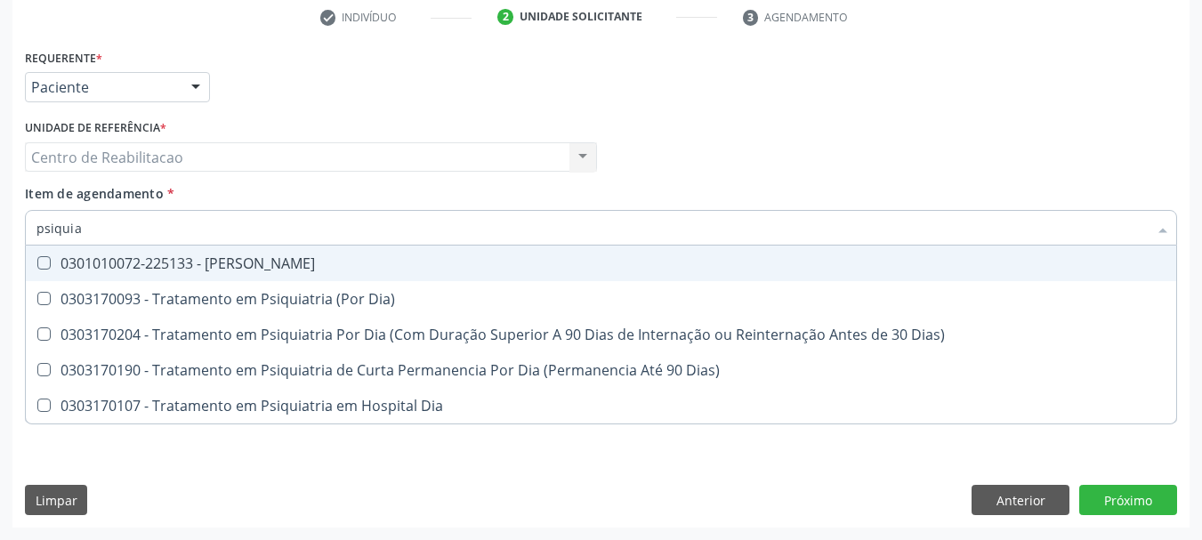
type input "psiquiat"
click at [287, 265] on div "0301010072-225133 - [PERSON_NAME]" at bounding box center [600, 263] width 1129 height 14
checkbox Psiquiatra "true"
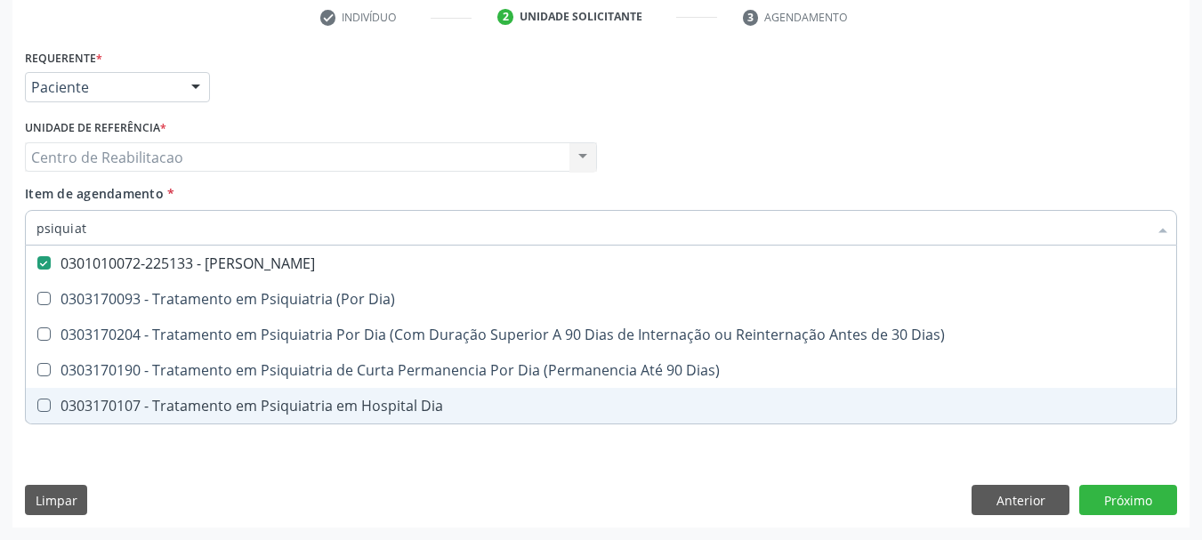
click at [305, 502] on div "Requerente * Paciente Médico(a) Enfermeiro(a) Paciente Nenhum resultado encontr…" at bounding box center [600, 285] width 1177 height 483
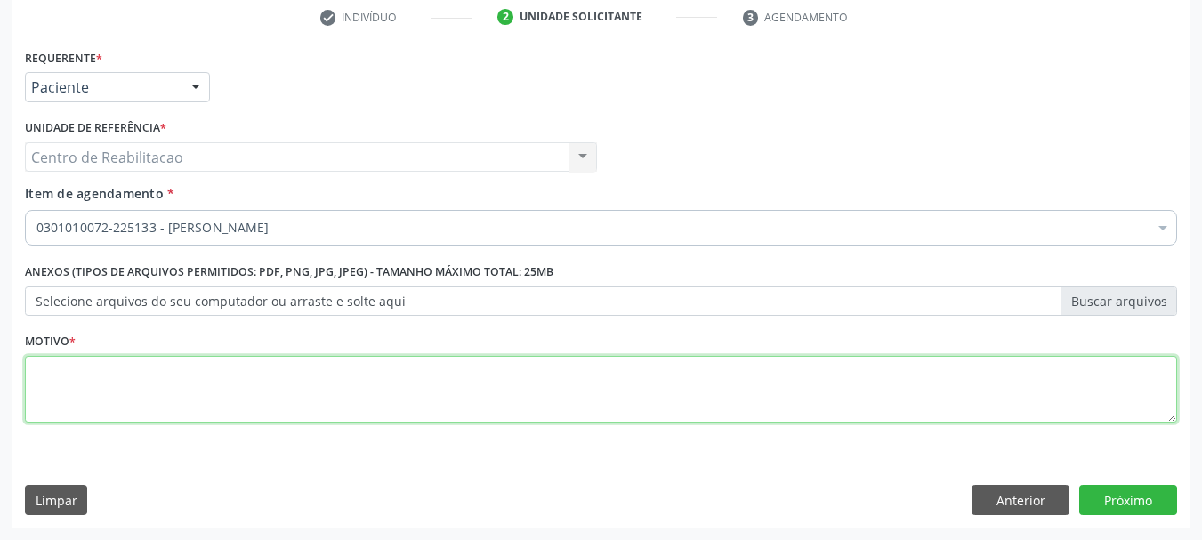
click at [305, 382] on textarea at bounding box center [601, 390] width 1152 height 68
type textarea "."
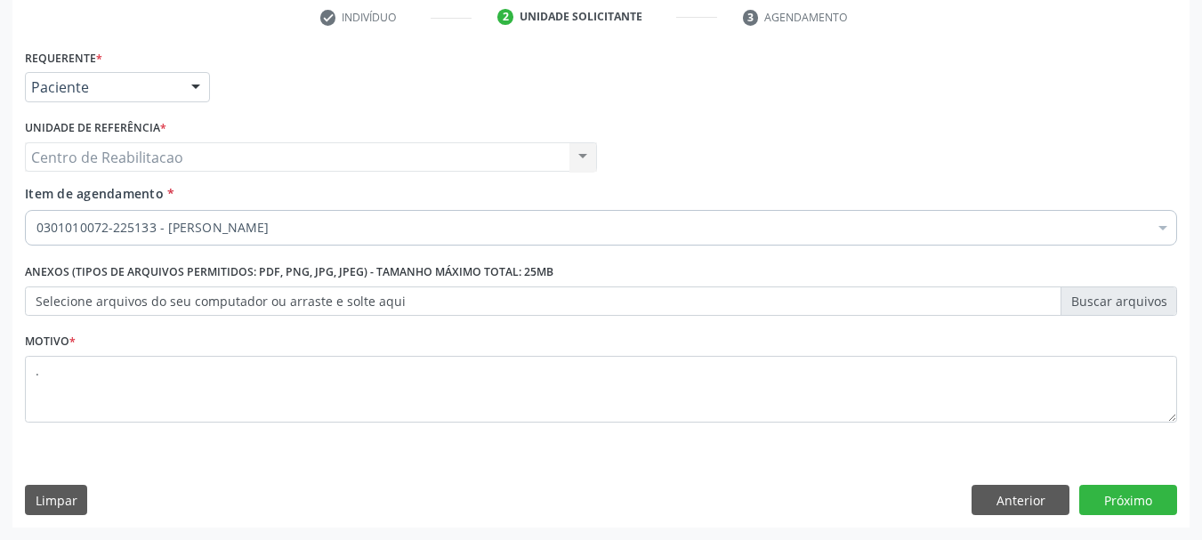
click at [1116, 481] on div "Requerente * Paciente Médico(a) Enfermeiro(a) Paciente Nenhum resultado encontr…" at bounding box center [600, 285] width 1177 height 483
click at [1129, 497] on button "Próximo" at bounding box center [1128, 500] width 98 height 30
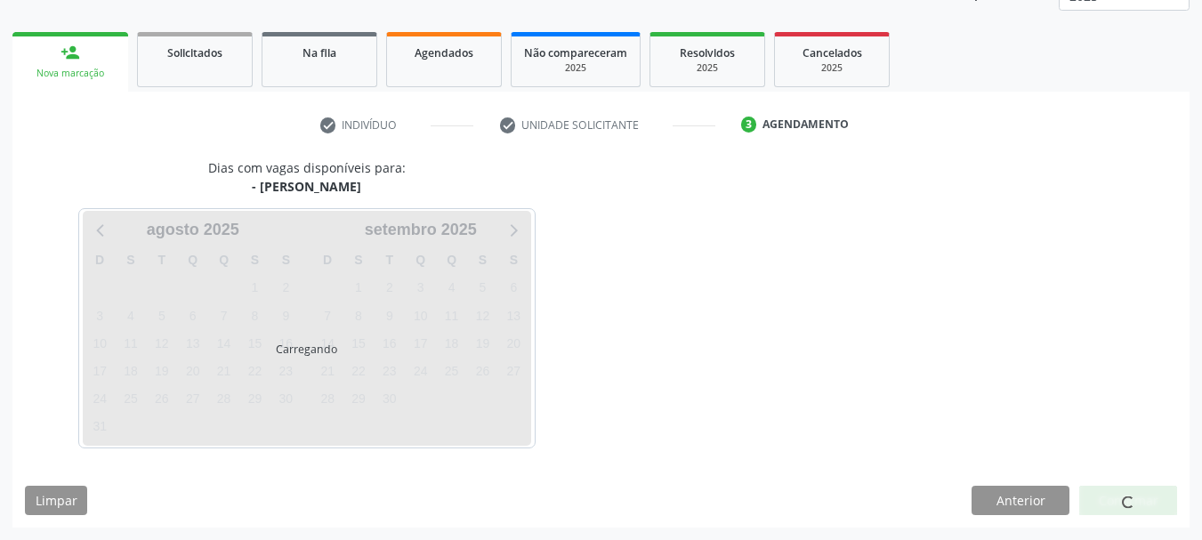
scroll to position [234, 0]
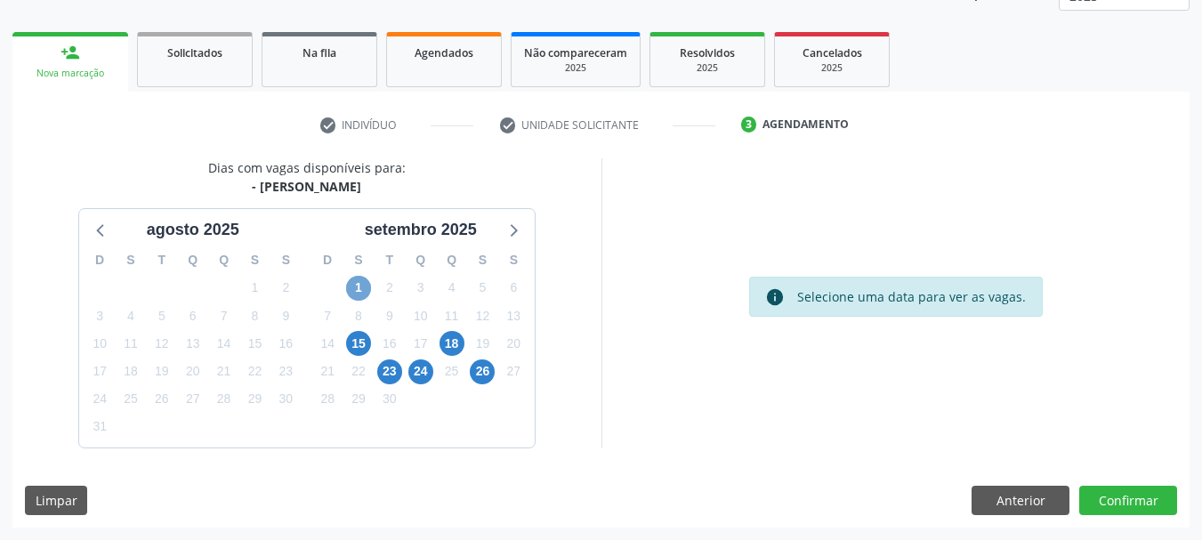
click at [365, 286] on span "1" at bounding box center [358, 288] width 25 height 25
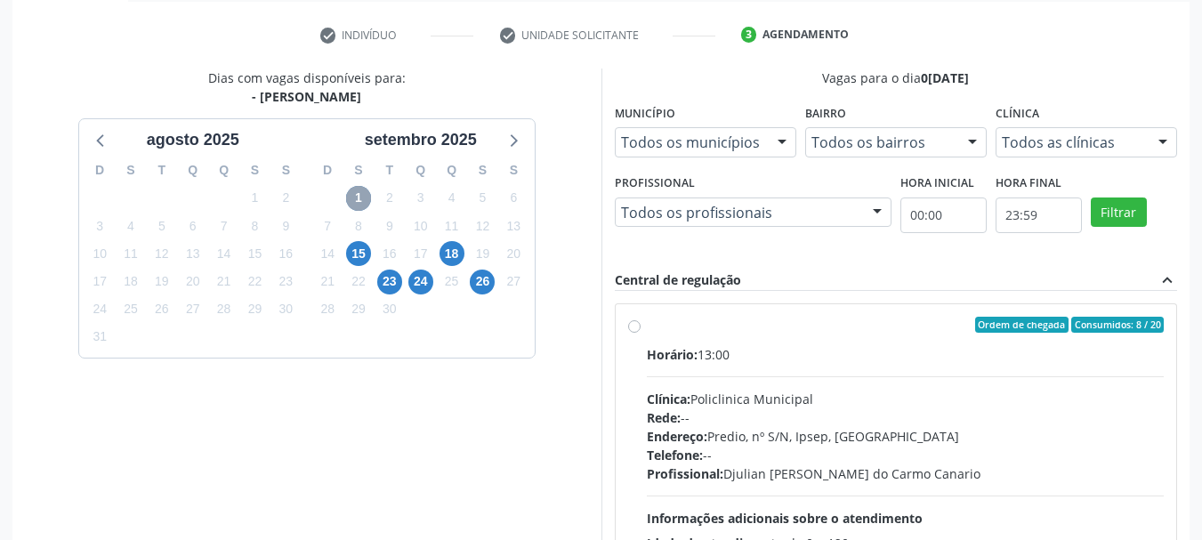
scroll to position [412, 0]
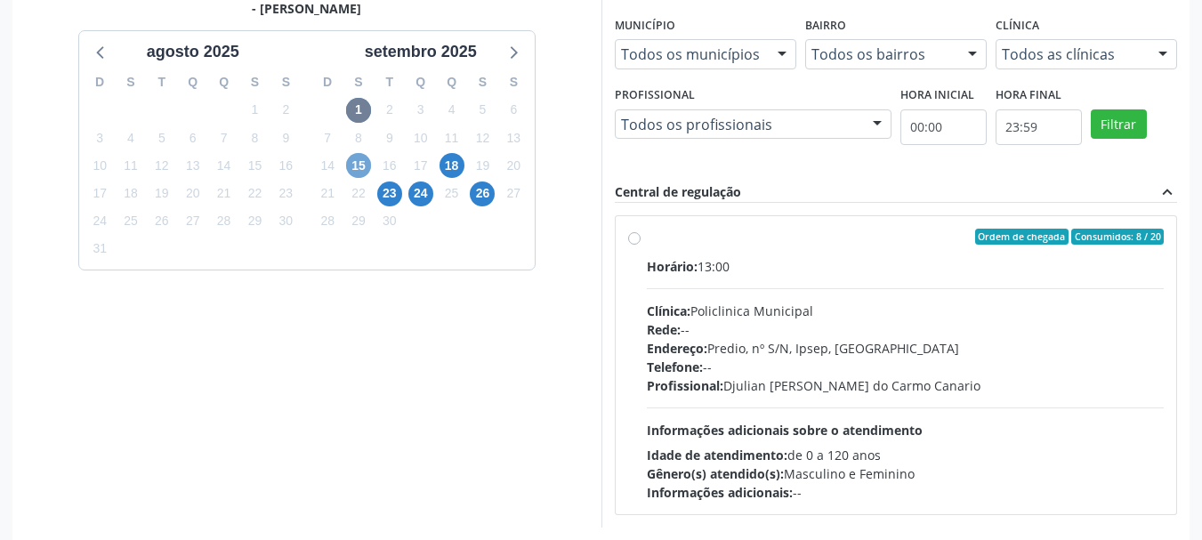
click at [364, 159] on span "15" at bounding box center [358, 165] width 25 height 25
click at [459, 165] on span "18" at bounding box center [451, 165] width 25 height 25
click at [677, 237] on div "Ordem de chegada Consumidos: 10 / 15" at bounding box center [906, 237] width 518 height 16
click at [640, 237] on input "Ordem de chegada Consumidos: 10 / 15 Horário: 13:00 Clínica: Policlinica Munici…" at bounding box center [634, 237] width 12 height 16
radio input "true"
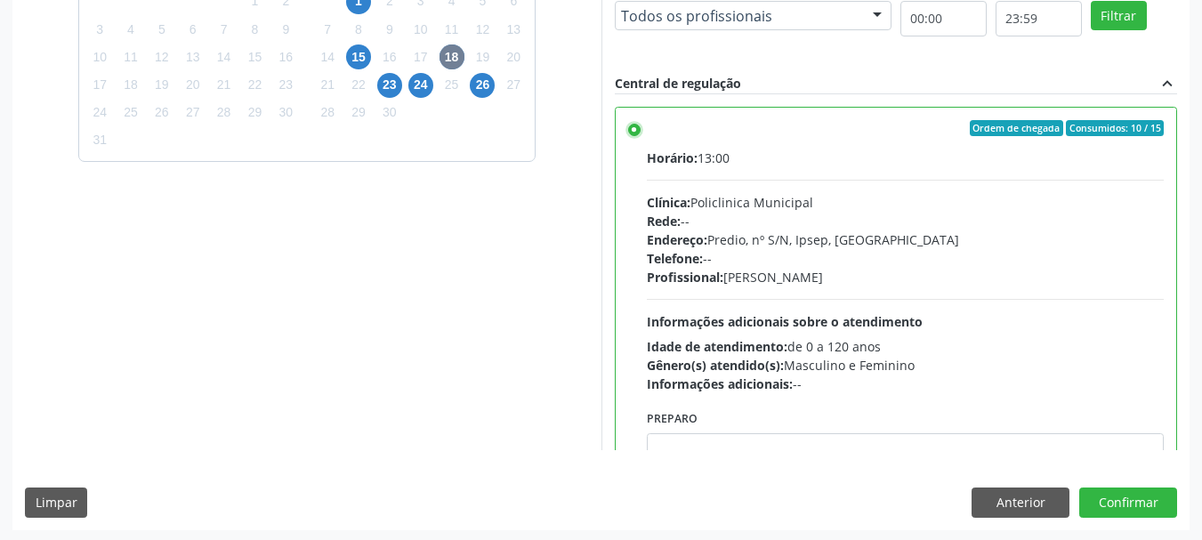
scroll to position [523, 0]
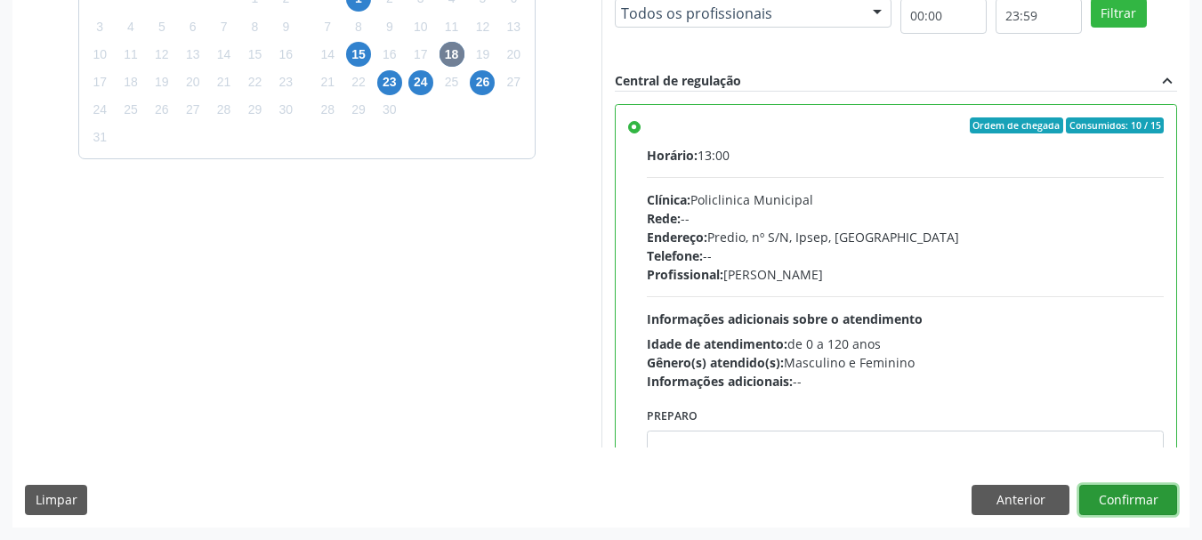
click at [1163, 505] on button "Confirmar" at bounding box center [1128, 500] width 98 height 30
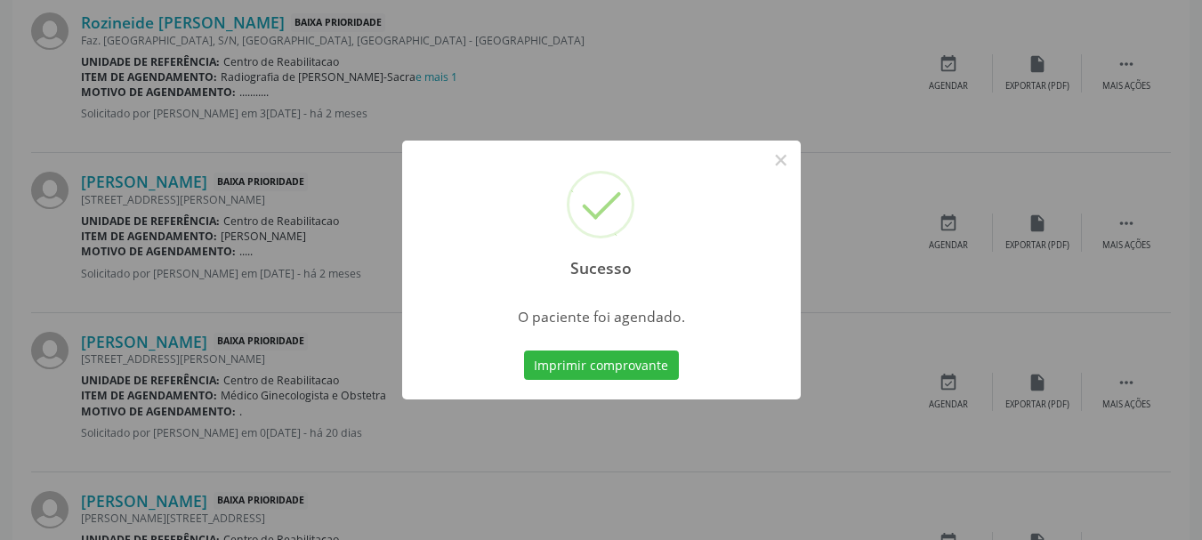
scroll to position [47, 0]
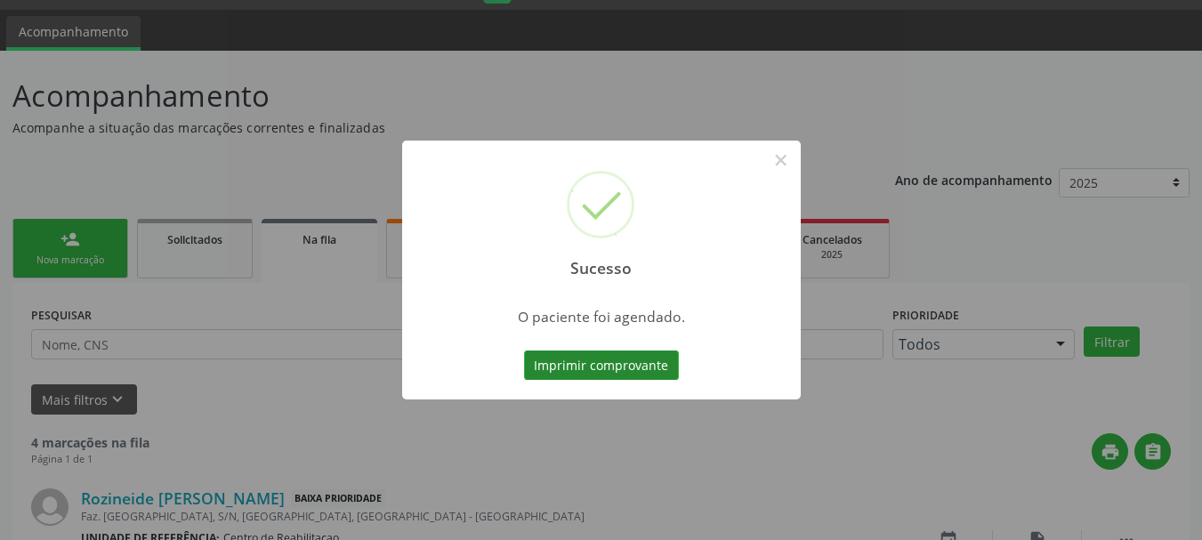
click at [624, 374] on button "Imprimir comprovante" at bounding box center [601, 365] width 155 height 30
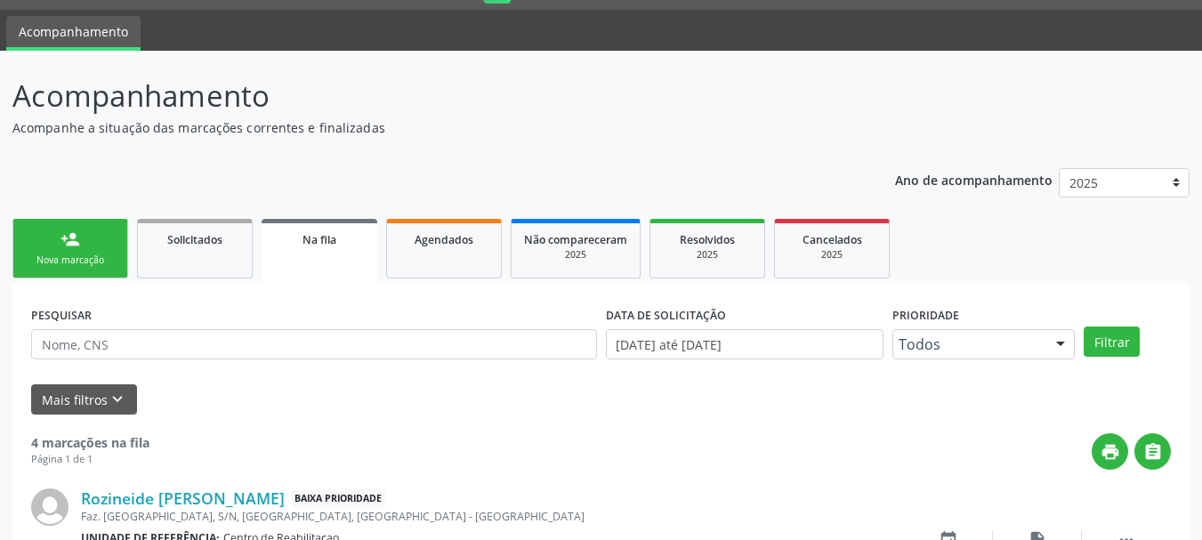
click at [62, 265] on div "Nova marcação" at bounding box center [70, 260] width 89 height 13
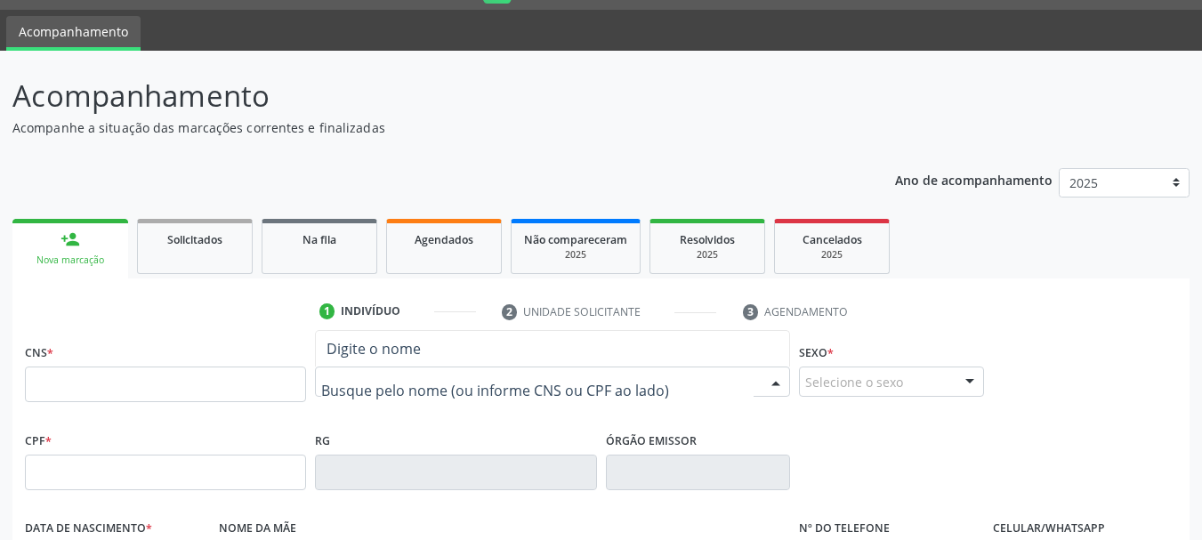
paste input "[PERSON_NAME]"
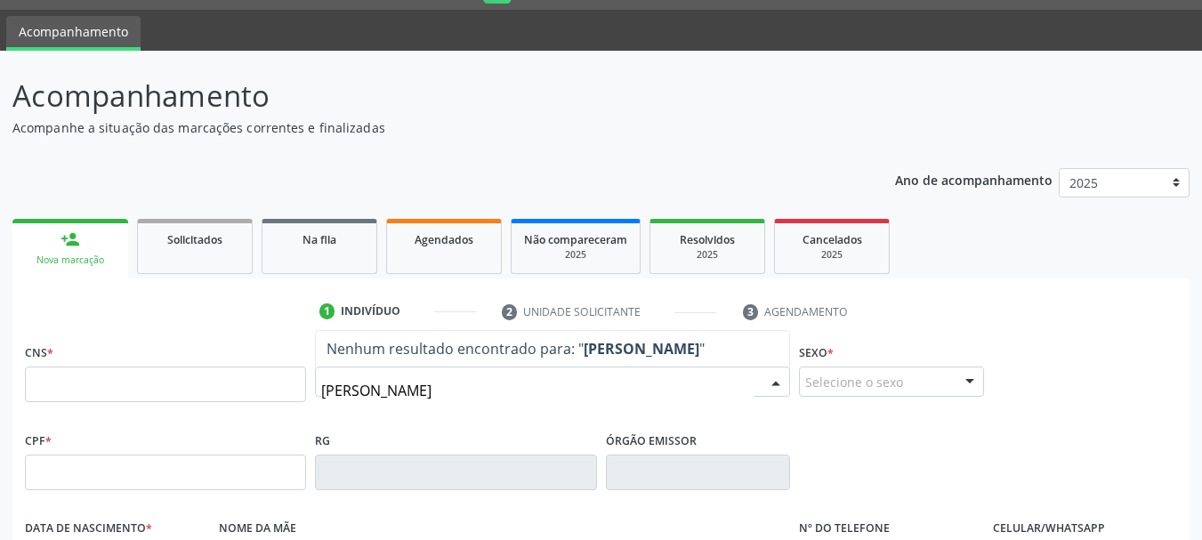
type input "[PERSON_NAME]"
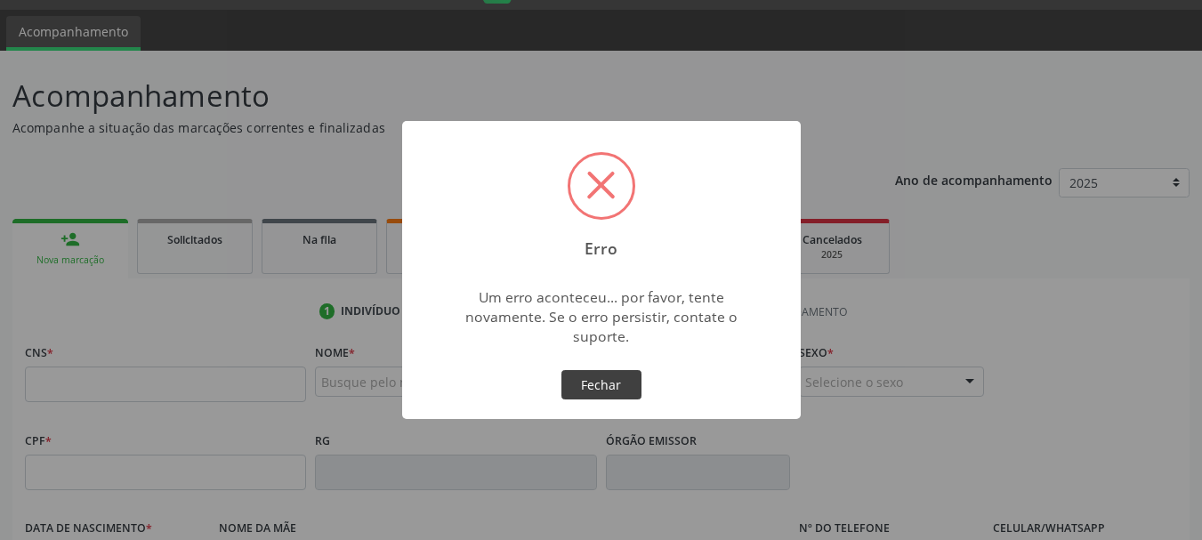
click at [612, 392] on button "Fechar" at bounding box center [601, 385] width 80 height 30
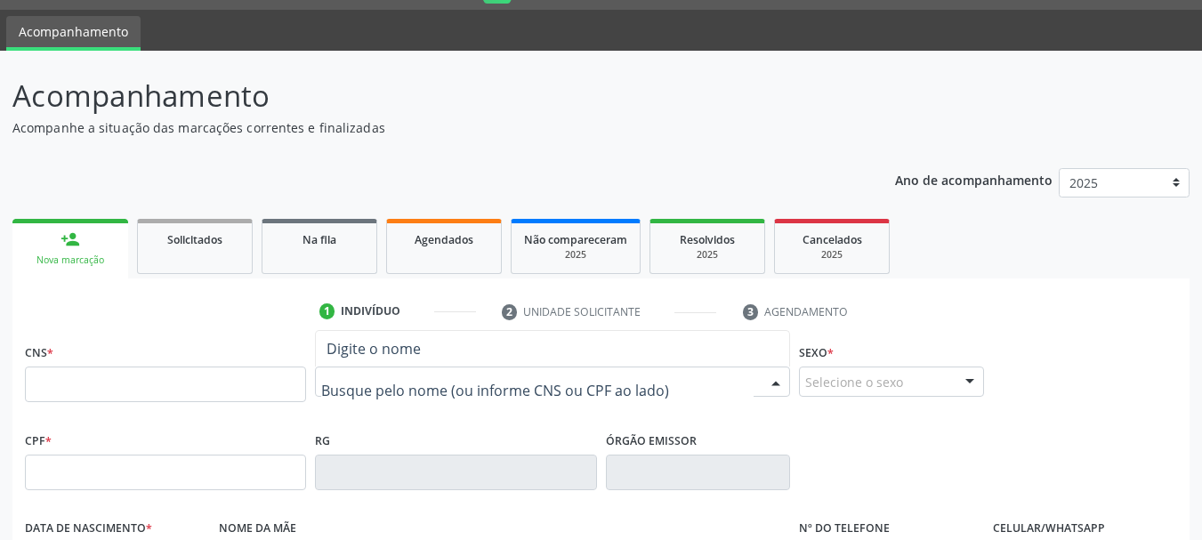
paste input "[PERSON_NAME]"
type input "[PERSON_NAME]"
